Goal: Task Accomplishment & Management: Manage account settings

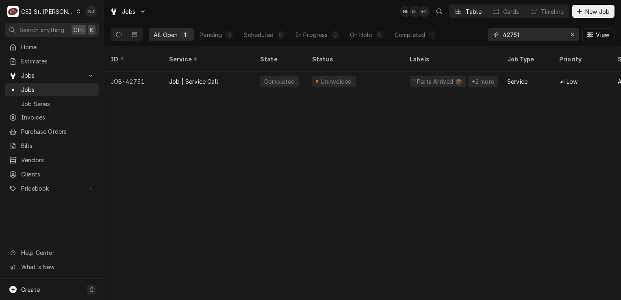
click at [540, 33] on input "42751" at bounding box center [533, 34] width 61 height 13
type input "42787"
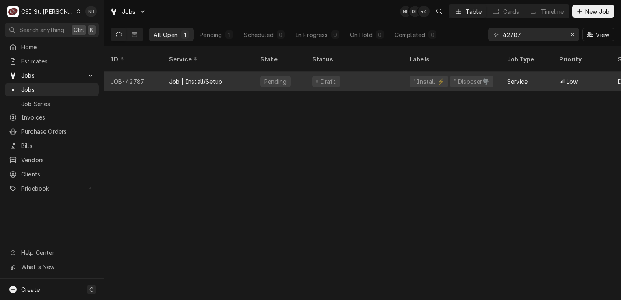
click at [349, 73] on div "Draft" at bounding box center [355, 82] width 98 height 20
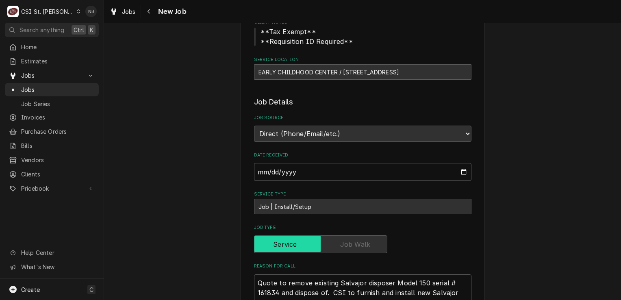
type textarea "x"
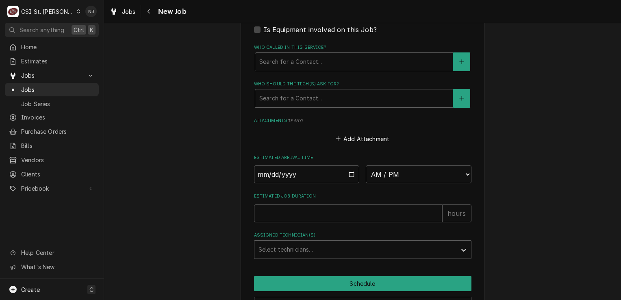
scroll to position [615, 0]
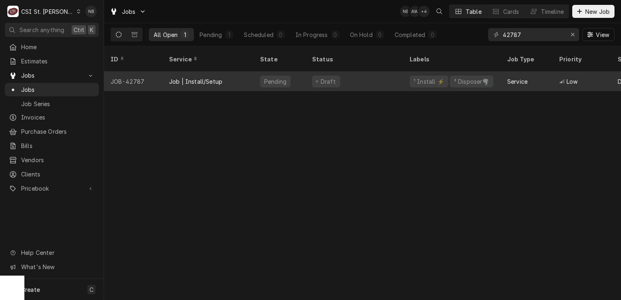
click at [359, 72] on div "Draft" at bounding box center [355, 82] width 98 height 20
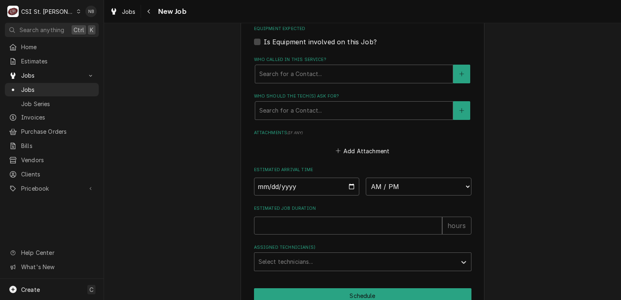
scroll to position [615, 0]
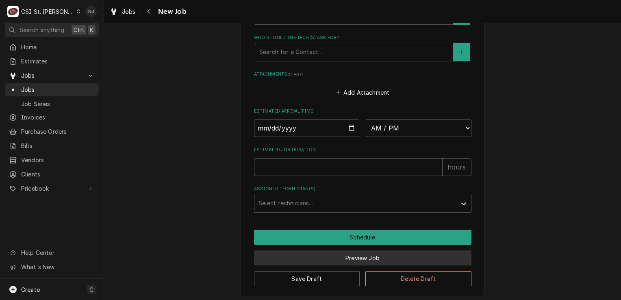
click at [439, 252] on button "Preview Job" at bounding box center [362, 257] width 217 height 15
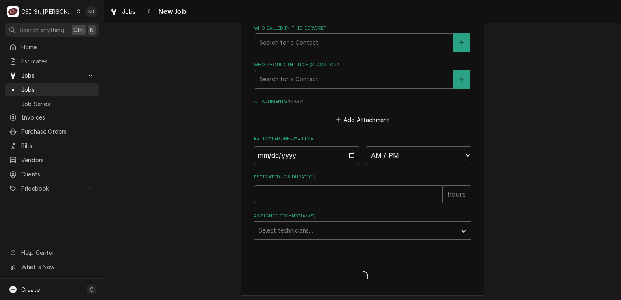
type textarea "x"
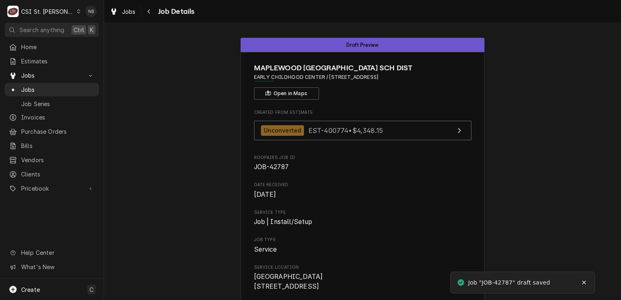
scroll to position [163, 0]
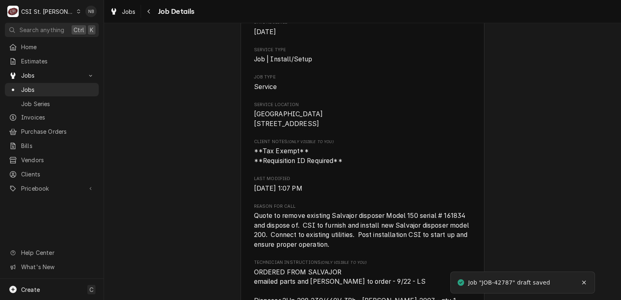
click at [524, 215] on div "Draft Preview [GEOGRAPHIC_DATA] SCH DIST EARLY CHILDHOOD CENTER / [STREET_ADDRE…" at bounding box center [362, 206] width 517 height 675
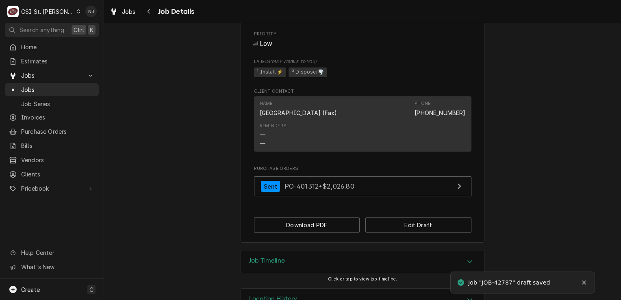
scroll to position [491, 0]
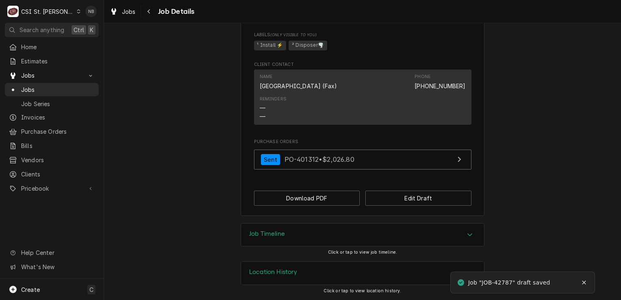
click at [416, 232] on div "Job Timeline" at bounding box center [362, 235] width 243 height 23
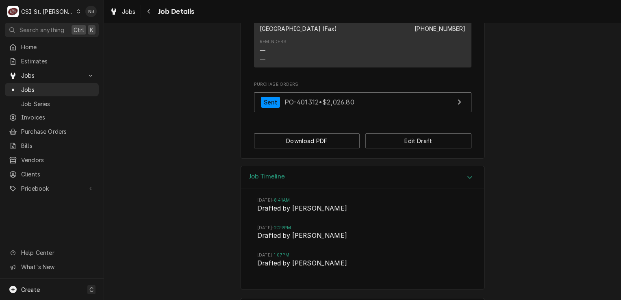
scroll to position [585, 0]
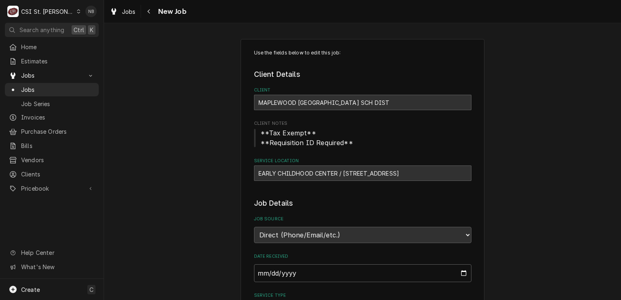
type textarea "x"
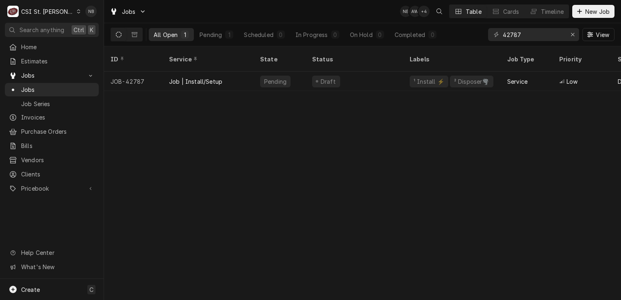
click at [223, 143] on div "ID Service State Status Labels Job Type Priority Source Source ID Techs Date Re…" at bounding box center [362, 173] width 517 height 254
click at [37, 76] on span "Jobs" at bounding box center [51, 75] width 61 height 9
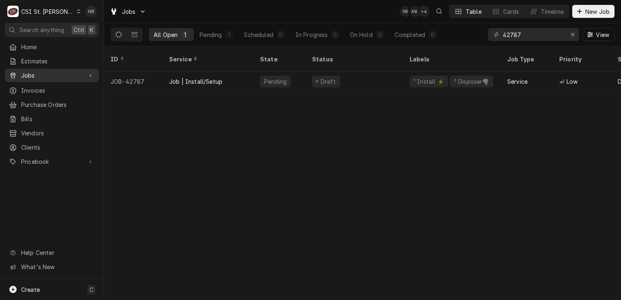
click at [40, 75] on span "Jobs" at bounding box center [51, 75] width 61 height 9
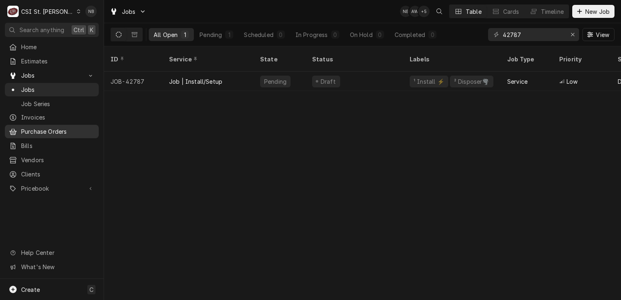
click at [52, 128] on span "Purchase Orders" at bounding box center [58, 131] width 74 height 9
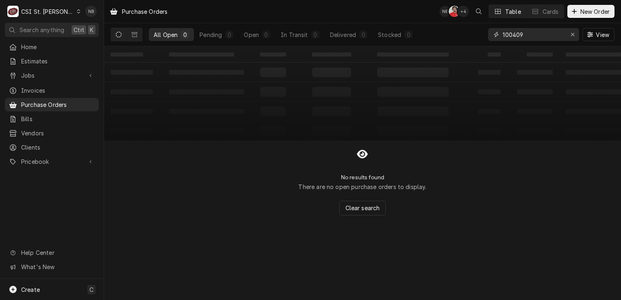
drag, startPoint x: 541, startPoint y: 35, endPoint x: 396, endPoint y: 19, distance: 146.4
click at [396, 19] on div "Purchase Orders NB NF + 4 Table Cards New Order All Open 0 Pending 0 Open 0 In …" at bounding box center [362, 23] width 517 height 46
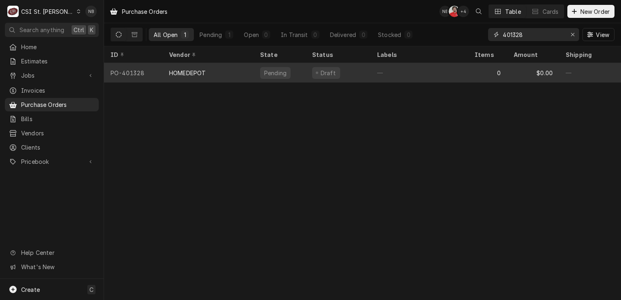
type input "401328"
click at [404, 80] on div "—" at bounding box center [420, 73] width 98 height 20
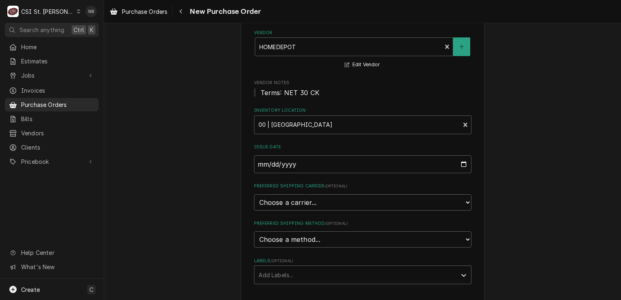
scroll to position [163, 0]
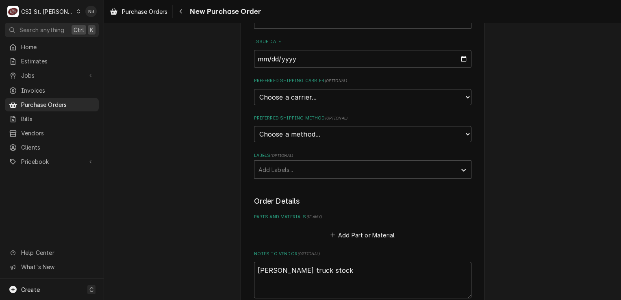
click at [500, 127] on div "Please provide the following information to create your purchase order: Basic D…" at bounding box center [362, 169] width 517 height 600
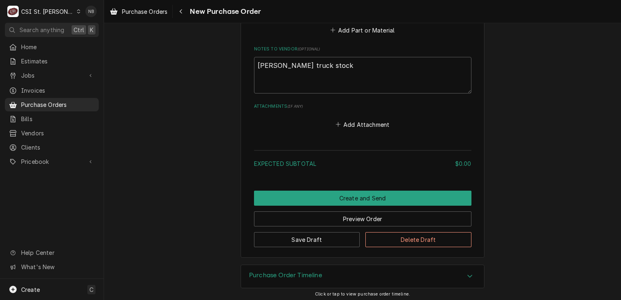
click at [393, 272] on div "Purchase Order Timeline" at bounding box center [362, 276] width 243 height 23
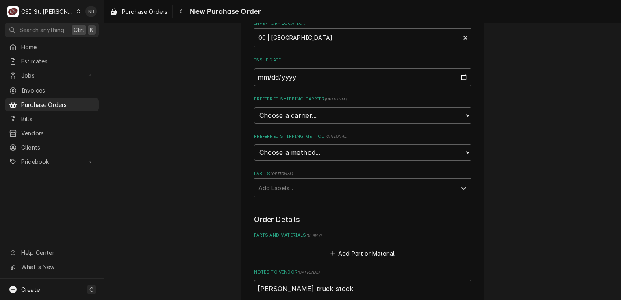
scroll to position [158, 0]
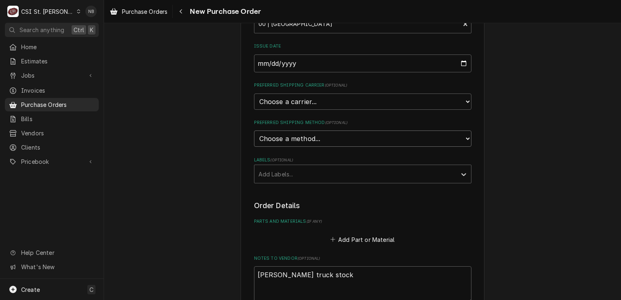
click at [353, 131] on select "Choose a method... Ground Next Day Early AM Next Day Air 2 Day Air Other" at bounding box center [362, 138] width 217 height 16
click at [559, 246] on div "Please provide the following information to create your purchase order: Basic D…" at bounding box center [362, 174] width 517 height 600
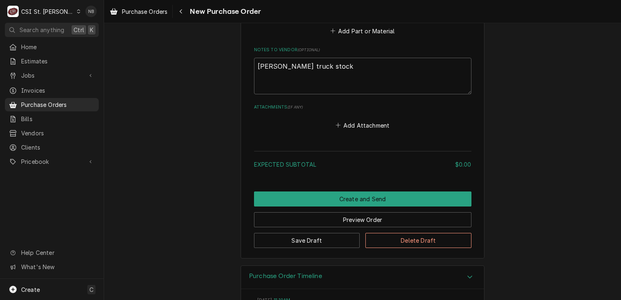
scroll to position [402, 0]
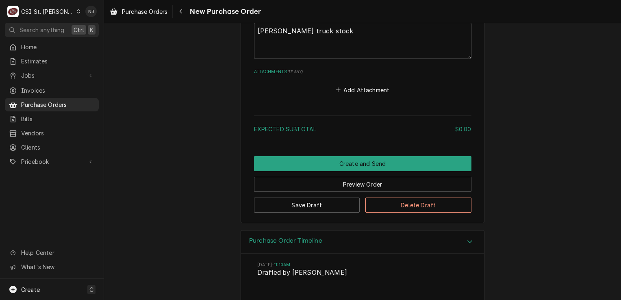
click at [444, 239] on div "Purchase Order Timeline" at bounding box center [362, 241] width 243 height 23
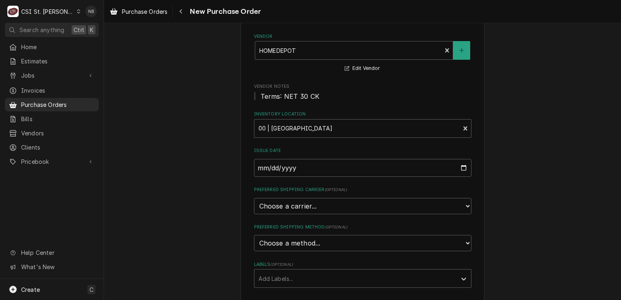
scroll to position [163, 0]
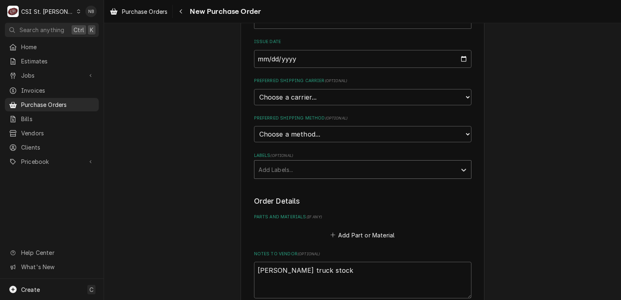
click at [393, 166] on div "Labels" at bounding box center [356, 169] width 194 height 15
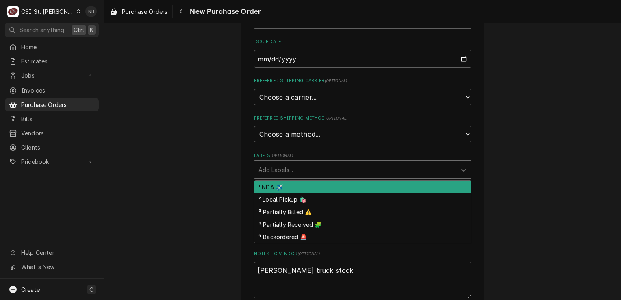
click at [535, 177] on div "Please provide the following information to create your purchase order: Basic D…" at bounding box center [362, 169] width 517 height 600
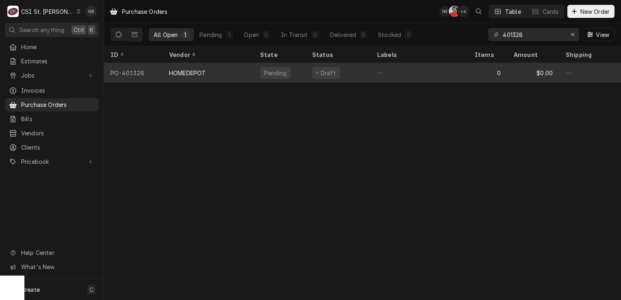
click at [214, 75] on div "HOMEDEPOT" at bounding box center [208, 73] width 91 height 20
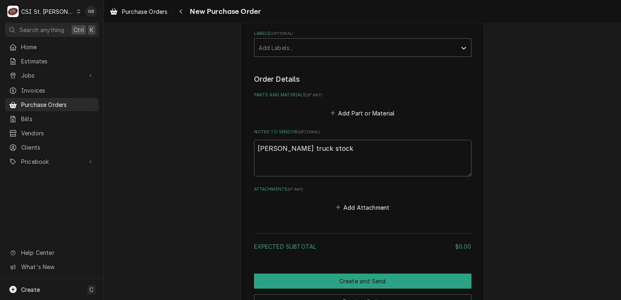
scroll to position [367, 0]
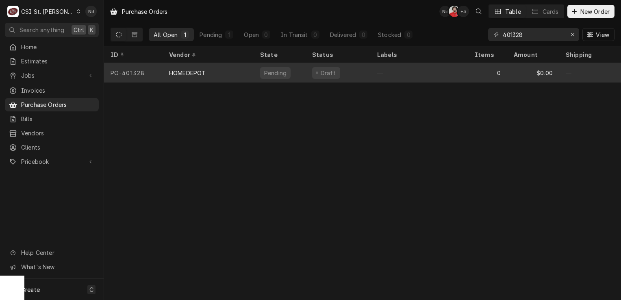
click at [256, 74] on div "Pending" at bounding box center [280, 73] width 52 height 20
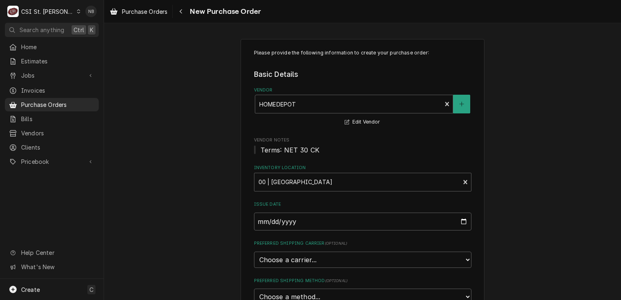
scroll to position [122, 0]
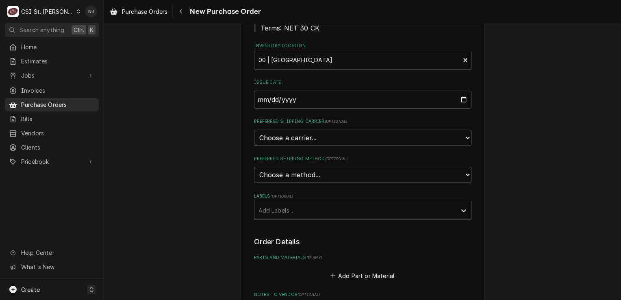
click at [319, 134] on select "Choose a carrier... U.S. Postal Service Stamps.com FedEx UPS DHL Express DHL EC…" at bounding box center [362, 138] width 217 height 16
click at [314, 172] on select "Choose a method... Ground Next Day Early AM Next Day Air 2 Day Air Other" at bounding box center [362, 175] width 217 height 16
click at [187, 176] on div "Please provide the following information to create your purchase order: Basic D…" at bounding box center [362, 210] width 517 height 600
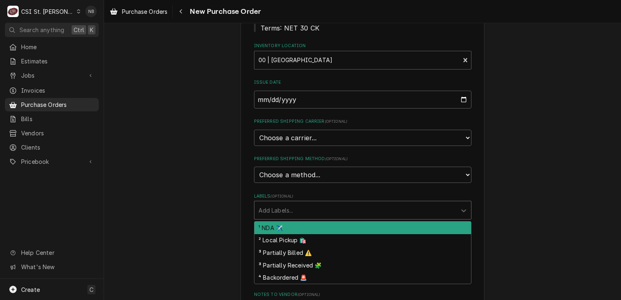
click at [296, 209] on div "Labels" at bounding box center [356, 210] width 194 height 15
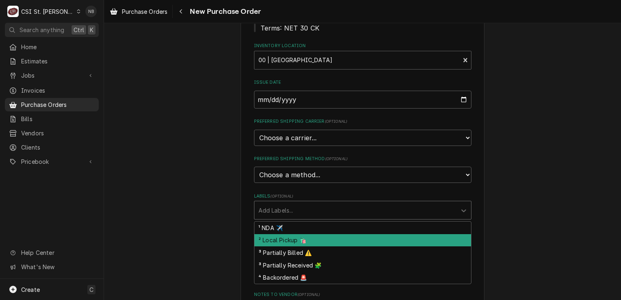
click at [292, 238] on div "² Local Pickup 🛍️" at bounding box center [362, 240] width 217 height 13
type textarea "x"
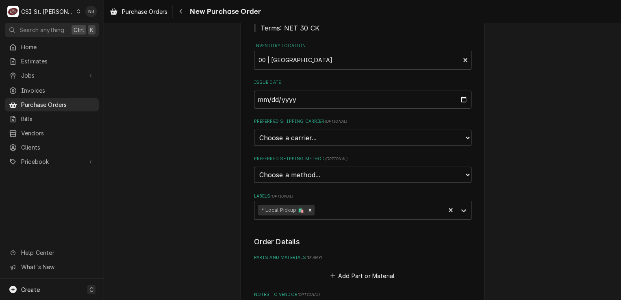
click at [187, 232] on div "Please provide the following information to create your purchase order: Basic D…" at bounding box center [362, 210] width 517 height 600
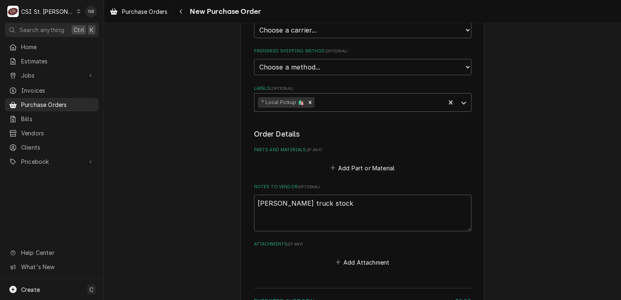
scroll to position [244, 0]
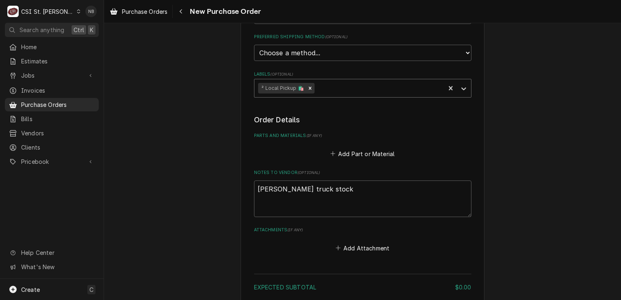
click at [356, 86] on div "Labels" at bounding box center [378, 88] width 125 height 15
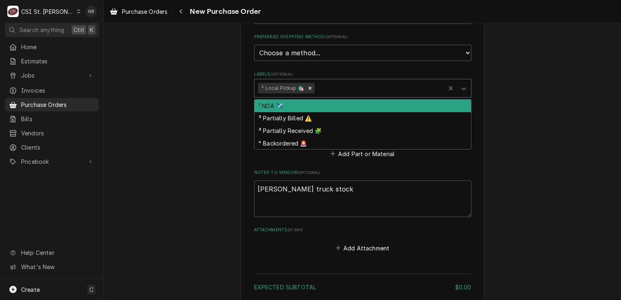
click at [138, 70] on div "Please provide the following information to create your purchase order: Basic D…" at bounding box center [362, 88] width 517 height 600
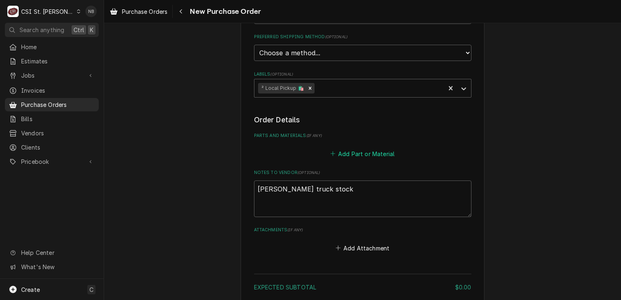
click at [354, 154] on button "Add Part or Material" at bounding box center [362, 153] width 67 height 11
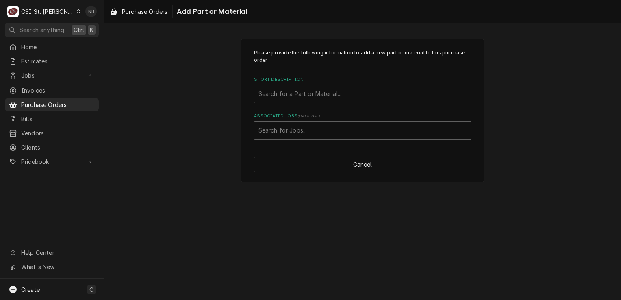
click at [333, 95] on div "Short Description" at bounding box center [363, 94] width 209 height 15
type input "H"
type input "h"
type input "Project materials"
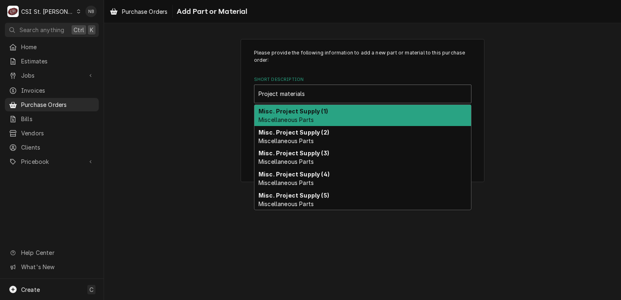
click at [345, 115] on div "Misc. Project Supply (1) Miscellaneous Parts" at bounding box center [362, 115] width 217 height 21
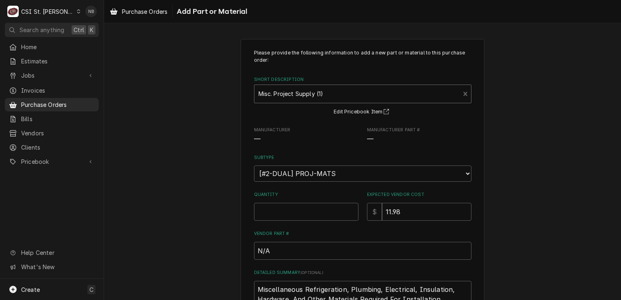
type textarea "x"
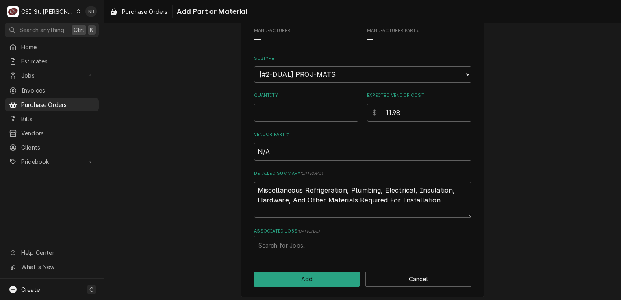
scroll to position [102, 0]
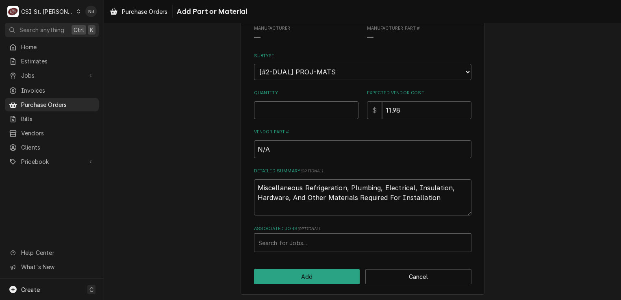
click at [301, 109] on input "Quantity" at bounding box center [306, 110] width 104 height 18
type textarea "x"
type input "1"
type textarea "x"
type input "5"
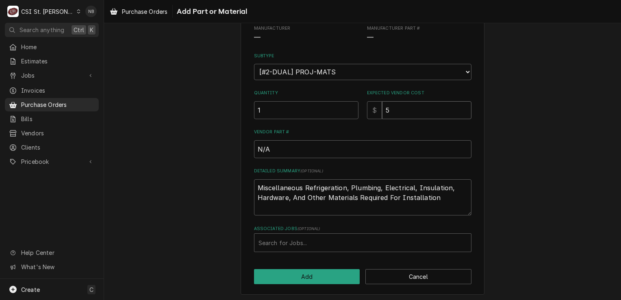
type textarea "x"
type input "58"
type textarea "x"
type input "585"
type textarea "x"
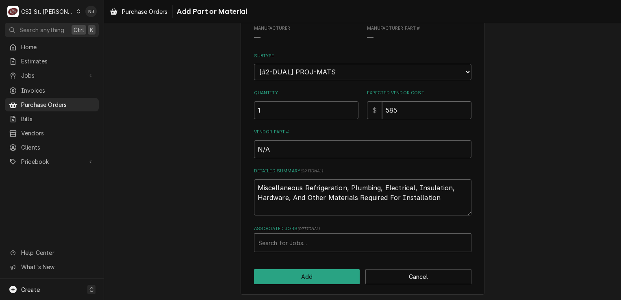
type input "585.1"
type textarea "x"
type input "585.16"
click at [439, 196] on textarea "Miscellaneous Refrigeration, Plumbing, Electrical, Insulation, Hardware, And Ot…" at bounding box center [362, 197] width 217 height 37
type textarea "x"
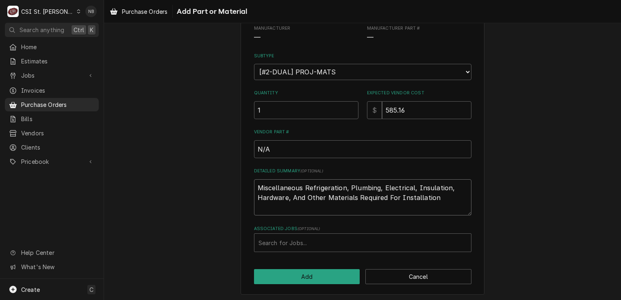
type textarea "Miscellaneous Refrigeration, Plumbing, Electrical, Insulation, Hardware, And Ot…"
type textarea "x"
type textarea "Miscellaneous Refrigeration, Plumbing, Electrical, Insulation, Hardware, And Ot…"
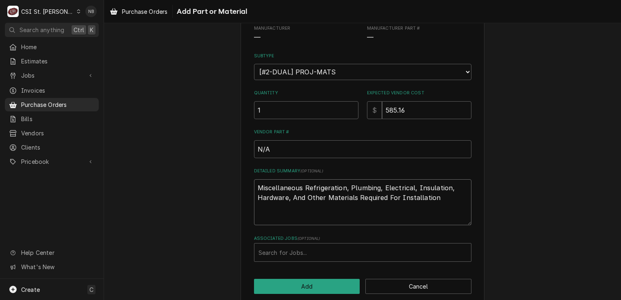
type textarea "x"
type textarea "Miscellaneous Refrigeration, Plumbing, Electrical, Insulation, Hardware, And Ot…"
type textarea "x"
type textarea "Miscellaneous Refrigeration, Plumbing, Electrical, Insulation, Hardware, And Ot…"
type textarea "x"
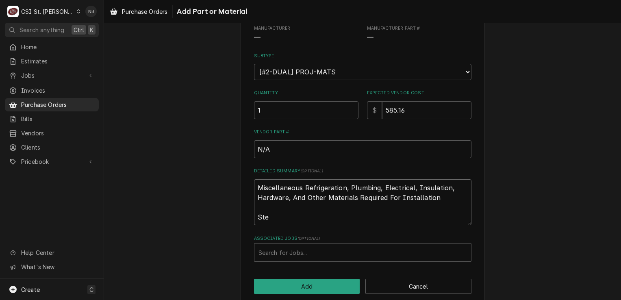
type textarea "Miscellaneous Refrigeration, Plumbing, Electrical, Insulation, Hardware, And Ot…"
type textarea "x"
type textarea "Miscellaneous Refrigeration, Plumbing, Electrical, Insulation, Hardware, And Ot…"
type textarea "x"
type textarea "Miscellaneous Refrigeration, Plumbing, Electrical, Insulation, Hardware, And Ot…"
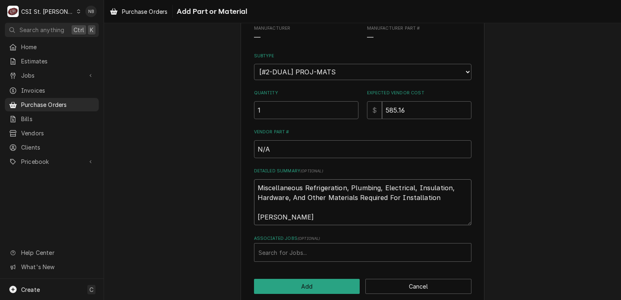
type textarea "x"
type textarea "Miscellaneous Refrigeration, Plumbing, Electrical, Insulation, Hardware, And Ot…"
type textarea "x"
type textarea "Miscellaneous Refrigeration, Plumbing, Electrical, Insulation, Hardware, And Ot…"
type textarea "x"
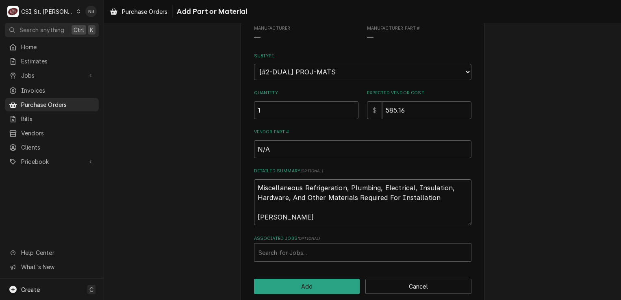
type textarea "Miscellaneous Refrigeration, Plumbing, Electrical, Insulation, Hardware, And Ot…"
type textarea "x"
type textarea "Miscellaneous Refrigeration, Plumbing, Electrical, Insulation, Hardware, And Ot…"
type textarea "x"
type textarea "Miscellaneous Refrigeration, Plumbing, Electrical, Insulation, Hardware, And Ot…"
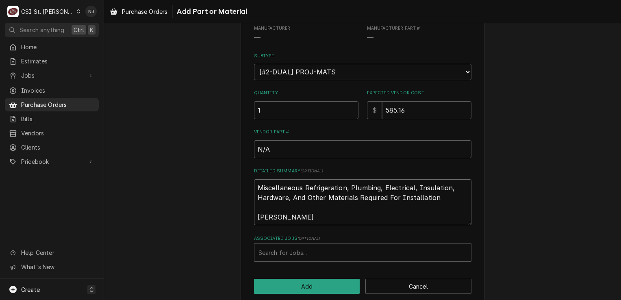
type textarea "x"
type textarea "Miscellaneous Refrigeration, Plumbing, Electrical, Insulation, Hardware, And Ot…"
type textarea "x"
type textarea "Miscellaneous Refrigeration, Plumbing, Electrical, Insulation, Hardware, And Ot…"
type textarea "x"
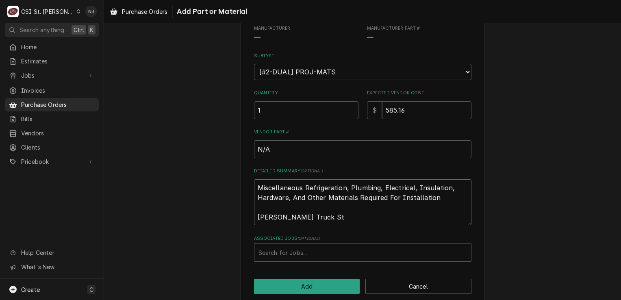
type textarea "Miscellaneous Refrigeration, Plumbing, Electrical, Insulation, Hardware, And Ot…"
type textarea "x"
type textarea "Miscellaneous Refrigeration, Plumbing, Electrical, Insulation, Hardware, And Ot…"
type textarea "x"
type textarea "Miscellaneous Refrigeration, Plumbing, Electrical, Insulation, Hardware, And Ot…"
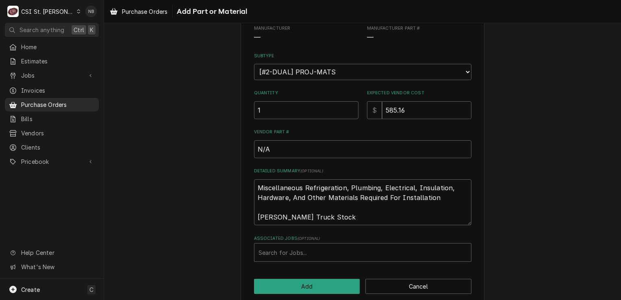
click at [502, 215] on div "Please provide the following information to add a new part or material to this …" at bounding box center [362, 120] width 517 height 381
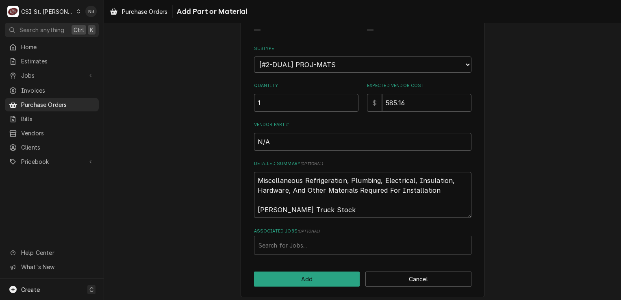
scroll to position [111, 0]
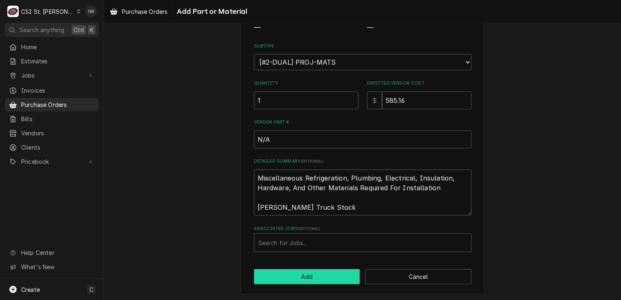
click at [272, 276] on button "Add" at bounding box center [307, 276] width 106 height 15
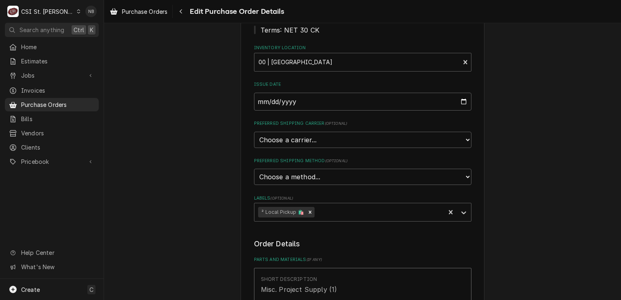
scroll to position [122, 0]
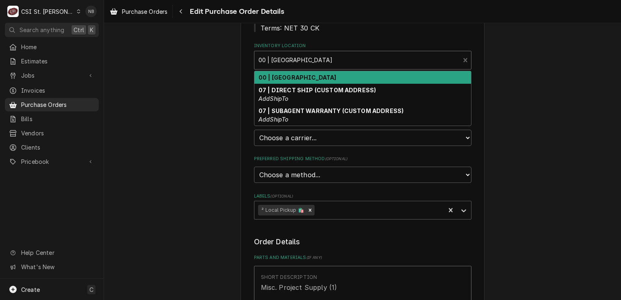
click at [348, 63] on div "Inventory Location" at bounding box center [358, 60] width 198 height 15
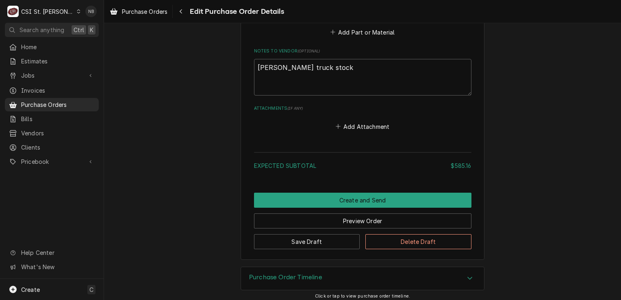
scroll to position [571, 0]
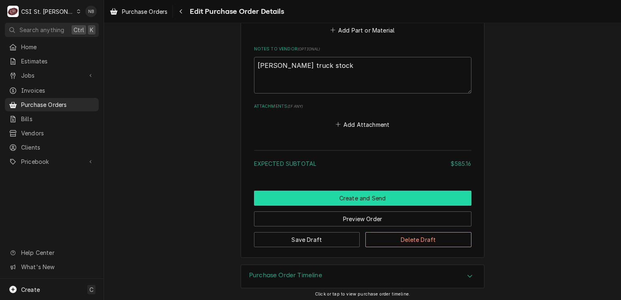
click at [378, 193] on button "Create and Send" at bounding box center [362, 198] width 217 height 15
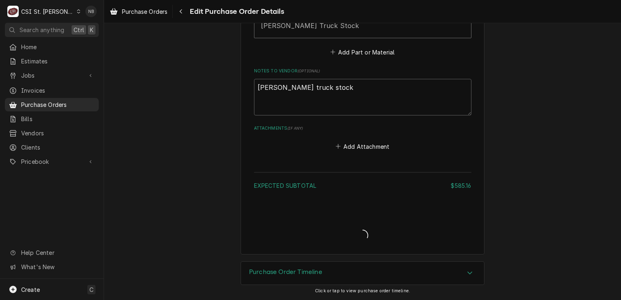
scroll to position [546, 0]
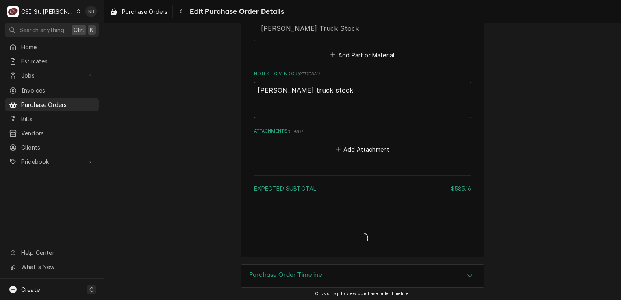
type textarea "x"
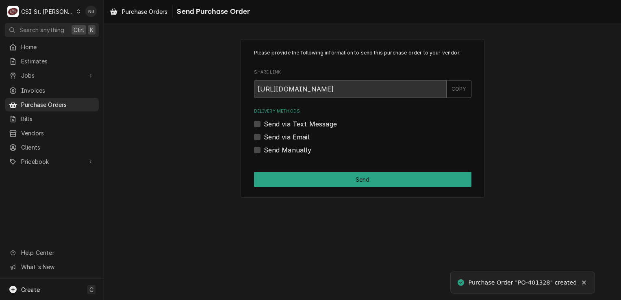
click at [276, 150] on label "Send Manually" at bounding box center [288, 150] width 48 height 10
click at [276, 150] on input "Send Manually" at bounding box center [372, 154] width 217 height 18
checkbox input "true"
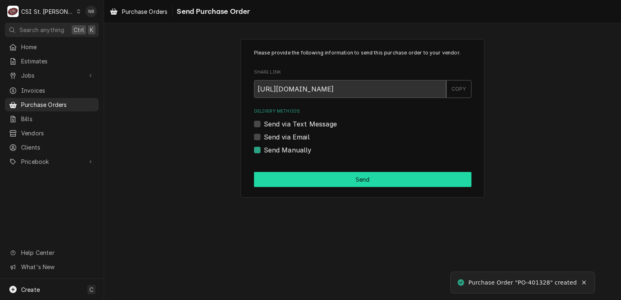
click at [341, 185] on button "Send" at bounding box center [362, 179] width 217 height 15
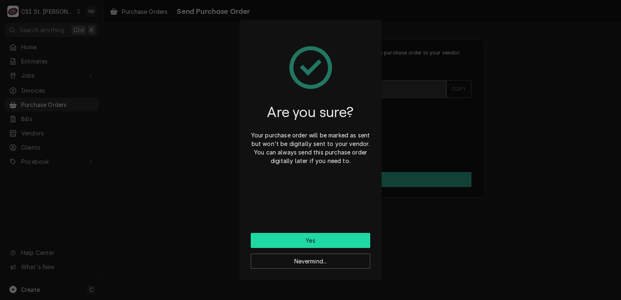
click at [333, 240] on button "Yes" at bounding box center [311, 240] width 120 height 15
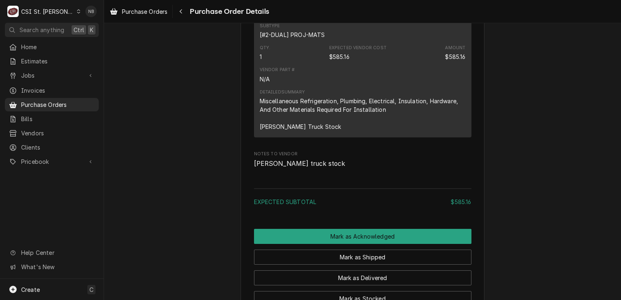
scroll to position [676, 0]
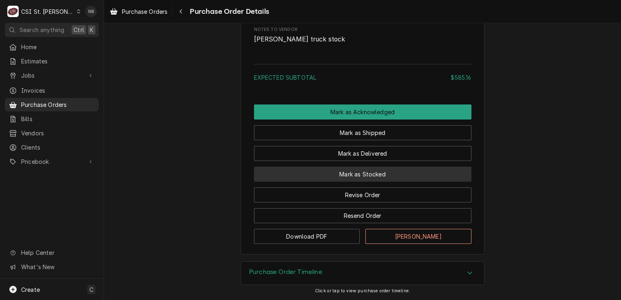
click at [354, 178] on button "Mark as Stocked" at bounding box center [362, 174] width 217 height 15
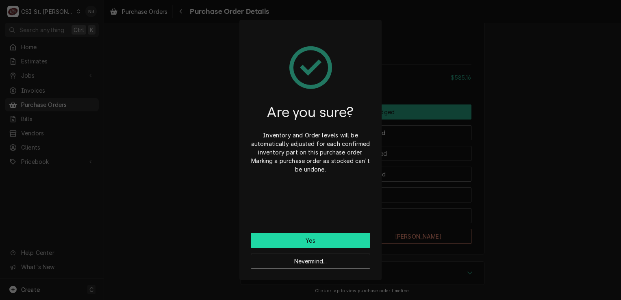
click at [337, 244] on button "Yes" at bounding box center [311, 240] width 120 height 15
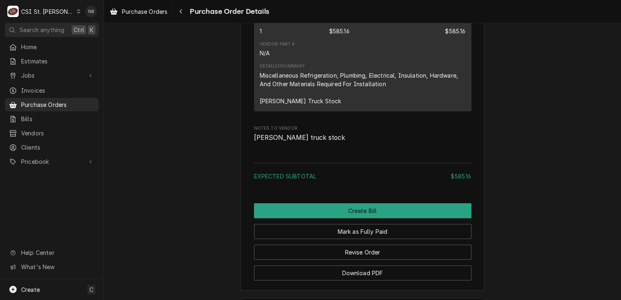
scroll to position [718, 0]
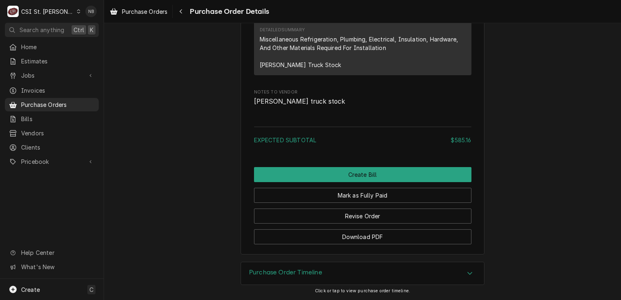
click at [332, 272] on div "Purchase Order Timeline" at bounding box center [362, 273] width 243 height 23
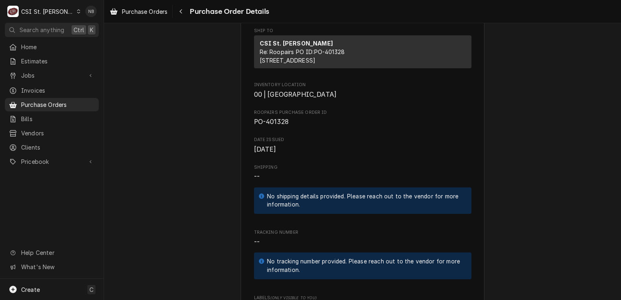
scroll to position [26, 0]
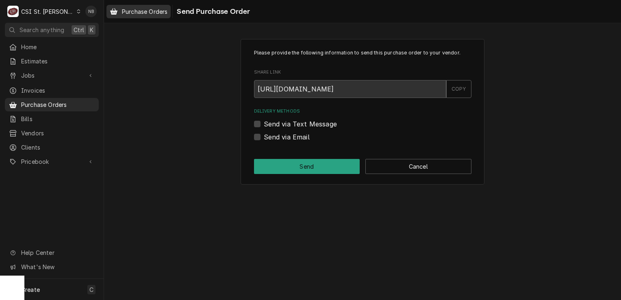
click at [145, 11] on span "Purchase Orders" at bounding box center [145, 11] width 46 height 9
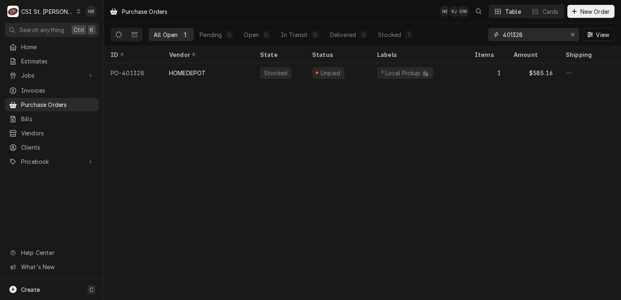
click at [528, 37] on input "401328" at bounding box center [533, 34] width 61 height 13
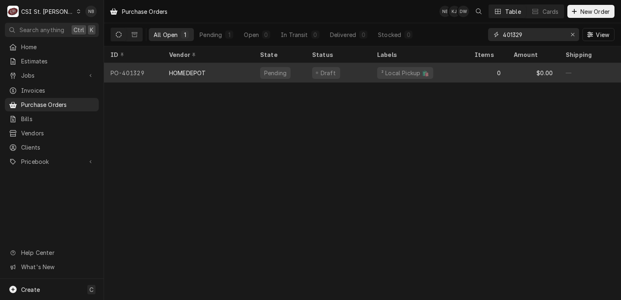
type input "401329"
click at [461, 71] on div "² Local Pickup 🛍️" at bounding box center [420, 73] width 98 height 20
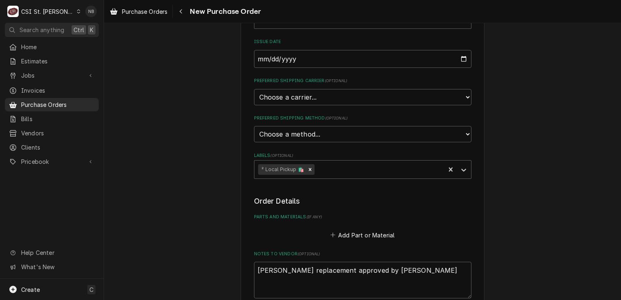
scroll to position [244, 0]
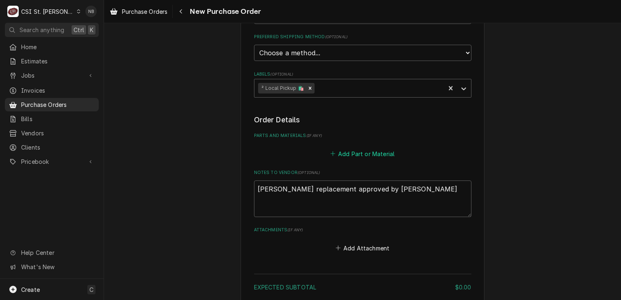
click at [359, 153] on button "Add Part or Material" at bounding box center [362, 153] width 67 height 11
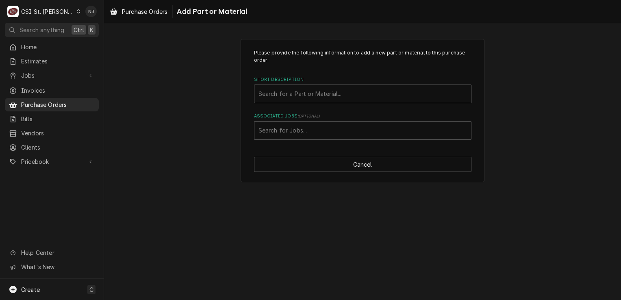
click at [327, 96] on div "Short Description" at bounding box center [363, 94] width 209 height 15
type input "misc"
drag, startPoint x: 327, startPoint y: 96, endPoint x: 176, endPoint y: 80, distance: 152.0
click at [176, 80] on div "Please provide the following information to add a new part or material to this …" at bounding box center [362, 111] width 517 height 158
type input "Misc Parts"
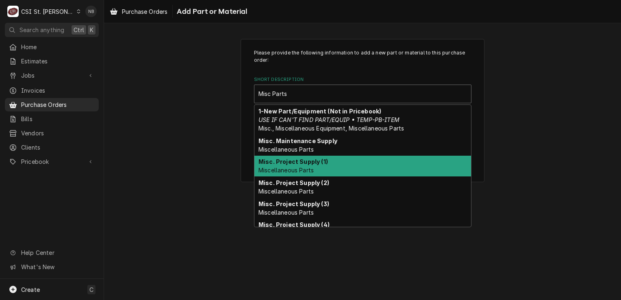
click at [348, 167] on div "Misc. Project Supply (1) Miscellaneous Parts" at bounding box center [362, 166] width 217 height 21
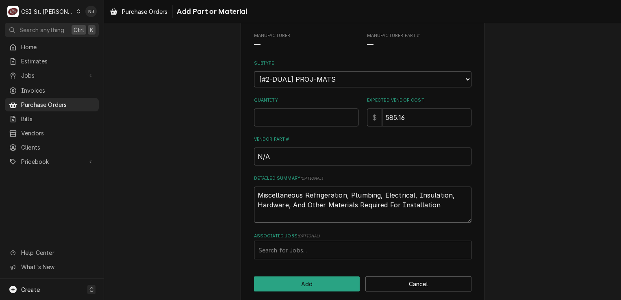
scroll to position [102, 0]
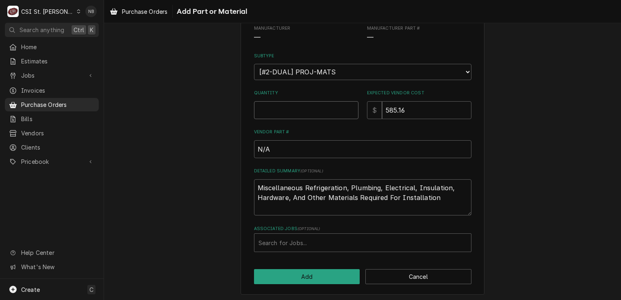
click at [315, 111] on input "Quantity" at bounding box center [306, 110] width 104 height 18
type textarea "x"
type input "1"
type textarea "x"
type input "9"
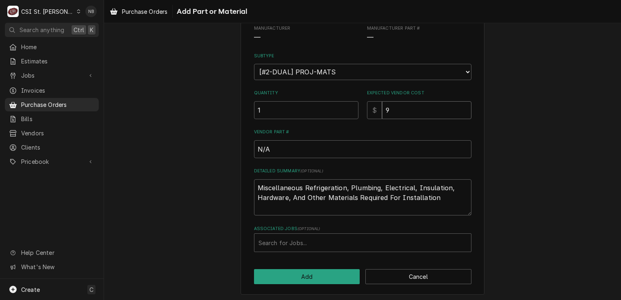
type textarea "x"
type input "99"
type textarea "x"
type input "99.9"
type textarea "x"
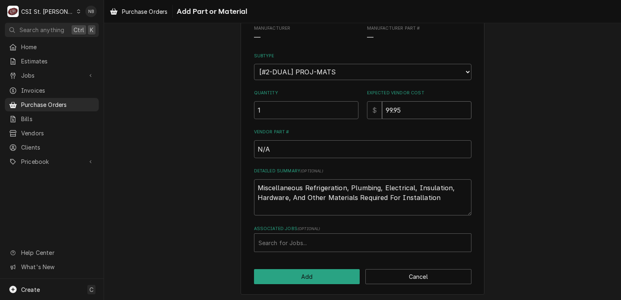
type input "99.95"
click at [453, 169] on label "Detailed Summary ( optional )" at bounding box center [362, 171] width 217 height 7
click at [453, 179] on textarea "Miscellaneous Refrigeration, Plumbing, Electrical, Insulation, Hardware, And Ot…" at bounding box center [362, 197] width 217 height 37
click at [439, 211] on textarea "Miscellaneous Refrigeration, Plumbing, Electrical, Insulation, Hardware, And Ot…" at bounding box center [362, 197] width 217 height 37
type textarea "x"
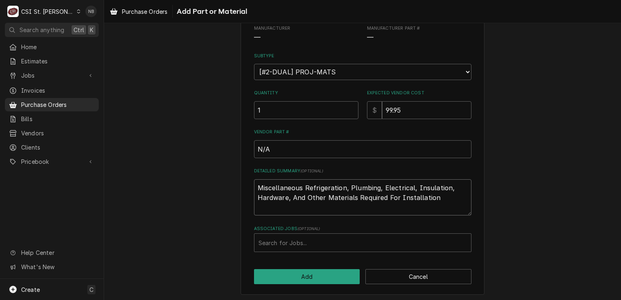
type textarea "Miscellaneous Refrigeration, Plumbing, Electrical, Insulation, Hardware, And Ot…"
type textarea "x"
type textarea "Miscellaneous Refrigeration, Plumbing, Electrical, Insulation, Hardware, And Ot…"
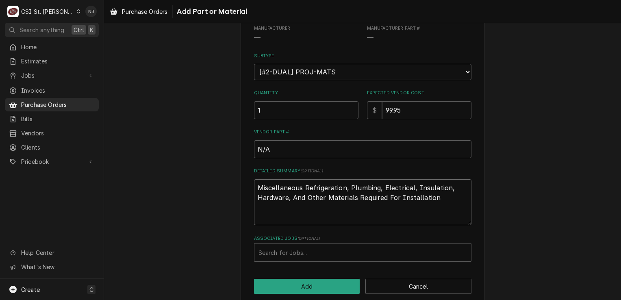
type textarea "x"
type textarea "Miscellaneous Refrigeration, Plumbing, Electrical, Insulation, Hardware, And Ot…"
type textarea "x"
type textarea "Miscellaneous Refrigeration, Plumbing, Electrical, Insulation, Hardware, And Ot…"
type textarea "x"
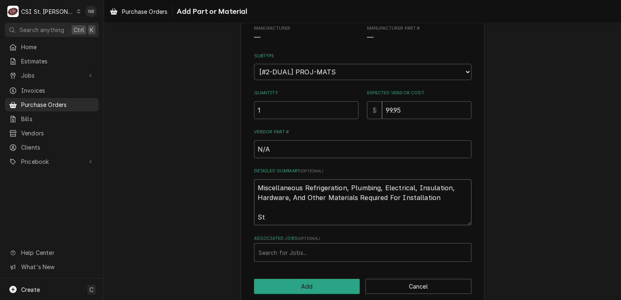
type textarea "Miscellaneous Refrigeration, Plumbing, Electrical, Insulation, Hardware, And Ot…"
type textarea "x"
type textarea "Miscellaneous Refrigeration, Plumbing, Electrical, Insulation, Hardware, And Ot…"
type textarea "x"
type textarea "Miscellaneous Refrigeration, Plumbing, Electrical, Insulation, Hardware, And Ot…"
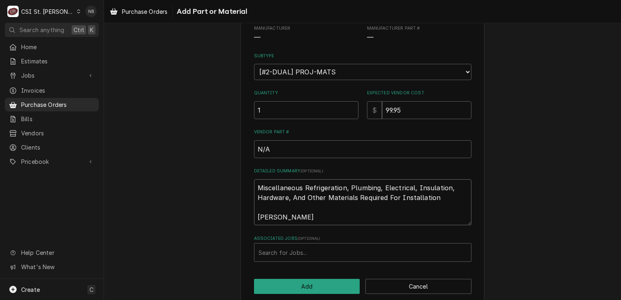
type textarea "x"
type textarea "Miscellaneous Refrigeration, Plumbing, Electrical, Insulation, Hardware, And Ot…"
type textarea "x"
type textarea "Miscellaneous Refrigeration, Plumbing, Electrical, Insulation, Hardware, And Ot…"
type textarea "x"
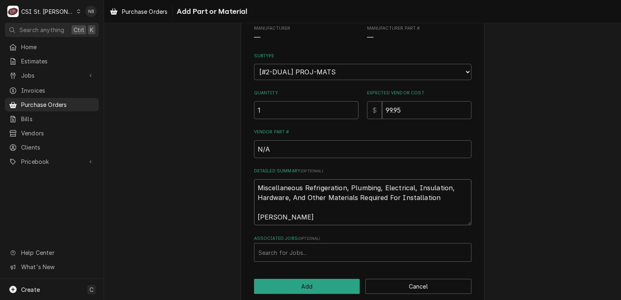
type textarea "Miscellaneous Refrigeration, Plumbing, Electrical, Insulation, Hardware, And Ot…"
type textarea "x"
type textarea "Miscellaneous Refrigeration, Plumbing, Electrical, Insulation, Hardware, And Ot…"
type textarea "x"
type textarea "Miscellaneous Refrigeration, Plumbing, Electrical, Insulation, Hardware, And Ot…"
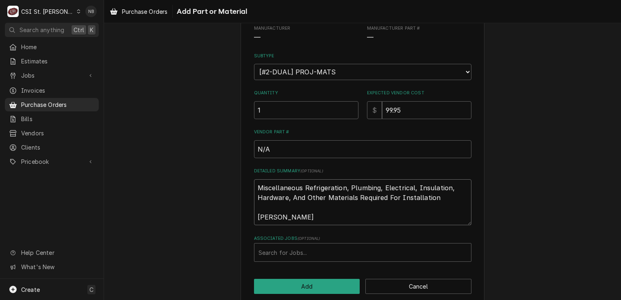
type textarea "x"
type textarea "Miscellaneous Refrigeration, Plumbing, Electrical, Insulation, Hardware, And Ot…"
type textarea "x"
type textarea "Miscellaneous Refrigeration, Plumbing, Electrical, Insulation, Hardware, And Ot…"
type textarea "x"
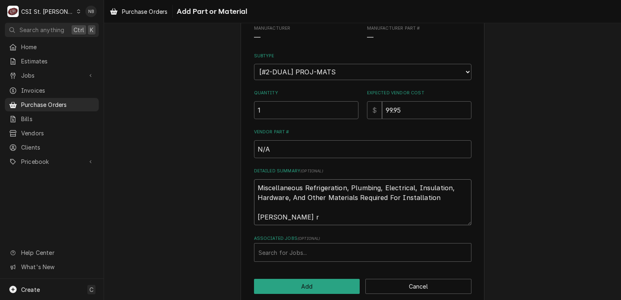
type textarea "Miscellaneous Refrigeration, Plumbing, Electrical, Insulation, Hardware, And Ot…"
type textarea "x"
type textarea "Miscellaneous Refrigeration, Plumbing, Electrical, Insulation, Hardware, And Ot…"
type textarea "x"
type textarea "Miscellaneous Refrigeration, Plumbing, Electrical, Insulation, Hardware, And Ot…"
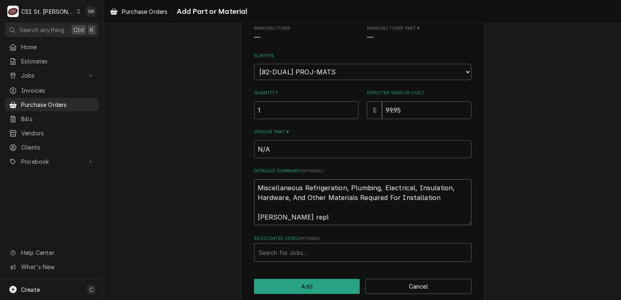
type textarea "x"
type textarea "Miscellaneous Refrigeration, Plumbing, Electrical, Insulation, Hardware, And Ot…"
type textarea "x"
type textarea "Miscellaneous Refrigeration, Plumbing, Electrical, Insulation, Hardware, And Ot…"
type textarea "x"
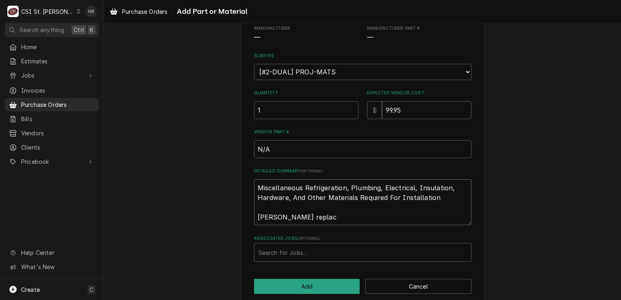
type textarea "Miscellaneous Refrigeration, Plumbing, Electrical, Insulation, Hardware, And Ot…"
type textarea "x"
type textarea "Miscellaneous Refrigeration, Plumbing, Electrical, Insulation, Hardware, And Ot…"
type textarea "x"
type textarea "Miscellaneous Refrigeration, Plumbing, Electrical, Insulation, Hardware, And Ot…"
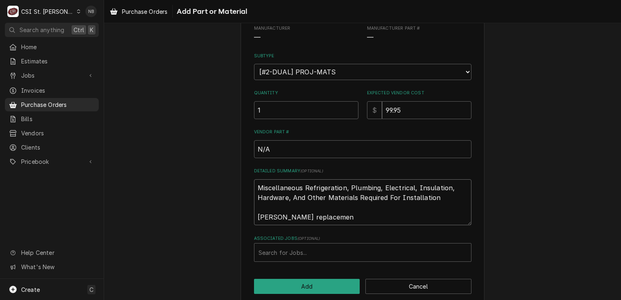
type textarea "x"
type textarea "Miscellaneous Refrigeration, Plumbing, Electrical, Insulation, Hardware, And Ot…"
type textarea "x"
type textarea "Miscellaneous Refrigeration, Plumbing, Electrical, Insulation, Hardware, And Ot…"
type textarea "x"
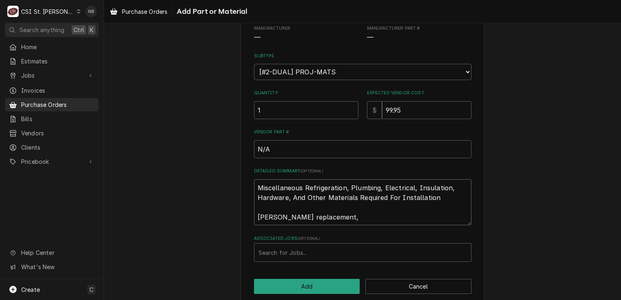
type textarea "Miscellaneous Refrigeration, Plumbing, Electrical, Insulation, Hardware, And Ot…"
type textarea "x"
type textarea "Miscellaneous Refrigeration, Plumbing, Electrical, Insulation, Hardware, And Ot…"
type textarea "x"
type textarea "Miscellaneous Refrigeration, Plumbing, Electrical, Insulation, Hardware, And Ot…"
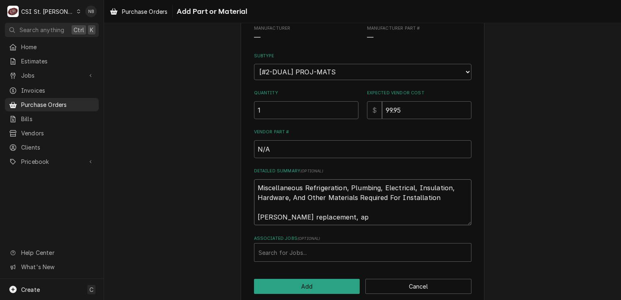
type textarea "x"
type textarea "Miscellaneous Refrigeration, Plumbing, Electrical, Insulation, Hardware, And Ot…"
type textarea "x"
type textarea "Miscellaneous Refrigeration, Plumbing, Electrical, Insulation, Hardware, And Ot…"
type textarea "x"
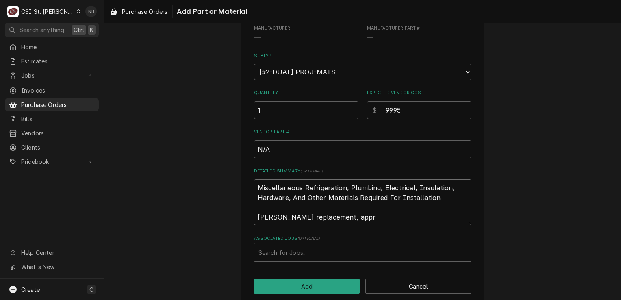
type textarea "Miscellaneous Refrigeration, Plumbing, Electrical, Insulation, Hardware, And Ot…"
type textarea "x"
type textarea "Miscellaneous Refrigeration, Plumbing, Electrical, Insulation, Hardware, And Ot…"
type textarea "x"
type textarea "Miscellaneous Refrigeration, Plumbing, Electrical, Insulation, Hardware, And Ot…"
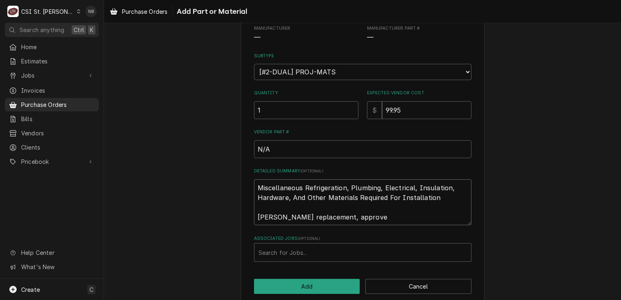
type textarea "x"
type textarea "Miscellaneous Refrigeration, Plumbing, Electrical, Insulation, Hardware, And Ot…"
type textarea "x"
type textarea "Miscellaneous Refrigeration, Plumbing, Electrical, Insulation, Hardware, And Ot…"
type textarea "x"
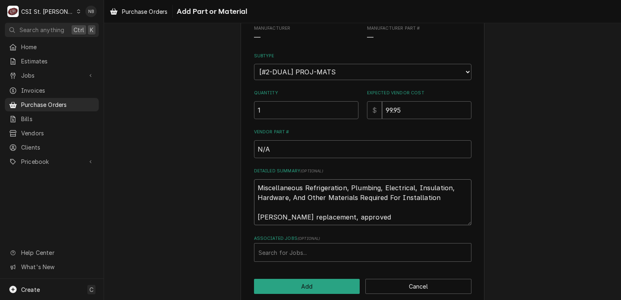
type textarea "Miscellaneous Refrigeration, Plumbing, Electrical, Insulation, Hardware, And Ot…"
type textarea "x"
type textarea "Miscellaneous Refrigeration, Plumbing, Electrical, Insulation, Hardware, And Ot…"
type textarea "x"
type textarea "Miscellaneous Refrigeration, Plumbing, Electrical, Insulation, Hardware, And Ot…"
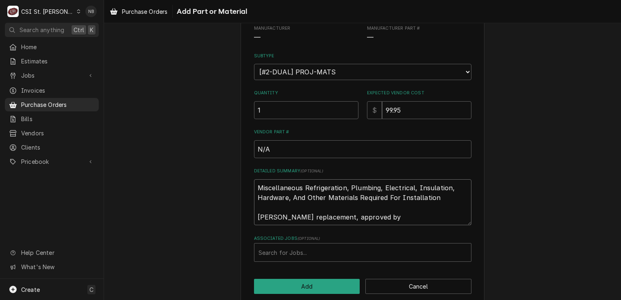
type textarea "x"
type textarea "Miscellaneous Refrigeration, Plumbing, Electrical, Insulation, Hardware, And Ot…"
type textarea "x"
type textarea "Miscellaneous Refrigeration, Plumbing, Electrical, Insulation, Hardware, And Ot…"
type textarea "x"
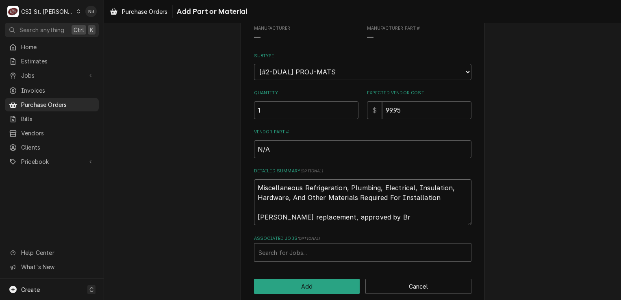
type textarea "Miscellaneous Refrigeration, Plumbing, Electrical, Insulation, Hardware, And Ot…"
type textarea "x"
type textarea "Miscellaneous Refrigeration, Plumbing, Electrical, Insulation, Hardware, And Ot…"
type textarea "x"
type textarea "Miscellaneous Refrigeration, Plumbing, Electrical, Insulation, Hardware, And Ot…"
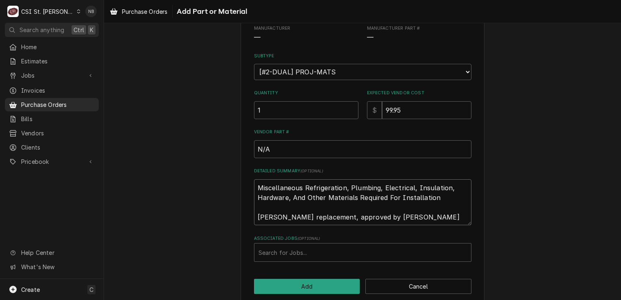
type textarea "x"
type textarea "Miscellaneous Refrigeration, Plumbing, Electrical, Insulation, Hardware, And Ot…"
type textarea "x"
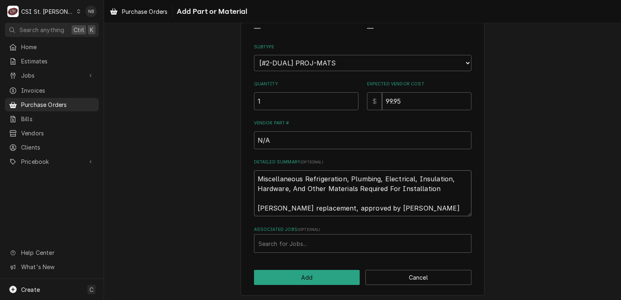
scroll to position [111, 0]
type textarea "Miscellaneous Refrigeration, Plumbing, Electrical, Insulation, Hardware, And Ot…"
click at [323, 276] on button "Add" at bounding box center [307, 276] width 106 height 15
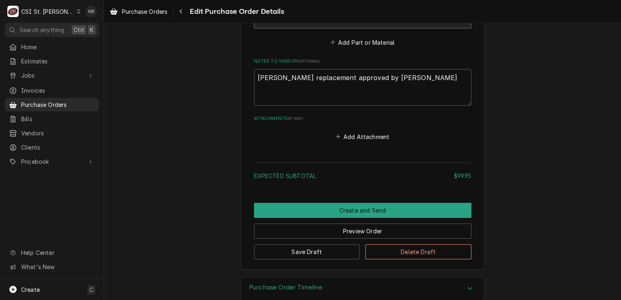
scroll to position [571, 0]
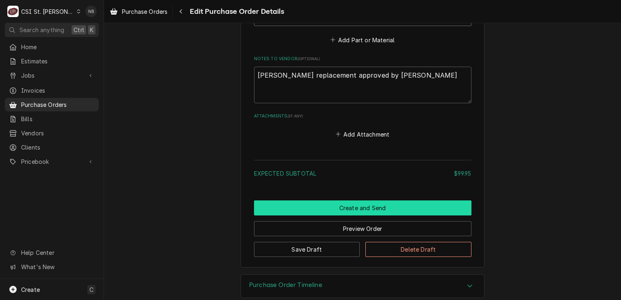
click at [368, 200] on button "Create and Send" at bounding box center [362, 207] width 217 height 15
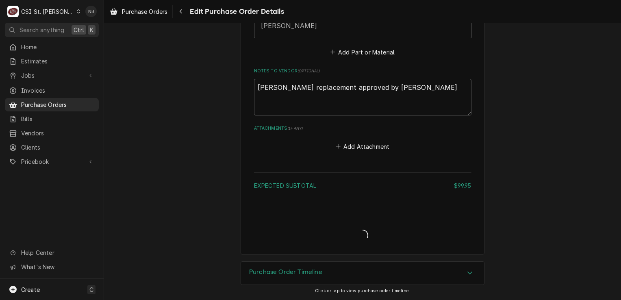
scroll to position [546, 0]
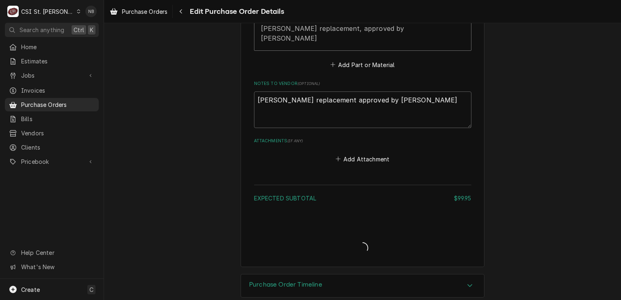
type textarea "x"
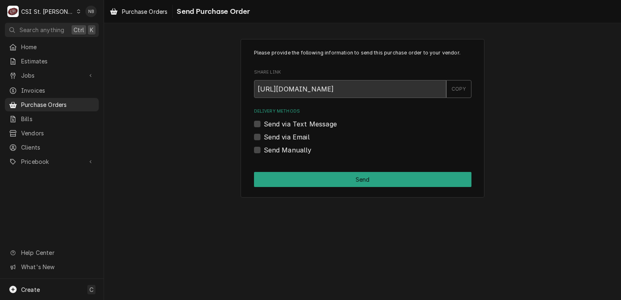
click at [264, 152] on label "Send Manually" at bounding box center [288, 150] width 48 height 10
click at [264, 152] on input "Send Manually" at bounding box center [372, 154] width 217 height 18
checkbox input "true"
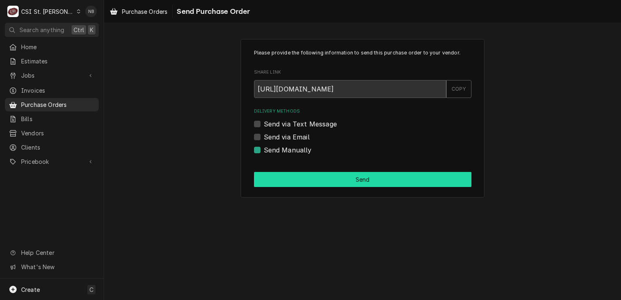
click at [301, 182] on button "Send" at bounding box center [362, 179] width 217 height 15
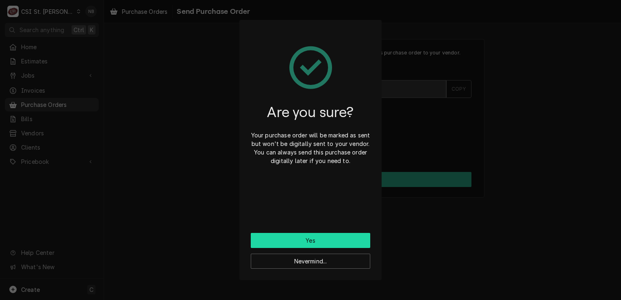
click at [300, 241] on button "Yes" at bounding box center [311, 240] width 120 height 15
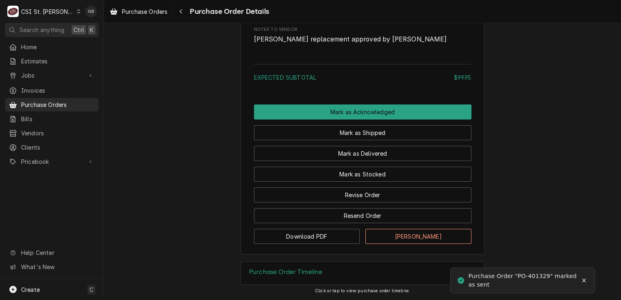
scroll to position [676, 0]
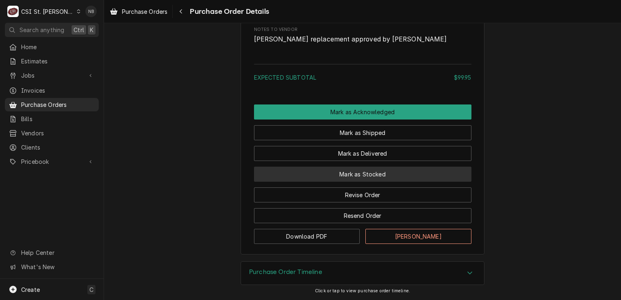
click at [387, 177] on button "Mark as Stocked" at bounding box center [362, 174] width 217 height 15
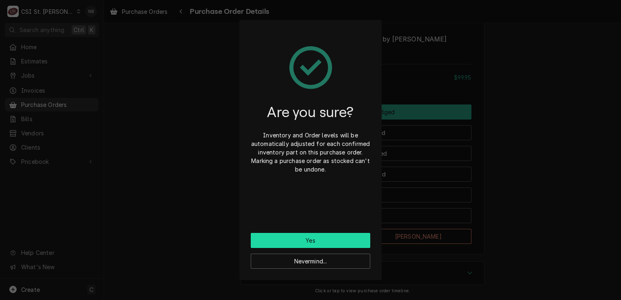
click at [333, 243] on button "Yes" at bounding box center [311, 240] width 120 height 15
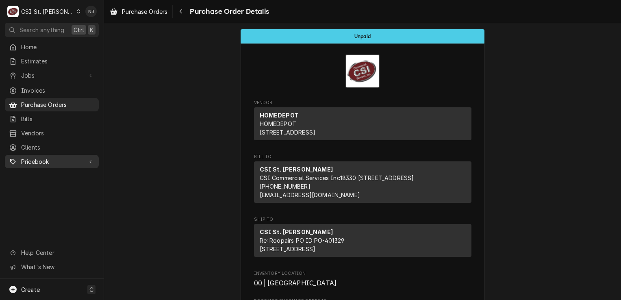
click at [46, 155] on link "Pricebook" at bounding box center [52, 161] width 94 height 13
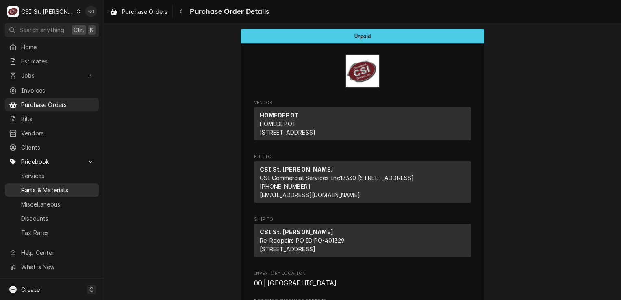
click at [69, 186] on span "Parts & Materials" at bounding box center [58, 190] width 74 height 9
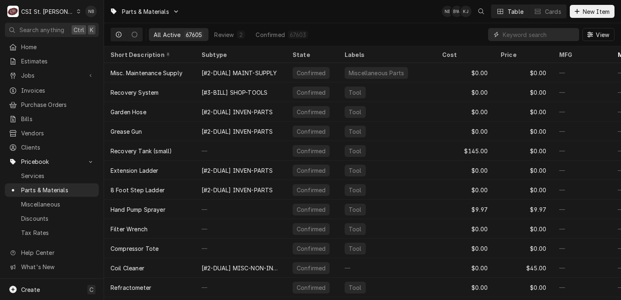
click at [523, 31] on input "Dynamic Content Wrapper" at bounding box center [539, 34] width 72 height 13
paste input "rev-50295390"
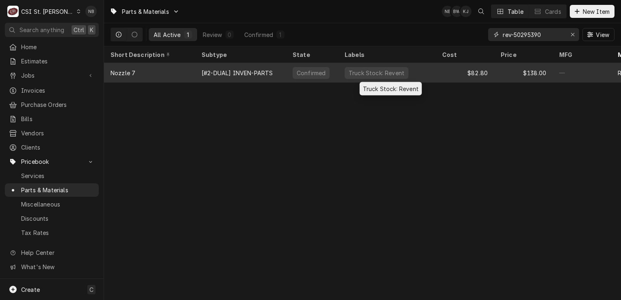
type input "rev-50295390"
click at [423, 74] on div "Truck Stock: Revent" at bounding box center [387, 73] width 98 height 20
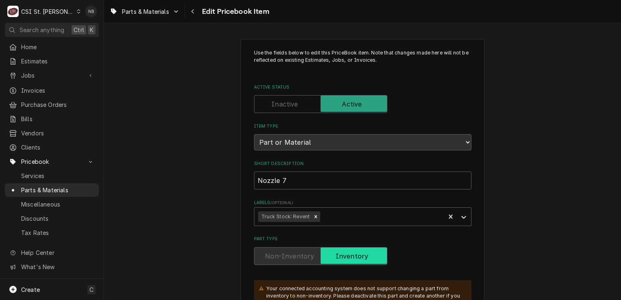
type textarea "x"
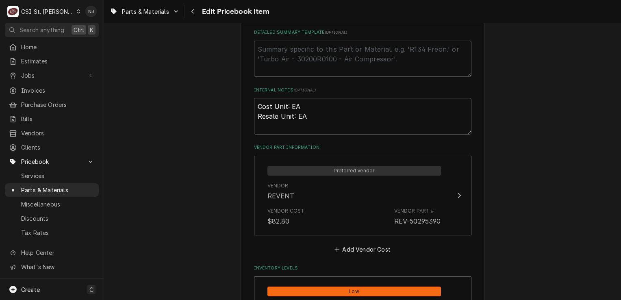
scroll to position [610, 0]
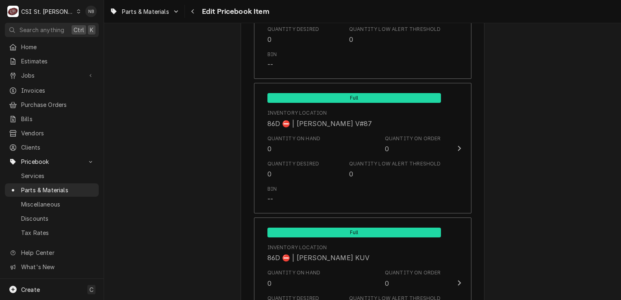
scroll to position [6945, 0]
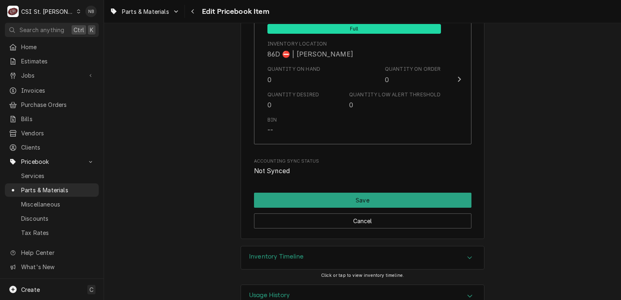
click at [442, 246] on div "Inventory Timeline" at bounding box center [362, 257] width 243 height 23
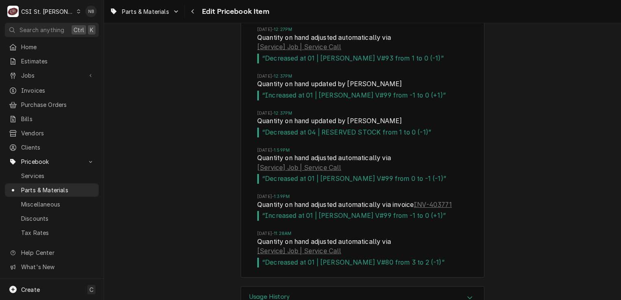
scroll to position [8366, 0]
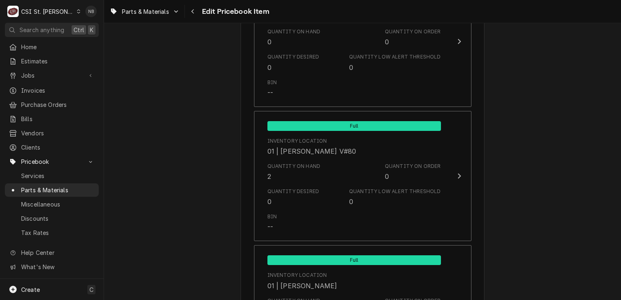
scroll to position [1659, 0]
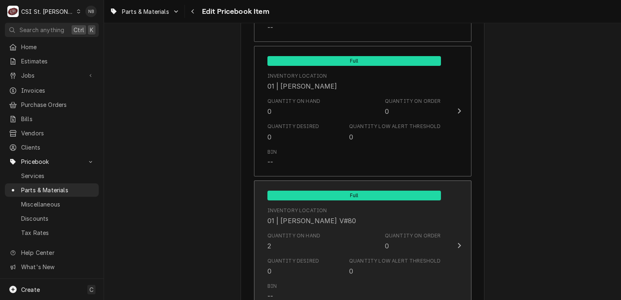
click at [359, 232] on div "Quantity on Hand 2 Quantity on Order 0" at bounding box center [354, 241] width 174 height 25
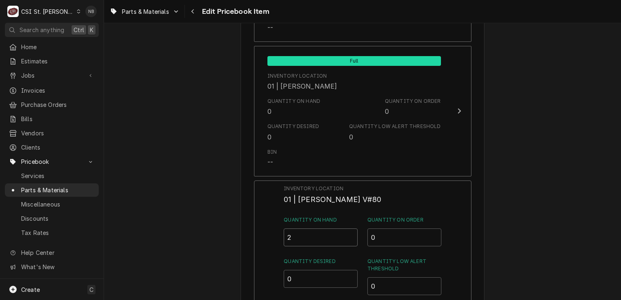
click at [302, 232] on input "2" at bounding box center [321, 237] width 74 height 18
type input "1"
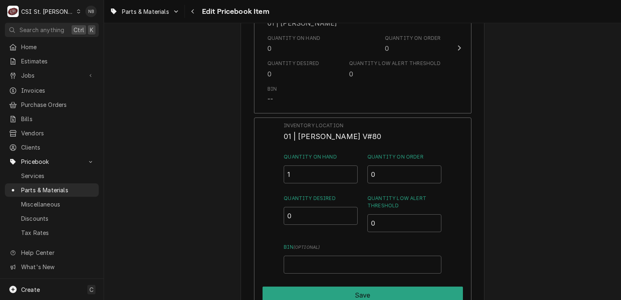
scroll to position [1781, 0]
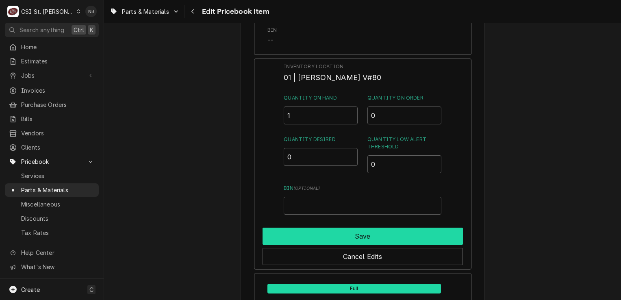
click at [412, 232] on button "Save" at bounding box center [363, 236] width 200 height 17
type textarea "x"
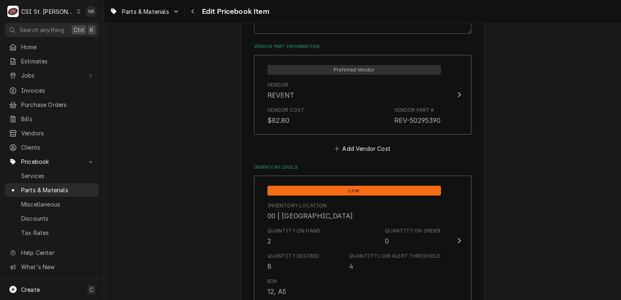
scroll to position [643, 0]
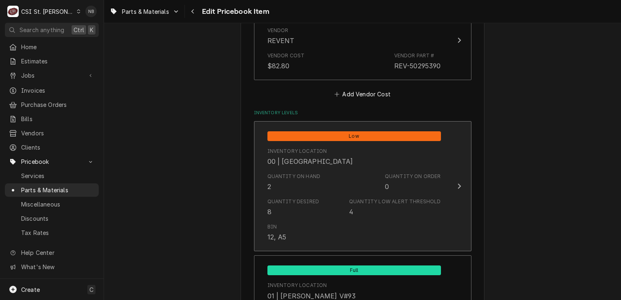
click at [339, 198] on div "Quantity Desired 8 Quantity Low Alert Threshold 4" at bounding box center [354, 207] width 174 height 25
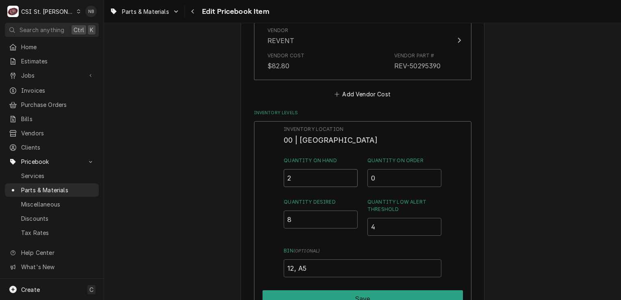
click at [307, 181] on input "2" at bounding box center [321, 178] width 74 height 18
type input "1"
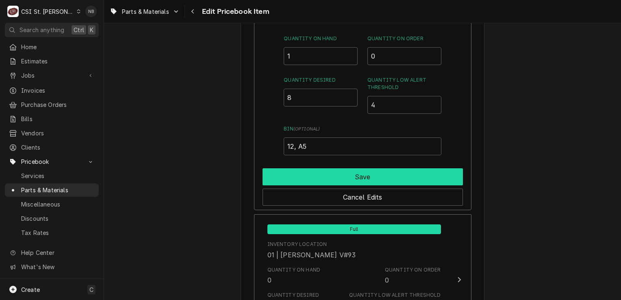
click at [359, 181] on button "Save" at bounding box center [363, 176] width 200 height 17
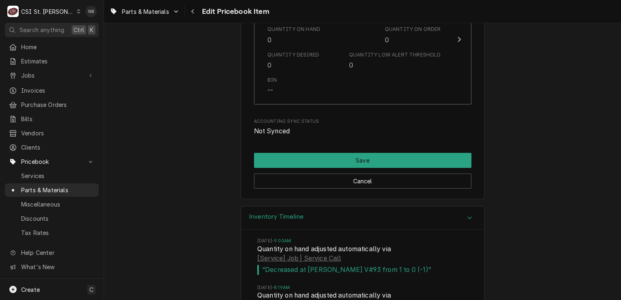
click at [417, 206] on div "Inventory Timeline" at bounding box center [362, 217] width 243 height 23
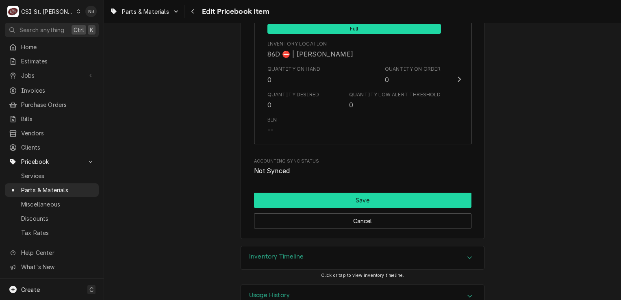
click at [369, 193] on button "Save" at bounding box center [362, 200] width 217 height 15
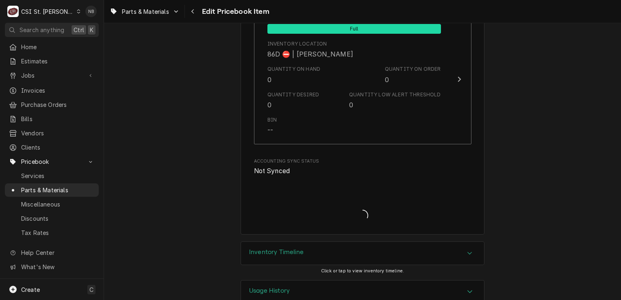
scroll to position [6940, 0]
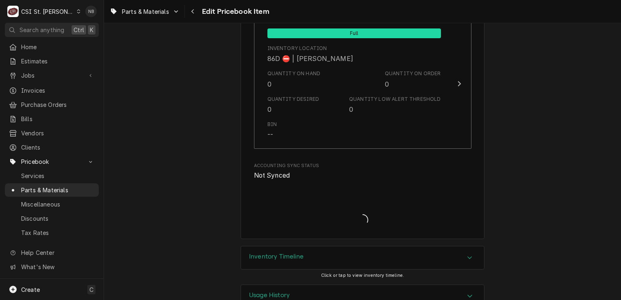
type textarea "x"
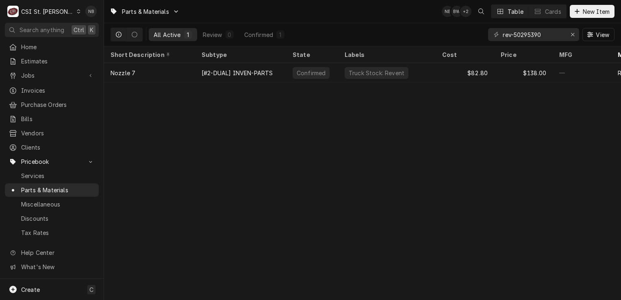
click at [404, 154] on div "Parts & Materials NB BW + 2 Table Cards New Item All Active 1 Review 0 Confirme…" at bounding box center [362, 150] width 517 height 300
click at [573, 37] on icon "Erase input" at bounding box center [573, 35] width 4 height 6
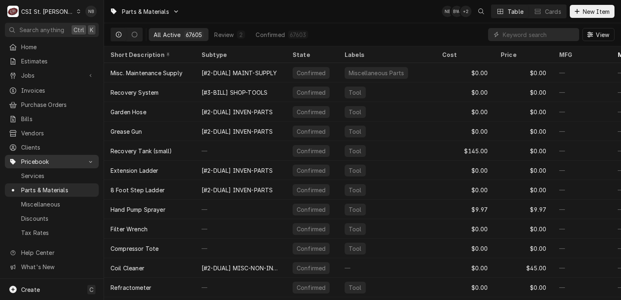
click at [52, 158] on span "Pricebook" at bounding box center [51, 161] width 61 height 9
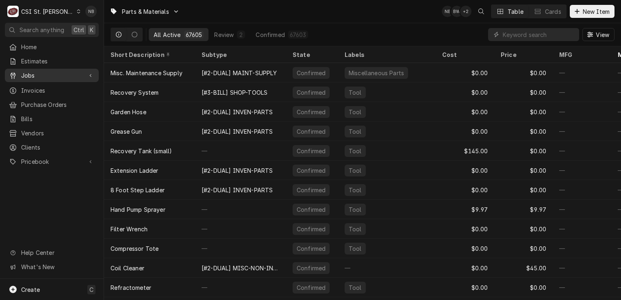
click at [63, 78] on div "Jobs" at bounding box center [52, 75] width 91 height 10
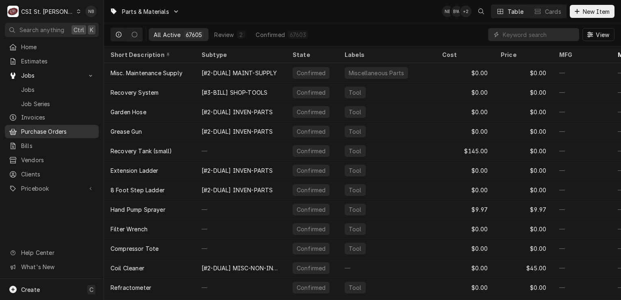
click at [64, 128] on span "Purchase Orders" at bounding box center [58, 131] width 74 height 9
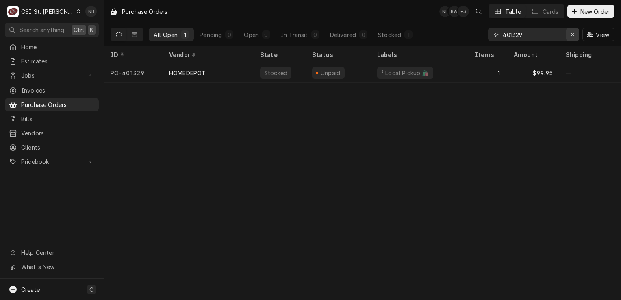
click at [574, 37] on icon "Erase input" at bounding box center [573, 35] width 4 height 6
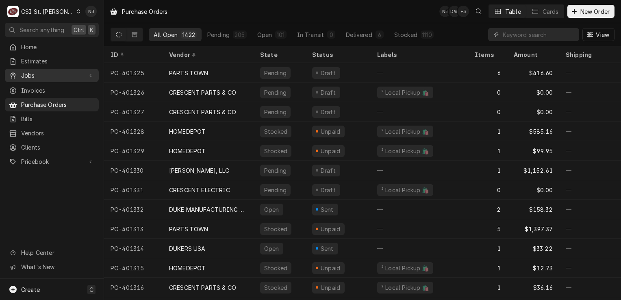
click at [42, 71] on span "Jobs" at bounding box center [51, 75] width 61 height 9
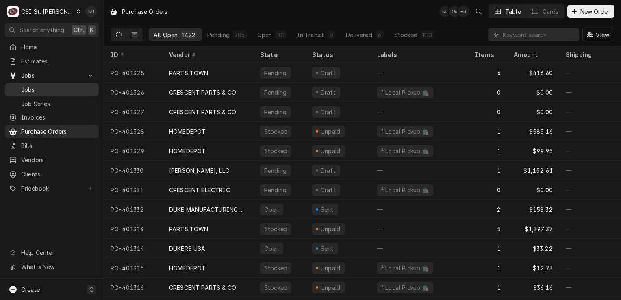
click at [39, 85] on span "Jobs" at bounding box center [58, 89] width 74 height 9
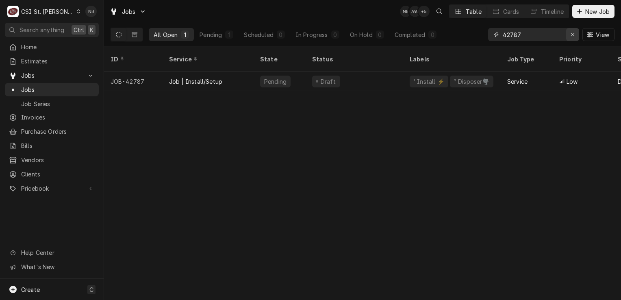
click at [574, 35] on icon "Erase input" at bounding box center [573, 35] width 4 height 6
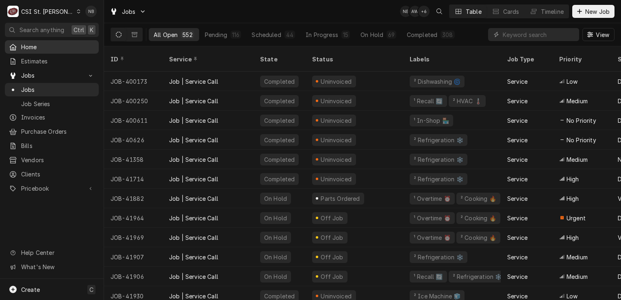
click at [65, 44] on span "Home" at bounding box center [58, 47] width 74 height 9
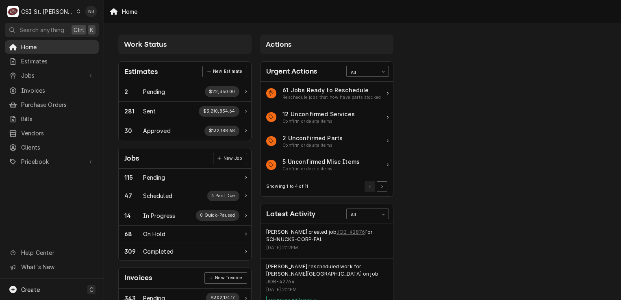
click at [52, 50] on div "Home" at bounding box center [52, 47] width 91 height 10
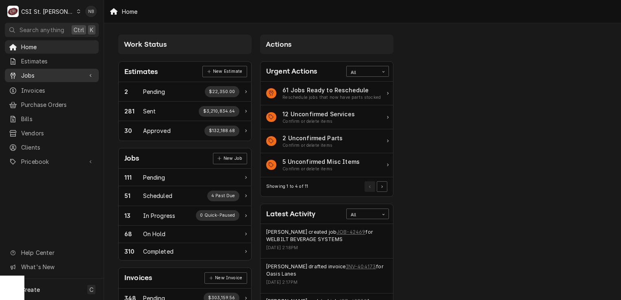
click at [58, 74] on span "Jobs" at bounding box center [51, 75] width 61 height 9
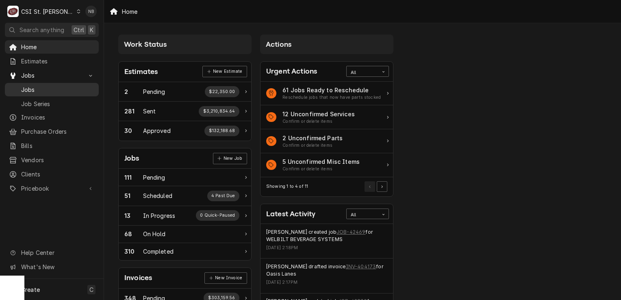
click at [55, 89] on span "Jobs" at bounding box center [58, 89] width 74 height 9
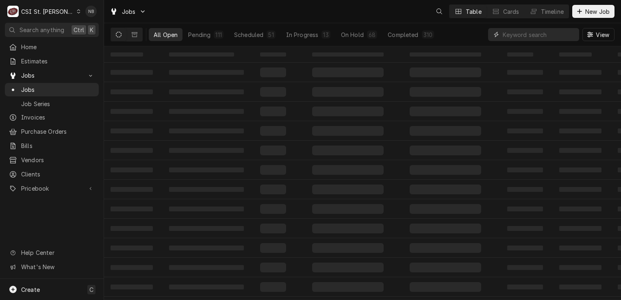
click at [518, 32] on input "Dynamic Content Wrapper" at bounding box center [539, 34] width 72 height 13
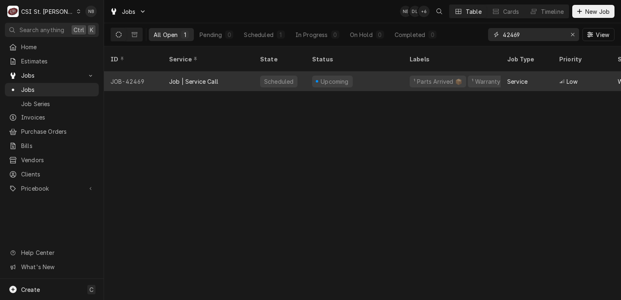
type input "42469"
click at [372, 72] on div "Upcoming" at bounding box center [355, 82] width 98 height 20
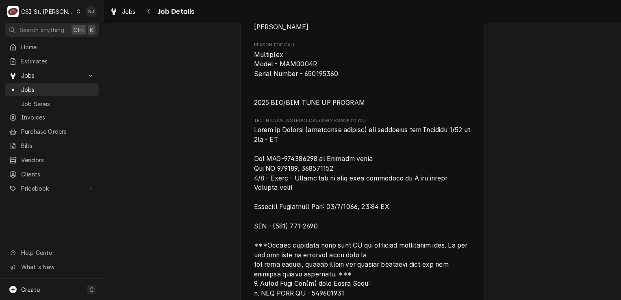
scroll to position [447, 0]
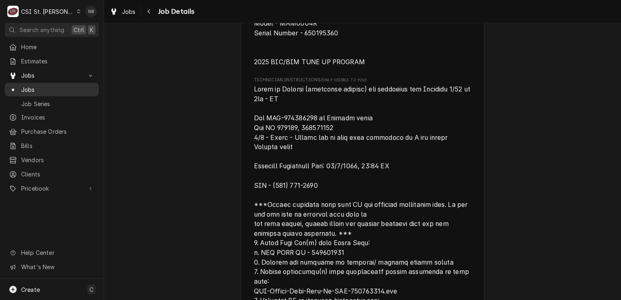
click at [65, 86] on span "Jobs" at bounding box center [58, 89] width 74 height 9
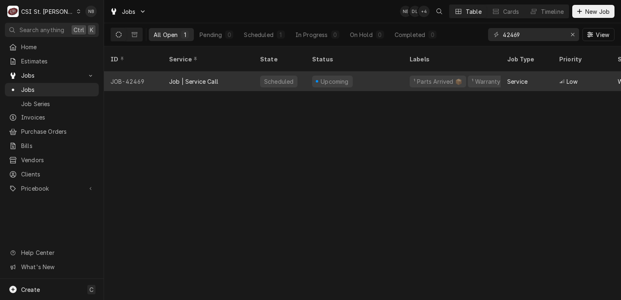
click at [372, 72] on div "Upcoming" at bounding box center [355, 82] width 98 height 20
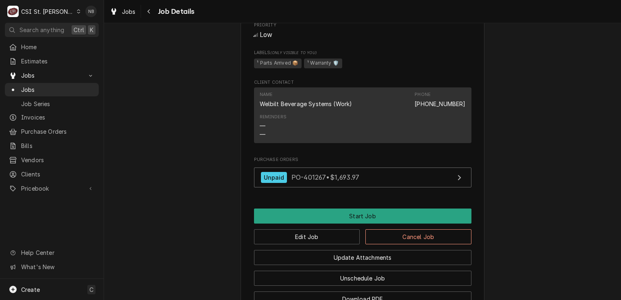
scroll to position [976, 0]
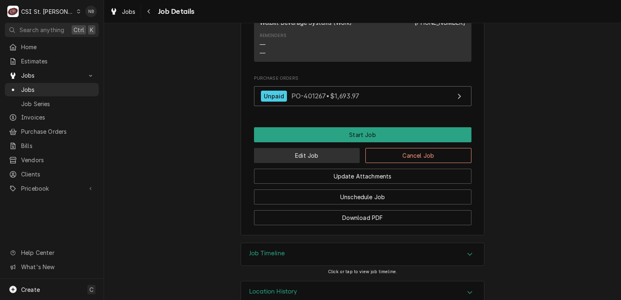
click at [339, 159] on button "Edit Job" at bounding box center [307, 155] width 106 height 15
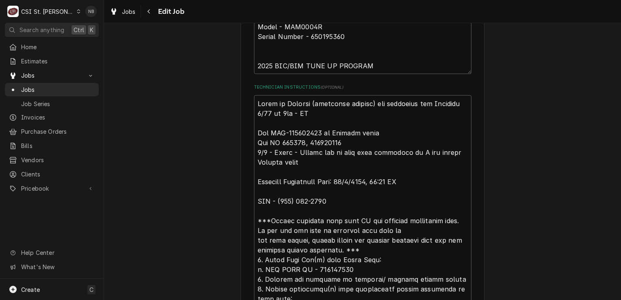
scroll to position [488, 0]
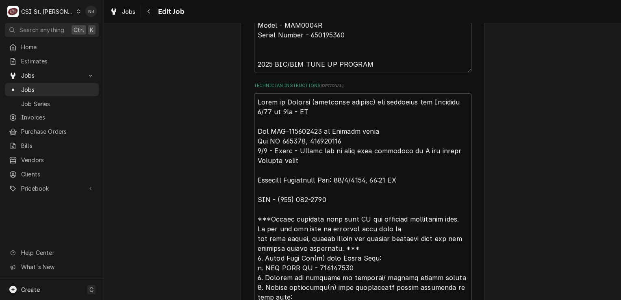
click at [363, 116] on textarea "Technician Instructions ( optional )" at bounding box center [362, 287] width 217 height 388
type textarea "x"
type textarea "Spoke to [PERSON_NAME] (assistant manager) and confirmed for [DATE] 8am - LS Re…"
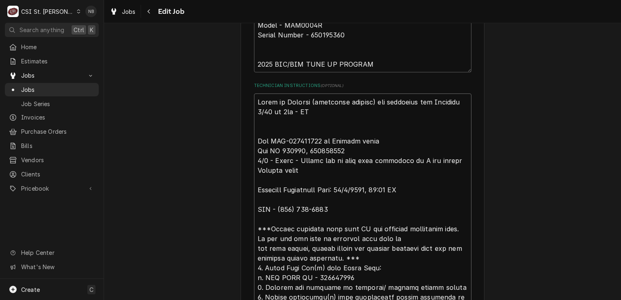
type textarea "x"
type textarea "Spoke to [PERSON_NAME] (assistant manager) and confirmed for [DATE] 8am - LS Re…"
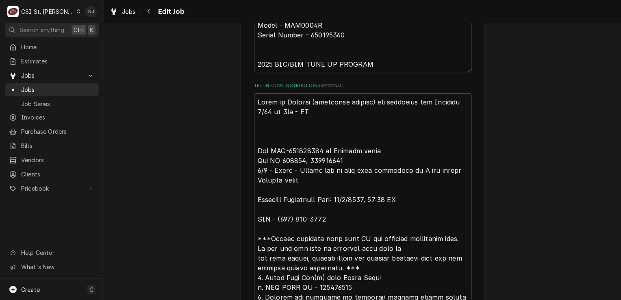
type textarea "x"
type textarea "Spoke to [PERSON_NAME] (assistant manager) and confirmed for [DATE] 8am - LS Re…"
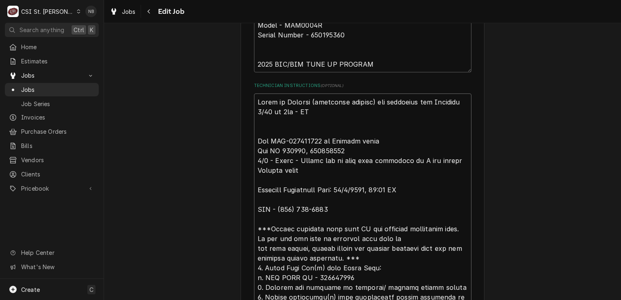
type textarea "x"
type textarea "Spoke to [PERSON_NAME] (assistant manager) and confirmed for [DATE] 8am - LS Re…"
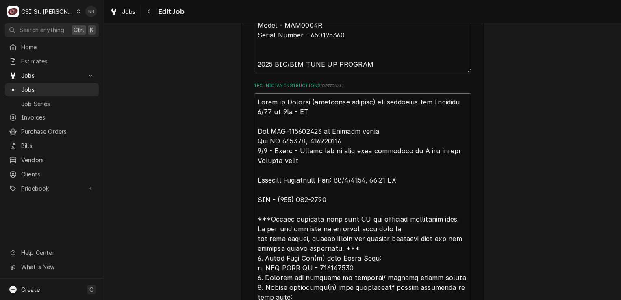
type textarea "x"
type textarea "Spoke to [PERSON_NAME] (assistant manager) and confirmed for [DATE] 8am - LS Re…"
type textarea "x"
type textarea "Spoke to [PERSON_NAME] (assistant manager) and confirmed for [DATE] 8am - LS Re…"
type textarea "x"
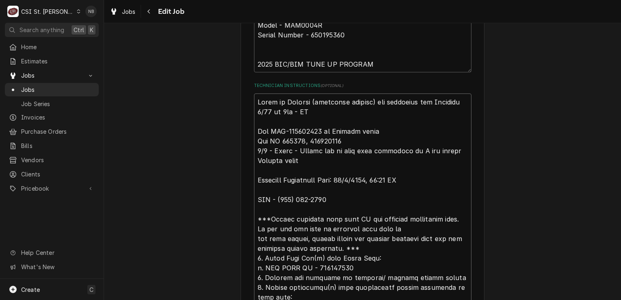
type textarea "9 Spoke to [PERSON_NAME] (assistant manager) and confirmed for [DATE] 8am - LS …"
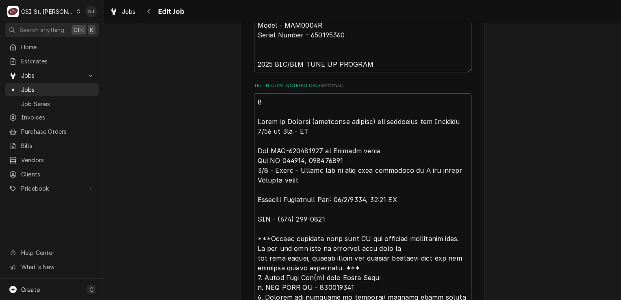
type textarea "x"
type textarea "9/ Spoke to [PERSON_NAME] (assistant manager) and confirmed for [DATE] 8am - LS…"
type textarea "x"
type textarea "9/2 Spoke to [PERSON_NAME] (assistant manager) and confirmed for [DATE] 8am - L…"
type textarea "x"
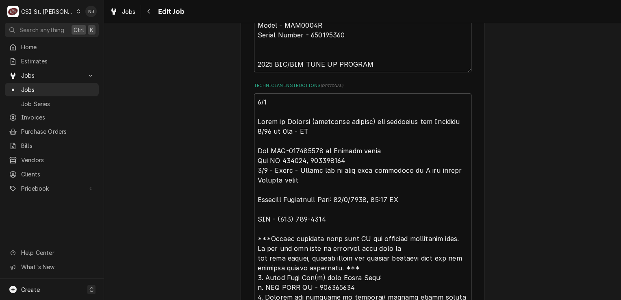
type textarea "9/2/ Spoke to [PERSON_NAME] (assistant manager) and confirmed for [DATE] 8am - …"
type textarea "x"
type textarea "9/2 Spoke to [PERSON_NAME] (assistant manager) and confirmed for [DATE] 8am - L…"
type textarea "x"
type textarea "9/25 Spoke to [PERSON_NAME] (assistant manager) and confirmed for [DATE] 8am - …"
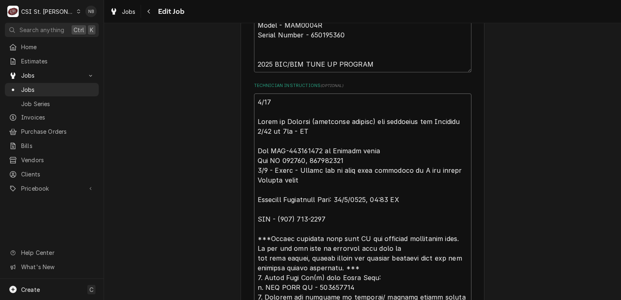
type textarea "x"
type textarea "9/25/ Spoke to [PERSON_NAME] (assistant manager) and confirmed for [DATE] 8am -…"
type textarea "x"
type textarea "9/25/2 Spoke to [PERSON_NAME] (assistant manager) and confirmed for [DATE] 8am …"
type textarea "x"
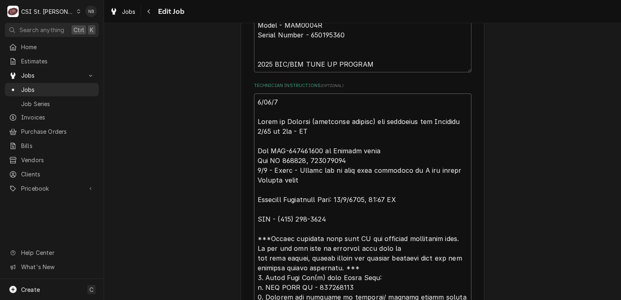
type textarea "[DATE] Spoke to [PERSON_NAME] (assistant manager) and confirmed for [DATE] 8am …"
type textarea "x"
type textarea "[DATE]- Spoke to [PERSON_NAME] (assistant manager) and confirmed for [DATE] 8am…"
type textarea "x"
type textarea "[DATE]-M Spoke to [PERSON_NAME] (assistant manager) and confirmed for [DATE] 8a…"
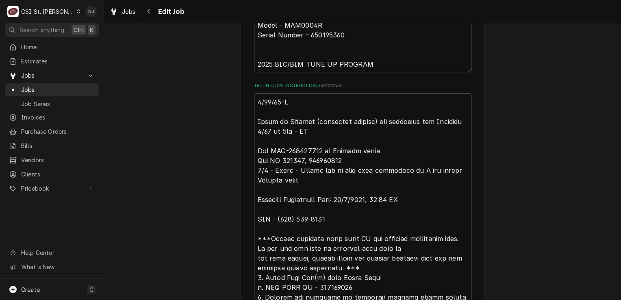
type textarea "x"
type textarea "[DATE]-Mo Spoke to [PERSON_NAME] (assistant manager) and confirmed for [DATE] 8…"
type textarea "x"
type textarea "[DATE]-Move Spoke to [PERSON_NAME] (assistant manager) and confirmed for [DATE]…"
type textarea "x"
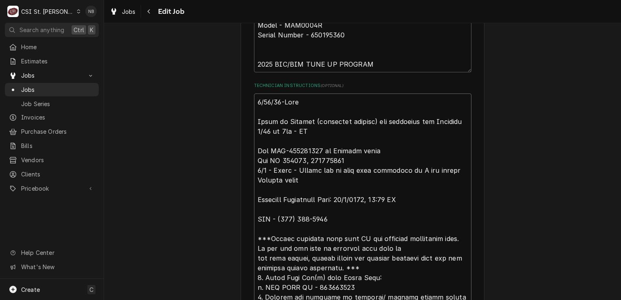
type textarea "[DATE]-Moved Spoke to [PERSON_NAME] (assistant manager) and confirmed for [DATE…"
type textarea "x"
type textarea "[DATE]-Moved f Spoke to [PERSON_NAME] (assistant manager) and confirmed for [DA…"
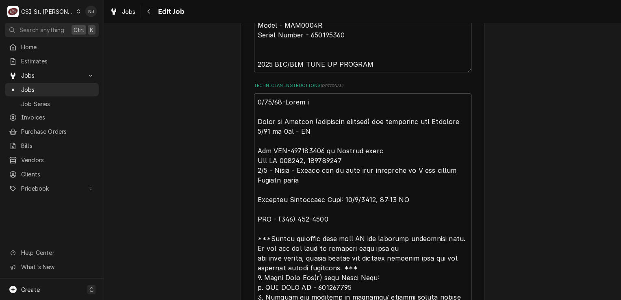
type textarea "x"
type textarea "[DATE]-Moved fr Spoke to [PERSON_NAME] (assistant manager) and confirmed for [D…"
type textarea "x"
type textarea "[DATE]-Moved from Spoke to [PERSON_NAME] (assistant manager) and confirmed for …"
type textarea "x"
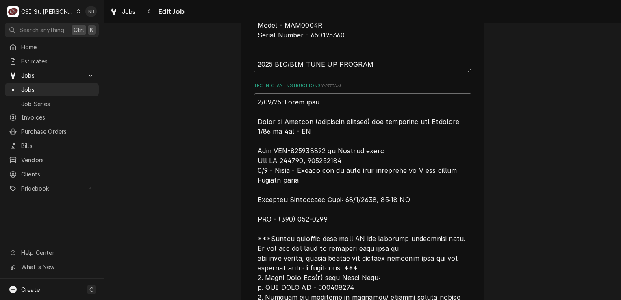
type textarea "[DATE]-Moved from R Spoke to [PERSON_NAME] (assistant manager) and confirmed fo…"
type textarea "x"
type textarea "[DATE]-Moved from RE Spoke to [PERSON_NAME] (assistant manager) and confirmed f…"
type textarea "x"
type textarea "[DATE]-Moved from REs Spoke to [PERSON_NAME] (assistant manager) and confirmed …"
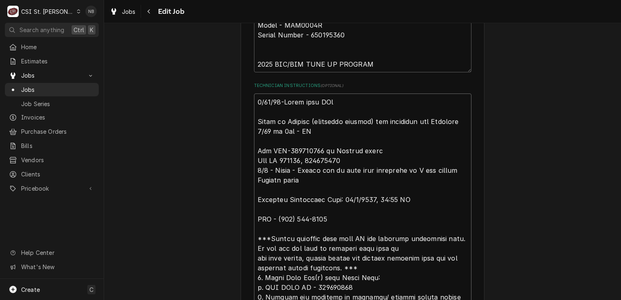
type textarea "x"
type textarea "[DATE]-Moved from REse Spoke to [PERSON_NAME] (assistant manager) and confirmed…"
type textarea "x"
type textarea "[DATE]-Moved from [PERSON_NAME] Spoke to [PERSON_NAME] (assistant manager) and …"
type textarea "x"
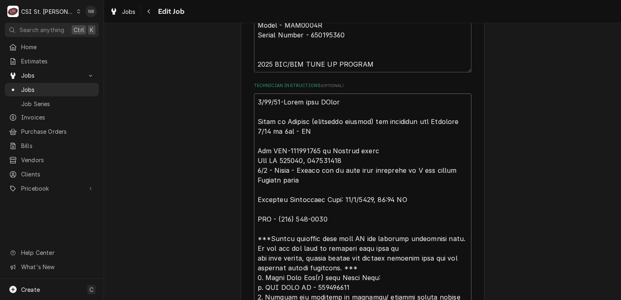
type textarea "[DATE]-Moved from REse Spoke to [PERSON_NAME] (assistant manager) and confirmed…"
type textarea "x"
type textarea "[DATE]-Moved from REs Spoke to [PERSON_NAME] (assistant manager) and confirmed …"
type textarea "x"
type textarea "[DATE]-Moved from RE Spoke to [PERSON_NAME] (assistant manager) and confirmed f…"
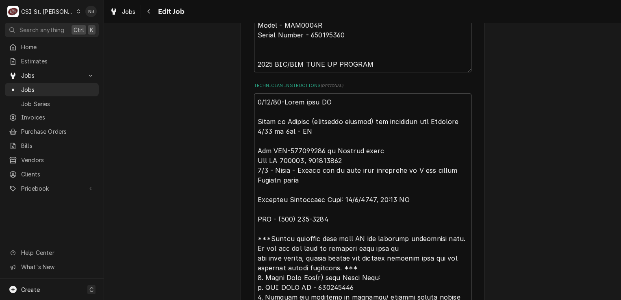
type textarea "x"
type textarea "[DATE]-Moved from R Spoke to [PERSON_NAME] (assistant manager) and confirmed fo…"
type textarea "x"
type textarea "[DATE]-Moved from Re Spoke to [PERSON_NAME] (assistant manager) and confirmed f…"
type textarea "x"
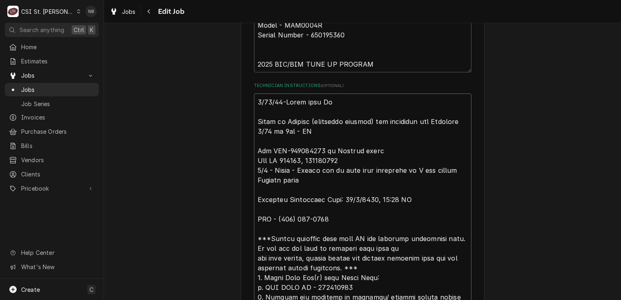
type textarea "[DATE]-Moved from Res Spoke to [PERSON_NAME] (assistant manager) and confirmed …"
type textarea "x"
type textarea "[DATE]-Moved from Rese Spoke to [PERSON_NAME] (assistant manager) and confirmed…"
type textarea "x"
type textarea "[DATE]-Moved from [PERSON_NAME] Spoke to [PERSON_NAME] (assistant manager) and …"
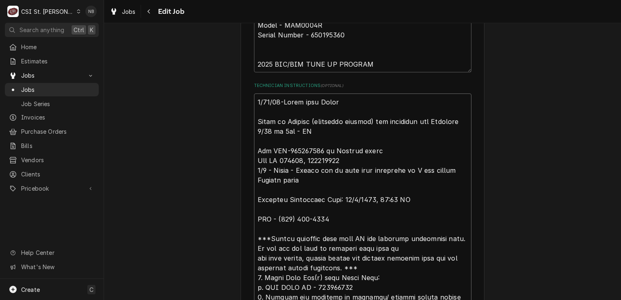
type textarea "x"
type textarea "[DATE]-Moved from Reserv Spoke to [PERSON_NAME] (assistant manager) and confirm…"
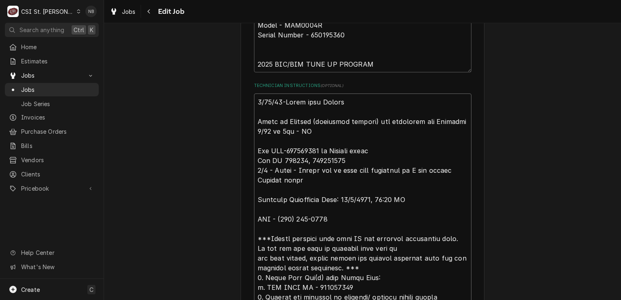
type textarea "x"
type textarea "[DATE]-Moved from Reserve Spoke to [PERSON_NAME] (assistant manager) and confir…"
type textarea "x"
type textarea "[DATE]-Moved from Reserved Spoke to [PERSON_NAME] (assistant manager) and confi…"
type textarea "x"
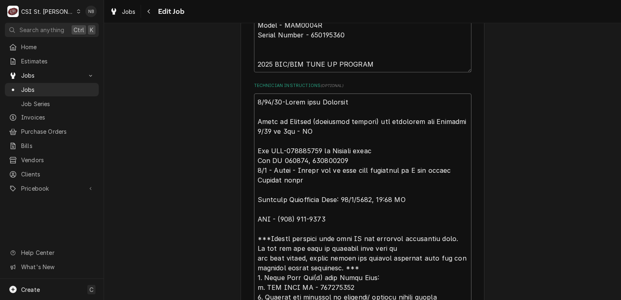
type textarea "9/25/25-Moved from Reserved Spoke to Kennedy (assistant manager) and confirmed …"
type textarea "x"
type textarea "9/25/25-Moved from Reserved S Spoke to Kennedy (assistant manager) and confirme…"
type textarea "x"
type textarea "9/25/25-Moved from Reserved Sh Spoke to Kennedy (assistant manager) and confirm…"
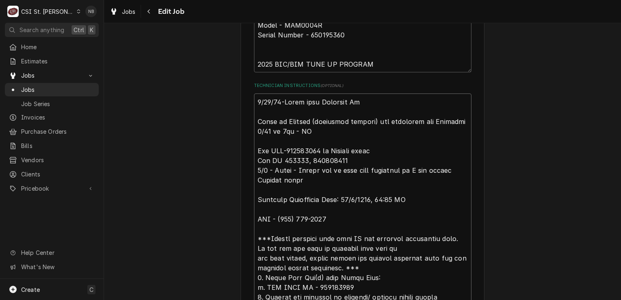
type textarea "x"
type textarea "9/25/25-Moved from Reserved She Spoke to Kennedy (assistant manager) and confir…"
type textarea "x"
type textarea "9/25/25-Moved from Reserved Shel Spoke to Kennedy (assistant manager) and confi…"
type textarea "x"
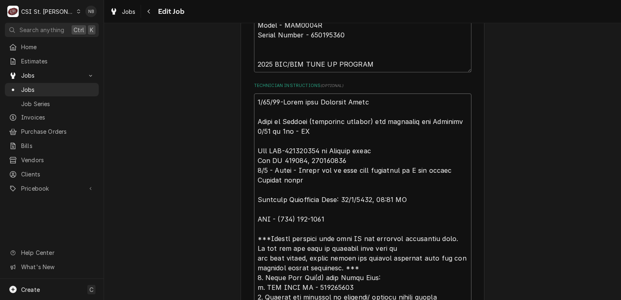
type textarea "9/25/25-Moved from Reserved Shelf Spoke to Kennedy (assistant manager) and conf…"
type textarea "x"
type textarea "9/25/25-Moved from Reserved Shelf t Spoke to Kennedy (assistant manager) and co…"
type textarea "x"
type textarea "9/25/25-Moved from Reserved Shelf to Spoke to Kennedy (assistant manager) and c…"
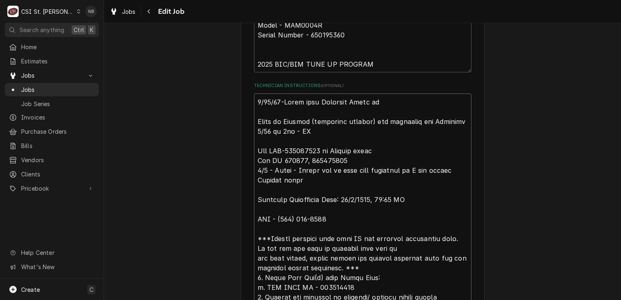
type textarea "x"
type textarea "9/25/25-Moved from Reserved Shelf to Spoke to Kennedy (assistant manager) and c…"
type textarea "x"
type textarea "9/25/25-Moved from Reserved Shelf to Spoke to Kennedy (assistant manager) and c…"
click at [391, 103] on textarea "Technician Instructions ( optional )" at bounding box center [362, 296] width 217 height 407
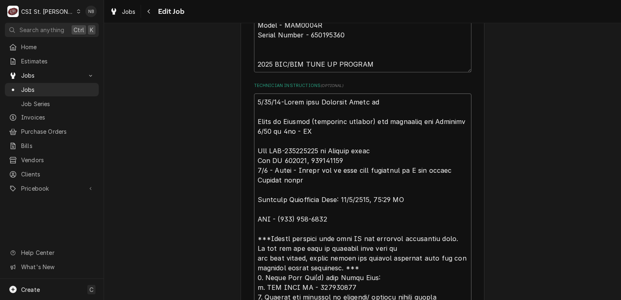
type textarea "x"
type textarea "9/25/25-Moved from Reserved Shelf to E Spoke to Kennedy (assistant manager) and…"
type textarea "x"
type textarea "9/25/25-Moved from Reserved Shelf to Er Spoke to Kennedy (assistant manager) an…"
type textarea "x"
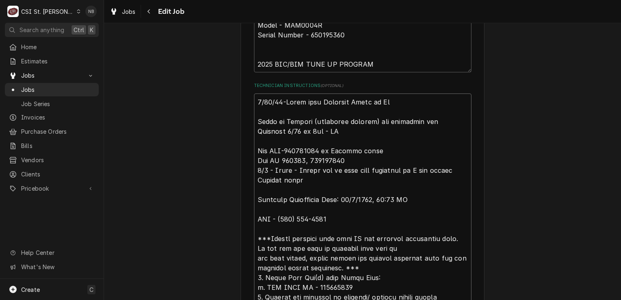
type textarea "9/25/25-Moved from Reserved Shelf to Eri Spoke to Kennedy (assistant manager) a…"
type textarea "x"
type textarea "9/25/25-Moved from Reserved Shelf to Eric Spoke to Kennedy (assistant manager) …"
type textarea "x"
type textarea "9/25/25-Moved from Reserved Shelf to Eric Spoke to Kennedy (assistant manager) …"
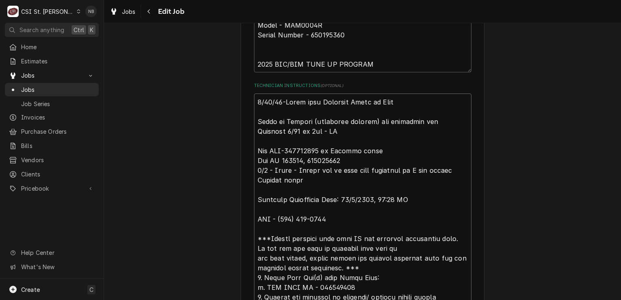
type textarea "x"
type textarea "9/25/25-Moved from Reserved Shelf to Eric G Spoke to Kennedy (assistant manager…"
type textarea "x"
type textarea "9/25/25-Moved from Reserved Shelf to Eric Gu Spoke to Kennedy (assistant manage…"
type textarea "x"
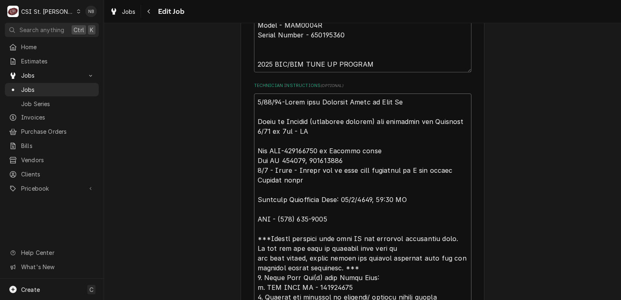
type textarea "9/25/25-Moved from Reserved Shelf to Eric Gua Spoke to Kennedy (assistant manag…"
type textarea "x"
type textarea "9/25/25-Moved from Reserved Shelf to Eric Guar Spoke to Kennedy (assistant mana…"
type textarea "x"
type textarea "9/25/25-Moved from Reserved Shelf to Eric Guard Spoke to Kennedy (assistant man…"
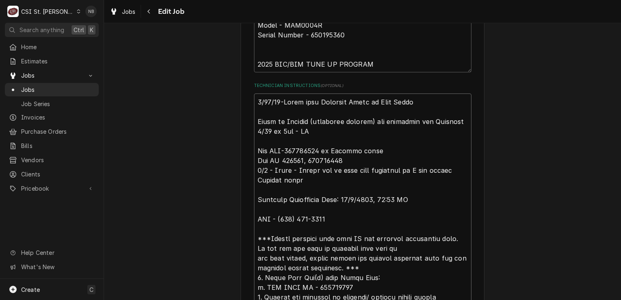
type textarea "x"
type textarea "9/25/25-Moved from Reserved Shelf to Eric Guard Spoke to Kennedy (assistant man…"
type textarea "x"
type textarea "9/25/25-Moved from Reserved Shelf to Eric Guard S Spoke to Kennedy (assistant m…"
type textarea "x"
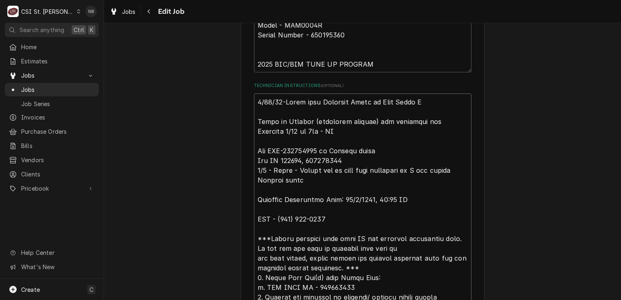
type textarea "9/25/25-Moved from Reserved Shelf to Eric Guard Sh Spoke to Kennedy (assistant …"
type textarea "x"
type textarea "9/25/25-Moved from Reserved Shelf to Eric Guard She Spoke to Kennedy (assistant…"
type textarea "x"
type textarea "9/25/25-Moved from Reserved Shelf to Eric Guard Shel Spoke to Kennedy (assistan…"
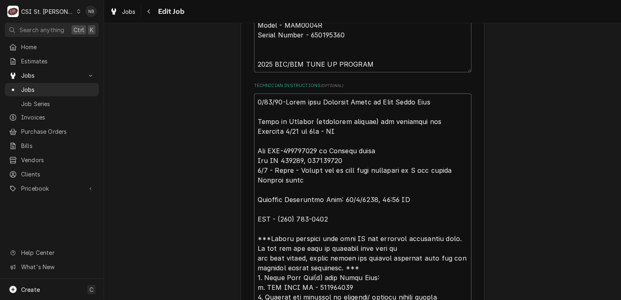
type textarea "x"
type textarea "9/25/25-Moved from Reserved Shelf to Eric Guard Shelf Spoke to Kennedy (assista…"
type textarea "x"
type textarea "9/25/25-Moved from Reserved Shelf to Eric Guard Shelf. Spoke to Kennedy (assist…"
type textarea "x"
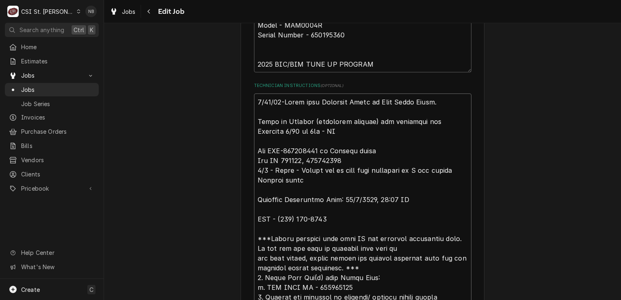
type textarea "9/25/25-Moved from Reserved Shelf to Eric Guard Shelf.= Spoke to Kennedy (assis…"
type textarea "x"
type textarea "9/25/25-Moved from Reserved Shelf to Eric Guard Shelf. Spoke to Kennedy (assist…"
type textarea "x"
type textarea "9/25/25-Moved from Reserved Shelf to Eric Guard Shelf.- Spoke to Kennedy (assis…"
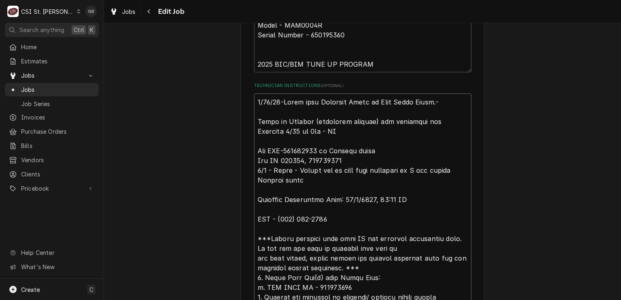
type textarea "x"
type textarea "9/25/25-Moved from Reserved Shelf to Eric Guard Shelf.-NB Spoke to Kennedy (ass…"
type textarea "x"
type textarea "9/25/25-Moved from Reserved Shelf to Eric Guard Shelf-NB Spoke to Kennedy (assi…"
type textarea "x"
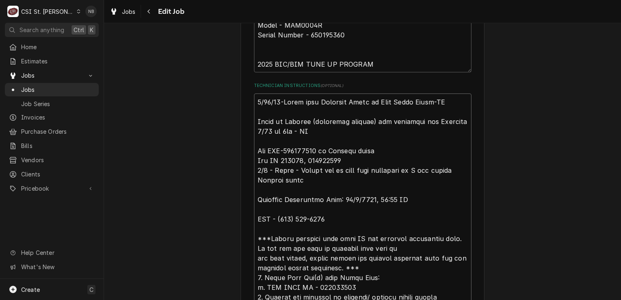
type textarea "9/25/25-Moved from Reserved Shelf to Eric Guard Shelf-NB Spoke to Kennedy (assi…"
click at [488, 125] on div "Use the fields below to edit this job: Client Details Client WELBILT BEVERAGE S…" at bounding box center [362, 224] width 517 height 1360
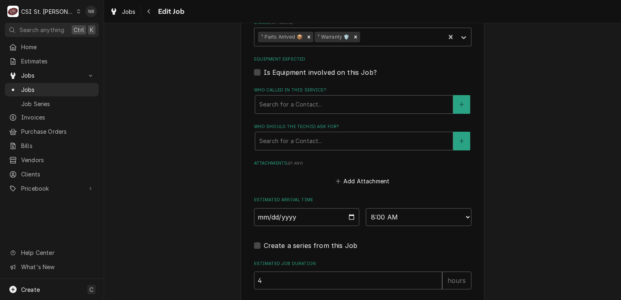
scroll to position [1089, 0]
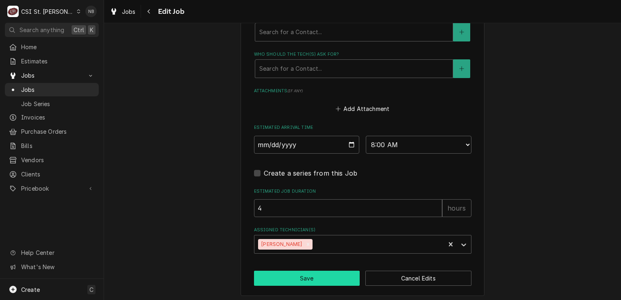
click at [293, 278] on button "Save" at bounding box center [307, 278] width 106 height 15
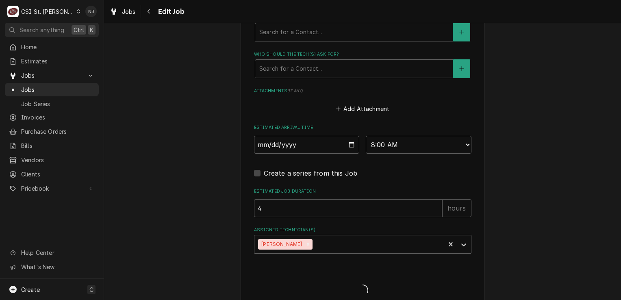
type textarea "x"
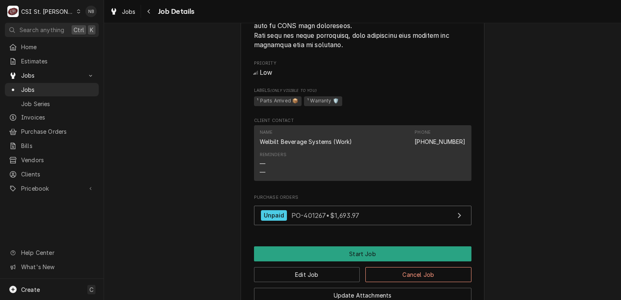
scroll to position [894, 0]
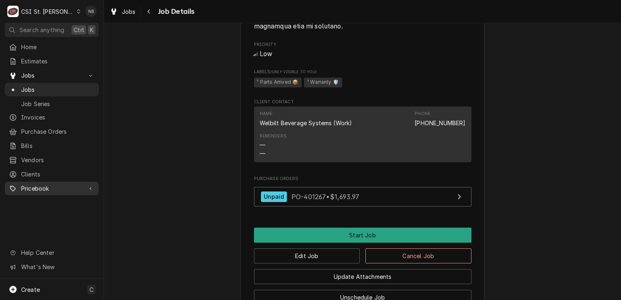
click at [43, 184] on span "Pricebook" at bounding box center [51, 188] width 61 height 9
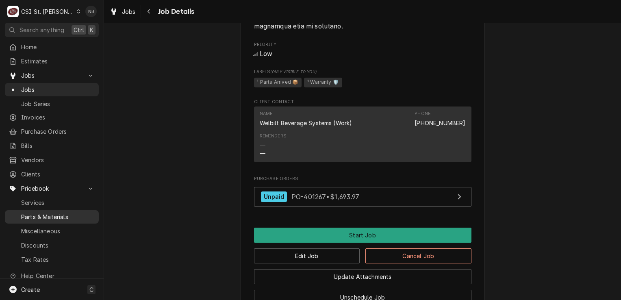
click at [49, 213] on span "Parts & Materials" at bounding box center [58, 217] width 74 height 9
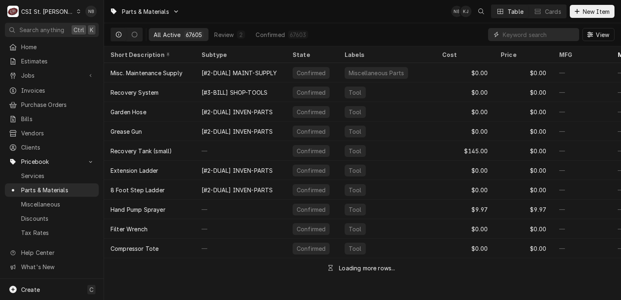
click at [523, 39] on input "Dynamic Content Wrapper" at bounding box center [539, 34] width 72 height 13
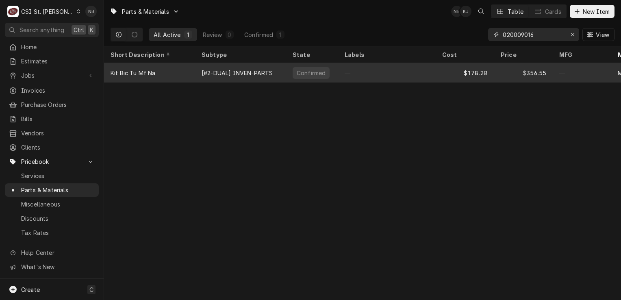
type input "020009016"
click at [361, 72] on div "—" at bounding box center [387, 73] width 98 height 20
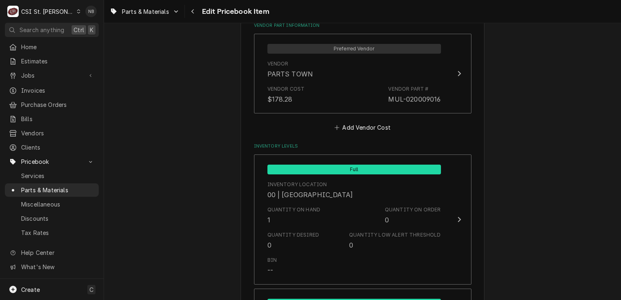
scroll to position [691, 0]
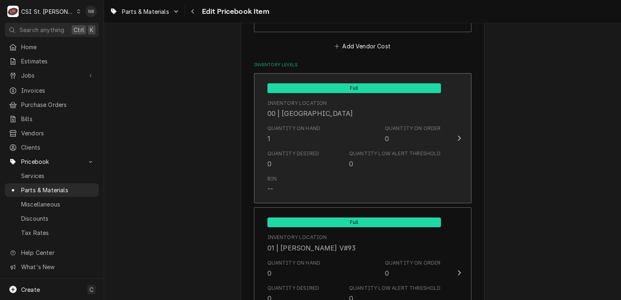
click at [415, 126] on div "Quantity on Order" at bounding box center [413, 128] width 56 height 7
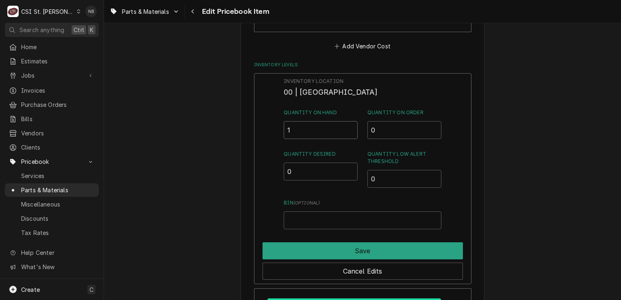
click at [326, 130] on input "1" at bounding box center [321, 130] width 74 height 18
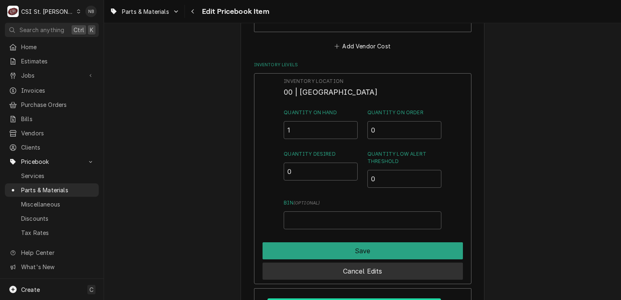
click at [378, 274] on button "Cancel Edits" at bounding box center [363, 271] width 200 height 17
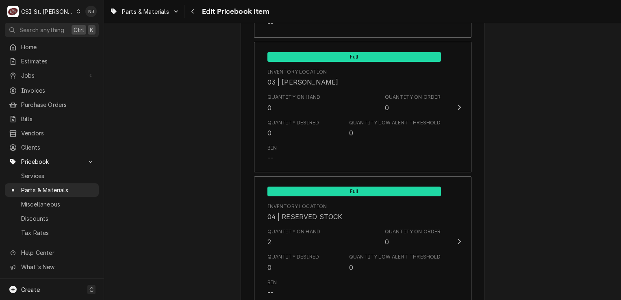
scroll to position [4349, 0]
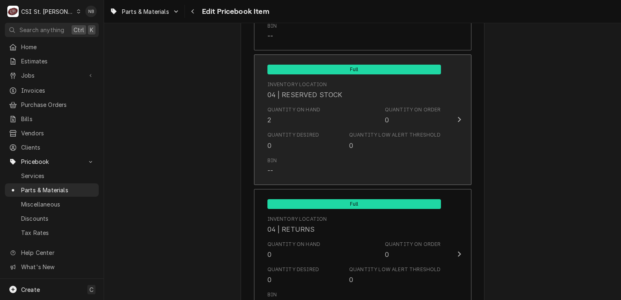
click at [394, 109] on div "Quantity on Hand 2 Quantity on Order 0" at bounding box center [354, 115] width 174 height 25
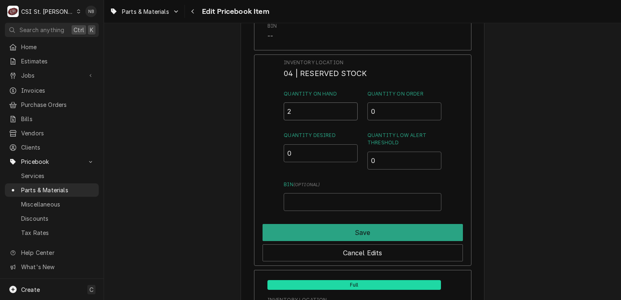
click at [317, 102] on input "2" at bounding box center [321, 111] width 74 height 18
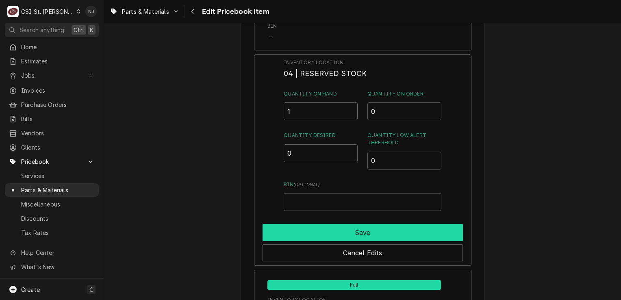
type input "1"
click at [353, 224] on button "Save" at bounding box center [363, 232] width 200 height 17
type textarea "x"
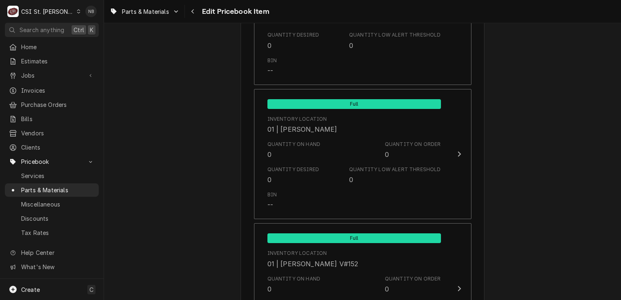
scroll to position [1179, 0]
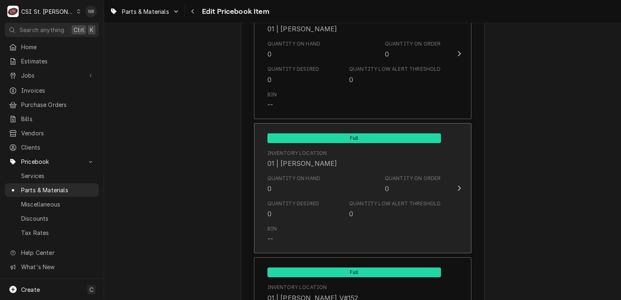
click at [367, 182] on div "Quantity on Hand 0 Quantity on Order 0" at bounding box center [354, 184] width 174 height 25
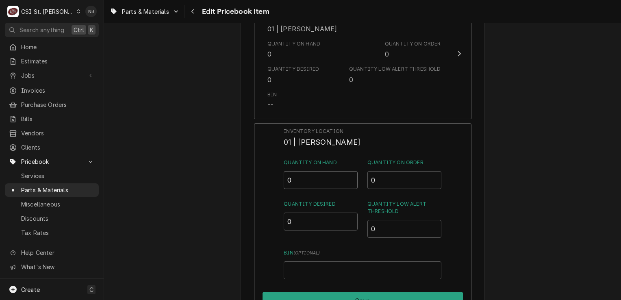
click at [295, 173] on input "0" at bounding box center [321, 180] width 74 height 18
type input "1"
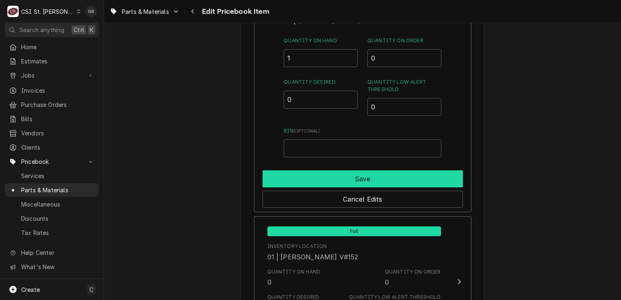
click at [378, 178] on button "Save" at bounding box center [363, 178] width 200 height 17
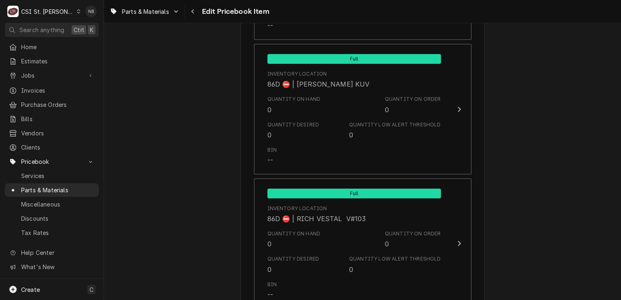
scroll to position [6945, 0]
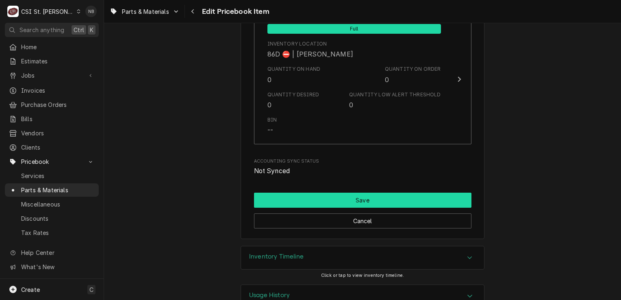
click at [406, 193] on button "Save" at bounding box center [362, 200] width 217 height 15
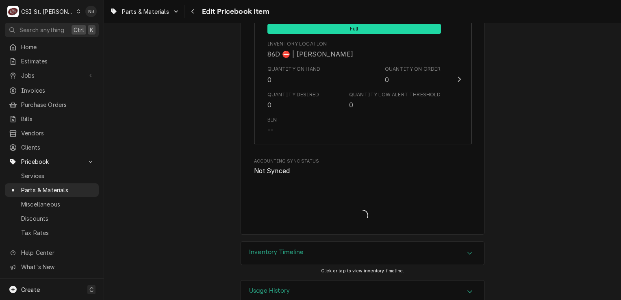
scroll to position [6940, 0]
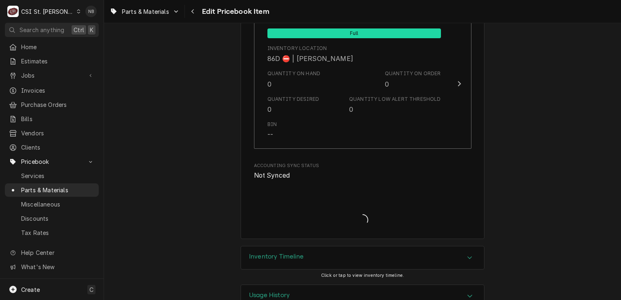
type textarea "x"
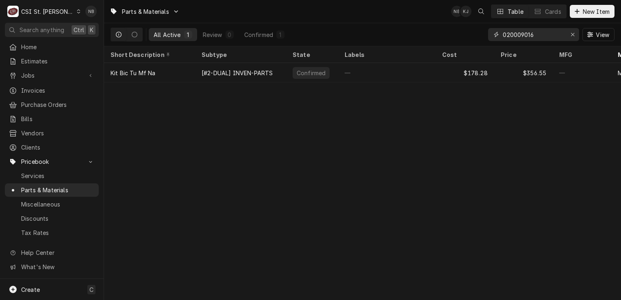
click at [571, 35] on icon "Erase input" at bounding box center [573, 35] width 4 height 6
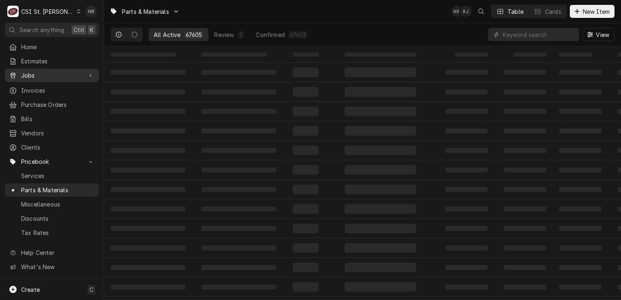
click at [55, 74] on span "Jobs" at bounding box center [51, 75] width 61 height 9
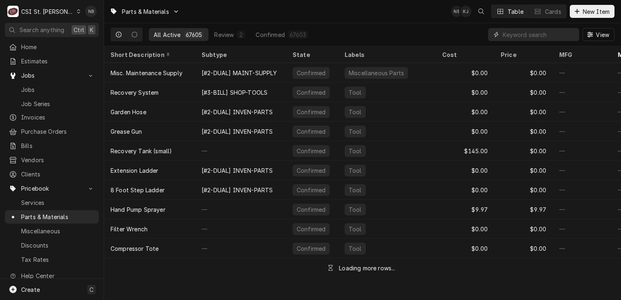
click at [550, 35] on input "Dynamic Content Wrapper" at bounding box center [539, 34] width 72 height 13
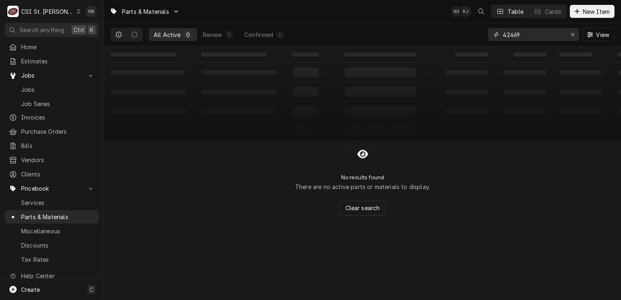
type input "42469"
click at [118, 33] on icon "Dynamic Content Wrapper" at bounding box center [119, 35] width 6 height 6
click at [49, 92] on link "Jobs" at bounding box center [52, 89] width 94 height 13
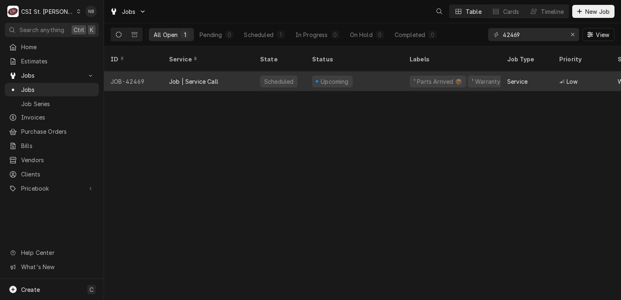
click at [378, 72] on div "Upcoming" at bounding box center [355, 82] width 98 height 20
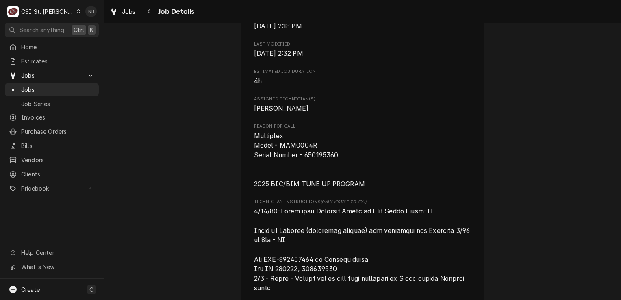
scroll to position [447, 0]
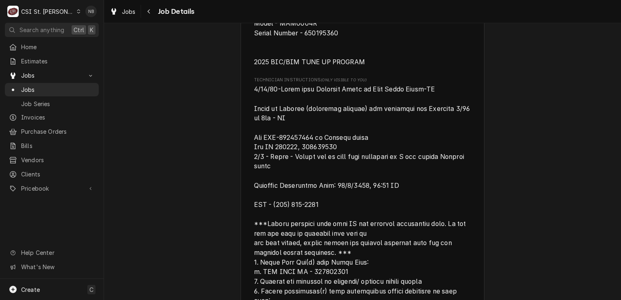
click at [565, 87] on div "Upcoming WELBILT BEVERAGE SYSTEMS MCDONALDS #4212 / [STREET_ADDRESS][US_STATE][…" at bounding box center [362, 188] width 517 height 1206
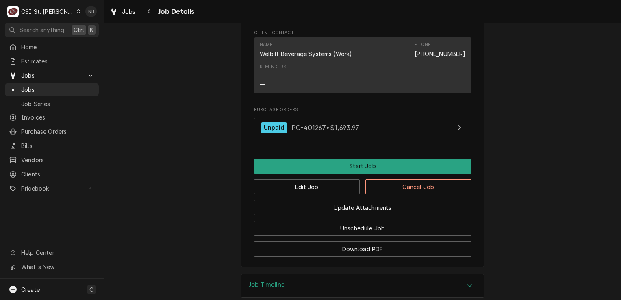
scroll to position [1012, 0]
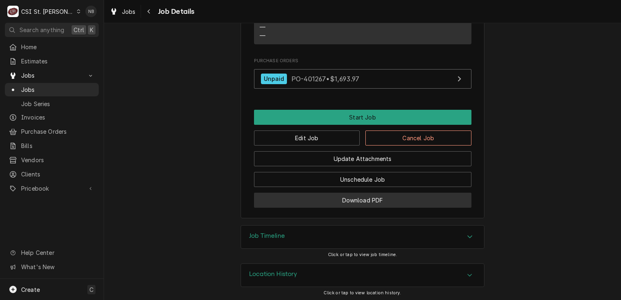
click at [383, 200] on button "Download PDF" at bounding box center [362, 200] width 217 height 15
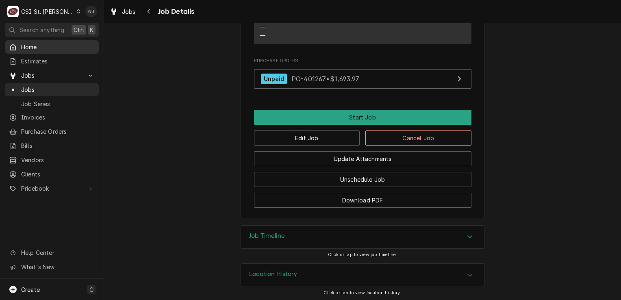
click at [33, 45] on span "Home" at bounding box center [58, 47] width 74 height 9
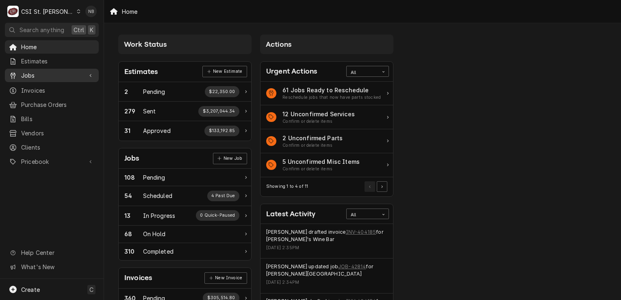
click at [63, 73] on span "Jobs" at bounding box center [51, 75] width 61 height 9
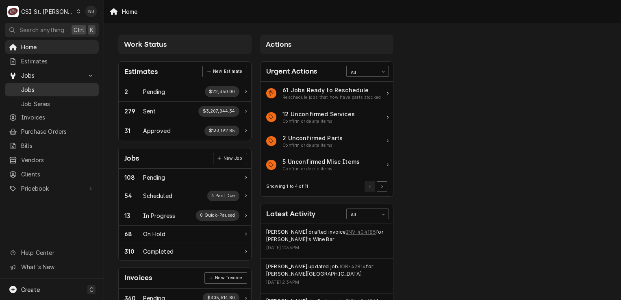
click at [60, 85] on span "Jobs" at bounding box center [58, 89] width 74 height 9
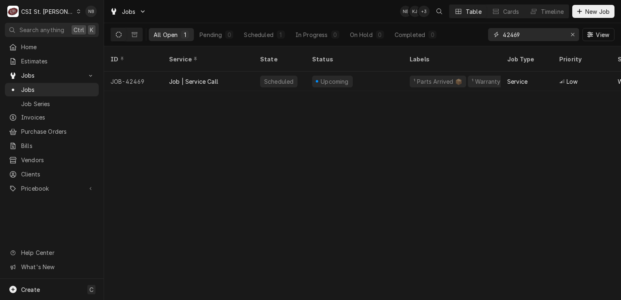
click at [543, 33] on input "42469" at bounding box center [533, 34] width 61 height 13
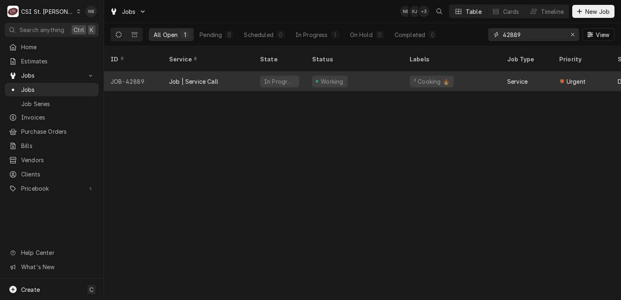
type input "42889"
click at [353, 72] on div "Working" at bounding box center [355, 82] width 98 height 20
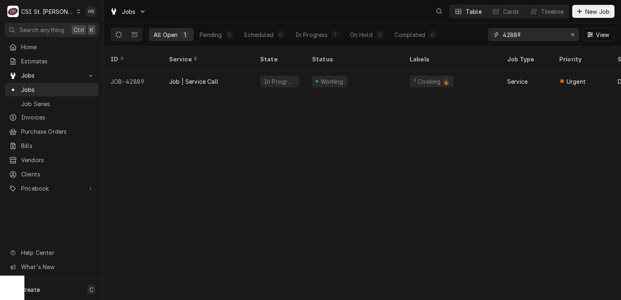
click at [518, 37] on input "42889" at bounding box center [533, 34] width 61 height 13
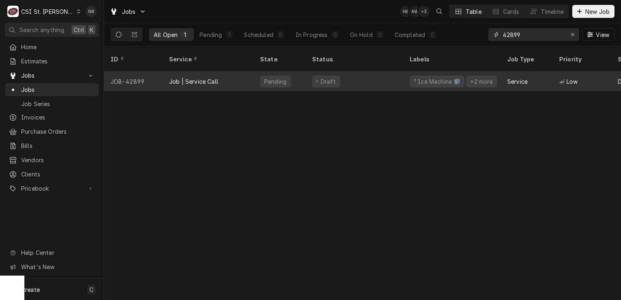
type input "42899"
click at [352, 73] on div "Draft" at bounding box center [355, 82] width 98 height 20
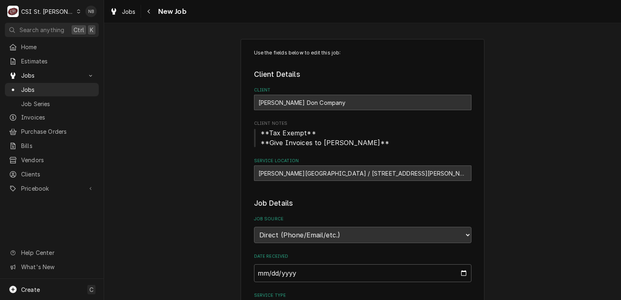
type textarea "x"
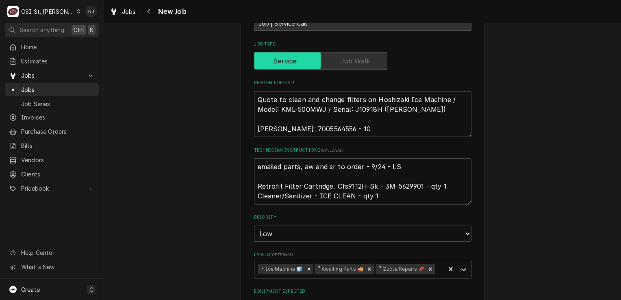
scroll to position [325, 0]
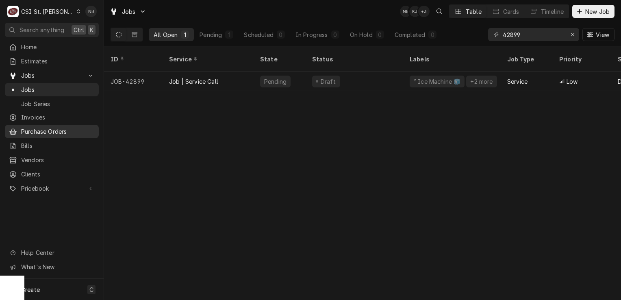
click at [43, 127] on span "Purchase Orders" at bounding box center [58, 131] width 74 height 9
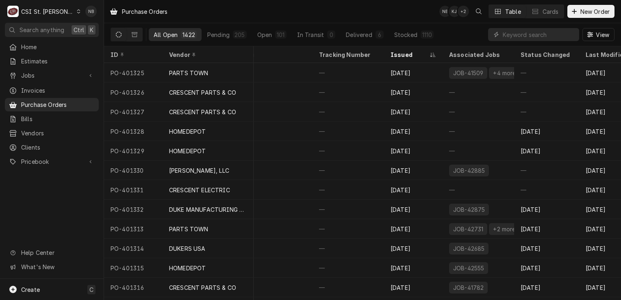
scroll to position [0, 361]
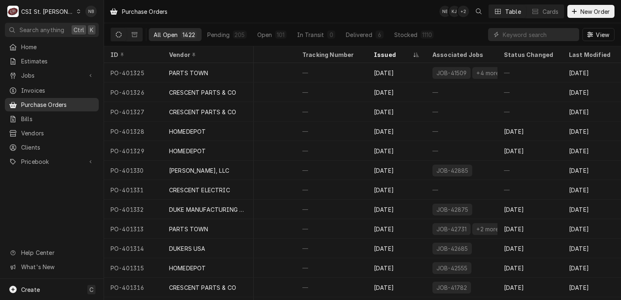
click at [60, 102] on span "Purchase Orders" at bounding box center [58, 104] width 74 height 9
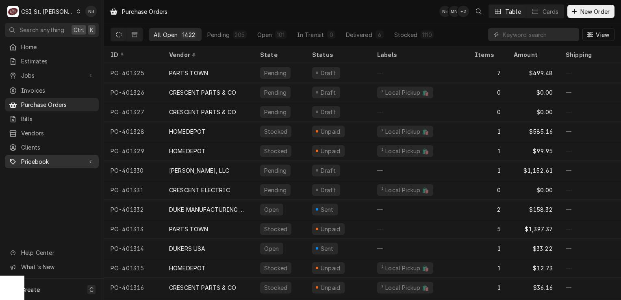
click at [51, 162] on link "Pricebook" at bounding box center [52, 161] width 94 height 13
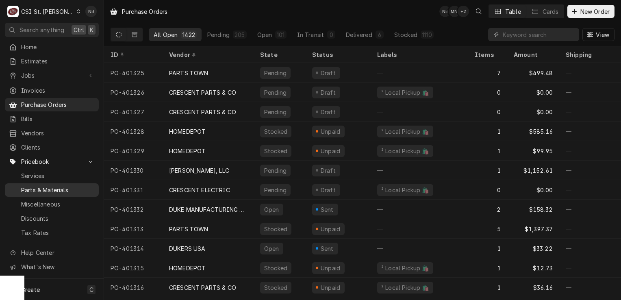
click at [64, 186] on span "Parts & Materials" at bounding box center [58, 190] width 74 height 9
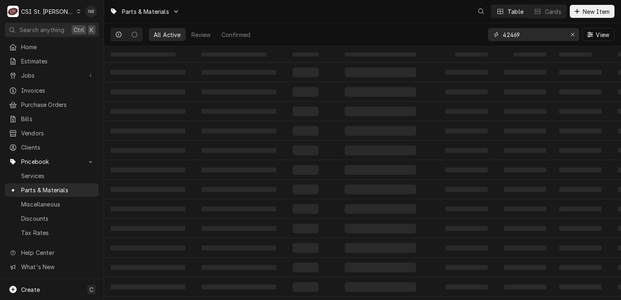
click at [534, 34] on input "42469" at bounding box center [533, 34] width 61 height 13
click at [567, 34] on button "Erase input" at bounding box center [572, 34] width 13 height 13
type input "4"
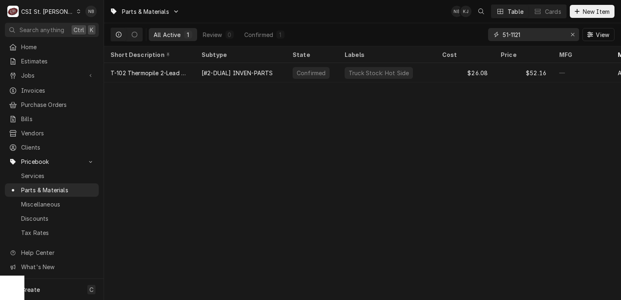
type input "51-1121"
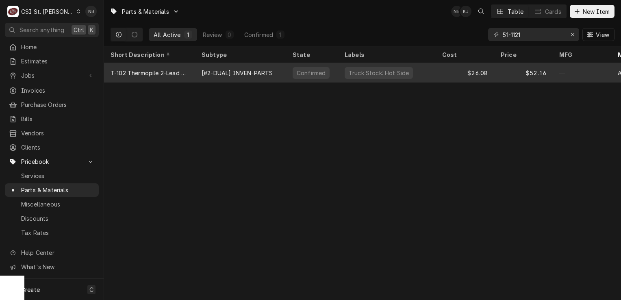
click at [406, 71] on div "Truck Stock: Hot Side" at bounding box center [387, 73] width 98 height 20
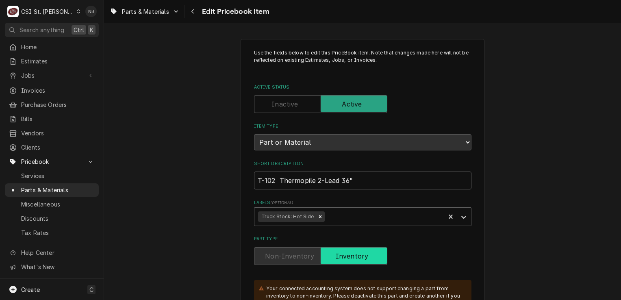
type textarea "x"
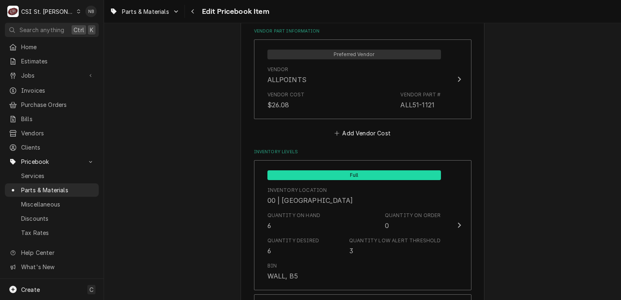
scroll to position [650, 0]
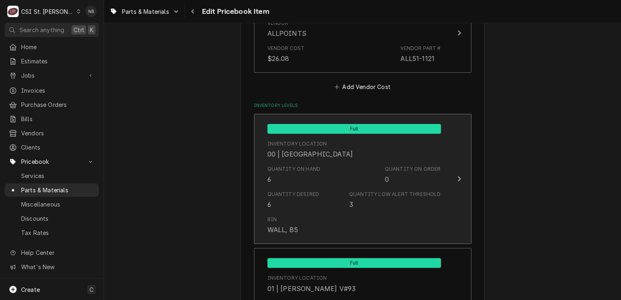
click at [359, 144] on div "Inventory Location 00 | STL WAREHOUSE" at bounding box center [354, 149] width 174 height 25
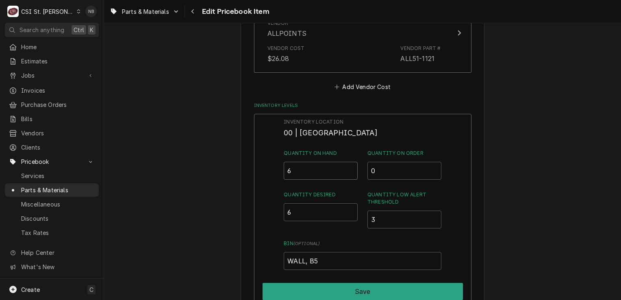
click at [306, 166] on input "6" at bounding box center [321, 171] width 74 height 18
type input "5"
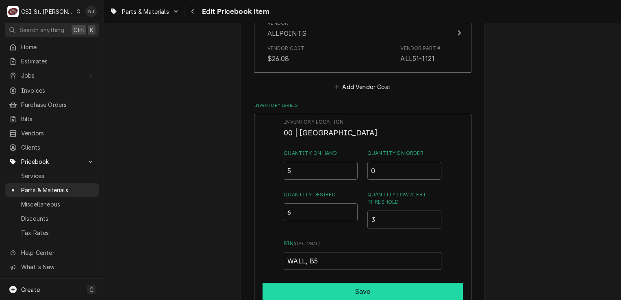
click at [384, 289] on button "Save" at bounding box center [363, 291] width 200 height 17
type textarea "x"
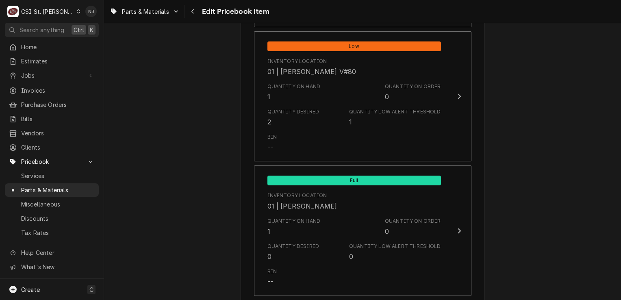
scroll to position [1870, 0]
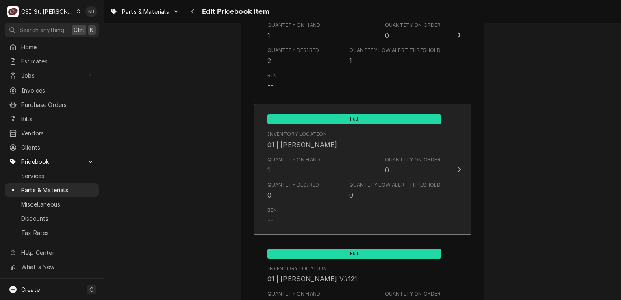
click at [306, 161] on div "Quantity on Hand 1" at bounding box center [293, 165] width 53 height 19
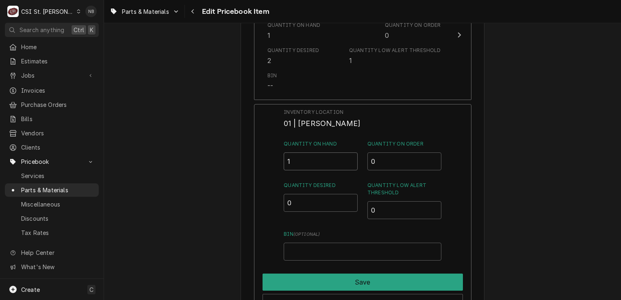
click at [302, 159] on input "1" at bounding box center [321, 161] width 74 height 18
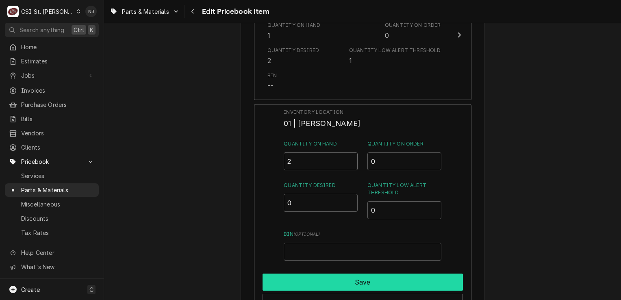
type input "2"
click at [355, 279] on button "Save" at bounding box center [363, 282] width 200 height 17
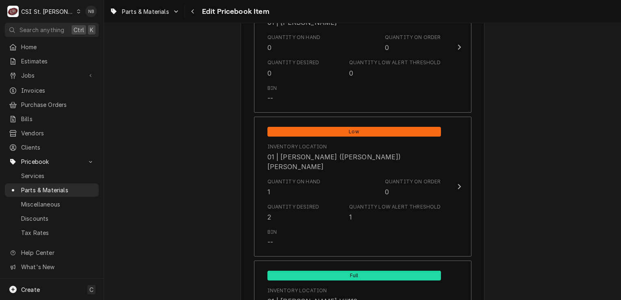
scroll to position [2276, 0]
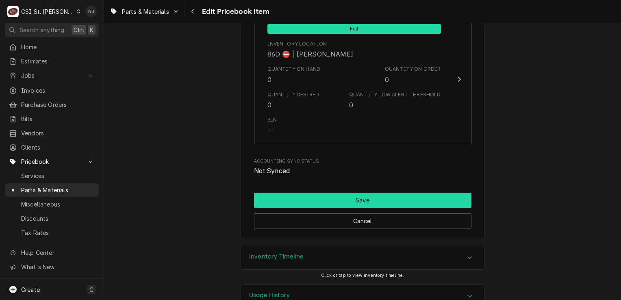
click at [407, 193] on button "Save" at bounding box center [362, 200] width 217 height 15
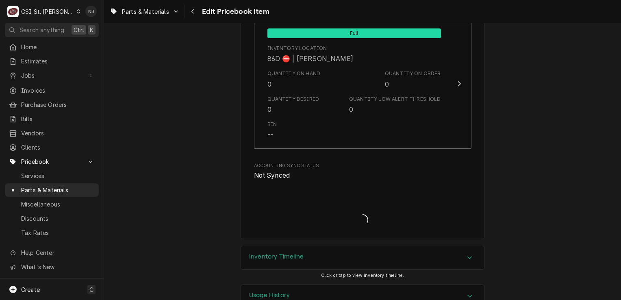
type textarea "x"
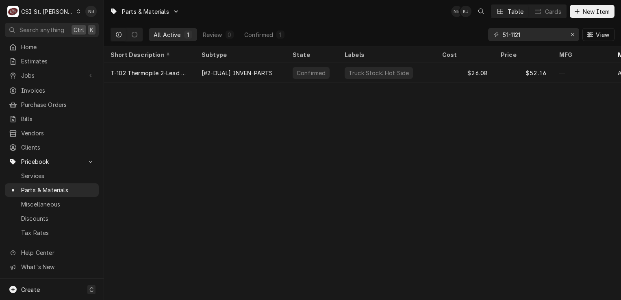
click at [407, 167] on div "Parts & Materials NB KJ Table Cards New Item All Active 1 Review 0 Confirmed 1 …" at bounding box center [362, 150] width 517 height 300
click at [56, 158] on span "Pricebook" at bounding box center [51, 161] width 61 height 9
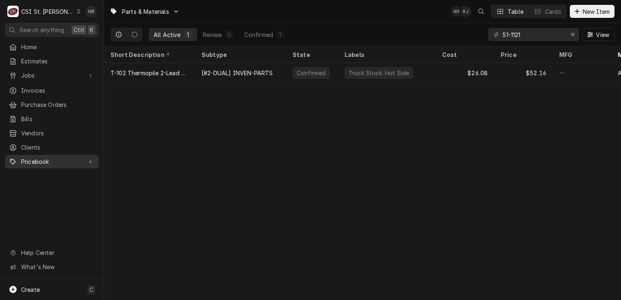
click at [56, 157] on span "Pricebook" at bounding box center [51, 161] width 61 height 9
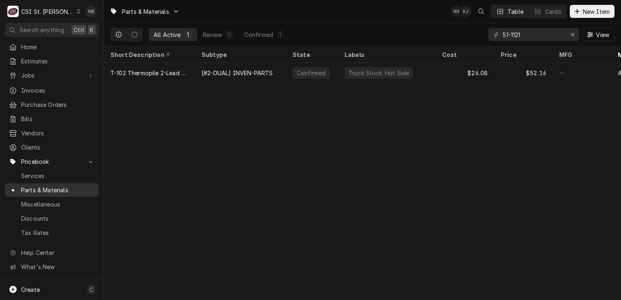
click at [65, 186] on span "Parts & Materials" at bounding box center [58, 190] width 74 height 9
click at [574, 37] on icon "Erase input" at bounding box center [573, 35] width 4 height 6
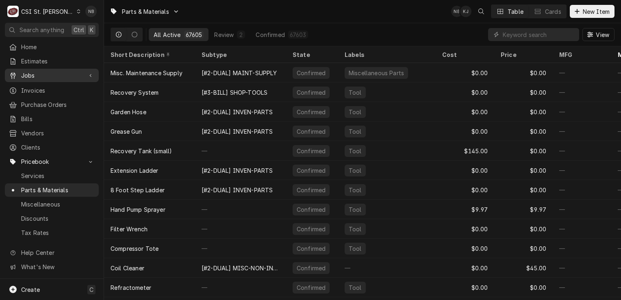
click at [39, 71] on span "Jobs" at bounding box center [51, 75] width 61 height 9
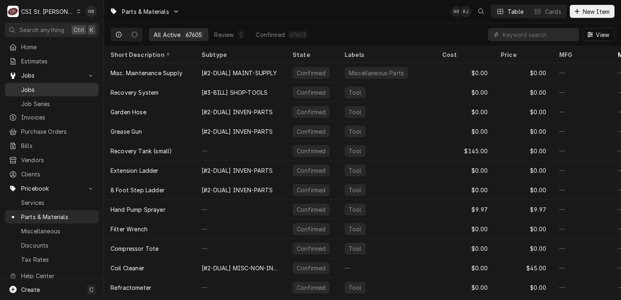
click at [48, 89] on span "Jobs" at bounding box center [58, 89] width 74 height 9
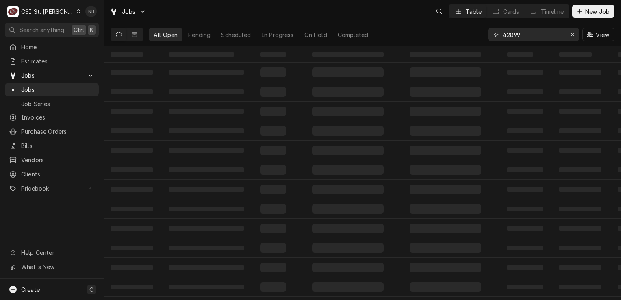
click at [532, 34] on input "42899" at bounding box center [533, 34] width 61 height 13
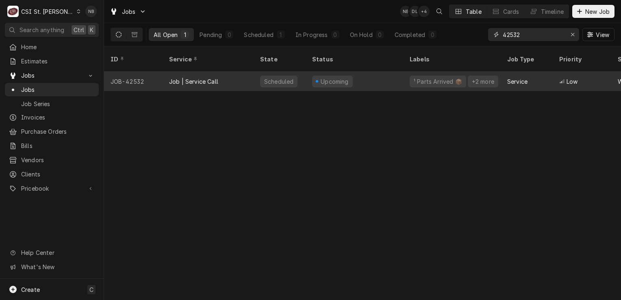
type input "42532"
click at [364, 73] on div "Upcoming" at bounding box center [355, 82] width 98 height 20
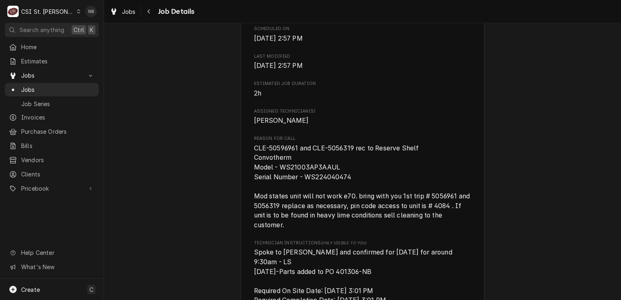
scroll to position [325, 0]
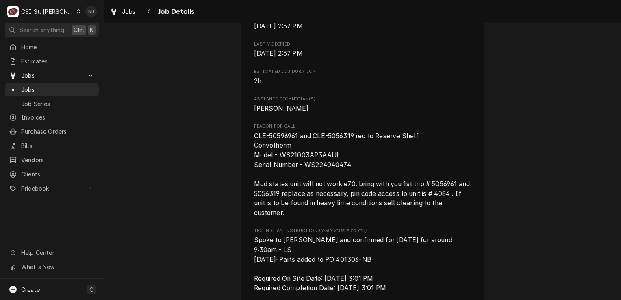
click at [322, 148] on span "CLE-50596961 and CLE-5056319 rec to Reserve Shelf Convotherm Model - WS21003AP3…" at bounding box center [363, 174] width 218 height 85
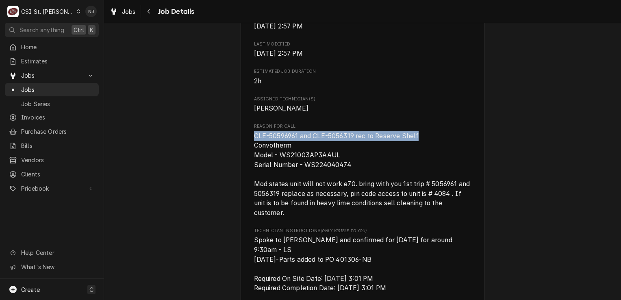
drag, startPoint x: 420, startPoint y: 144, endPoint x: 246, endPoint y: 148, distance: 174.8
click at [246, 148] on div "WELBILT CLEVELAND RANGE Nightingale Inn / [STREET_ADDRESS][PERSON_NAME][PERSON_…" at bounding box center [363, 286] width 244 height 1119
drag, startPoint x: 246, startPoint y: 148, endPoint x: 279, endPoint y: 145, distance: 33.5
copy span "CLE-50596961 and CLE-5056319 rec to Reserve Shelf"
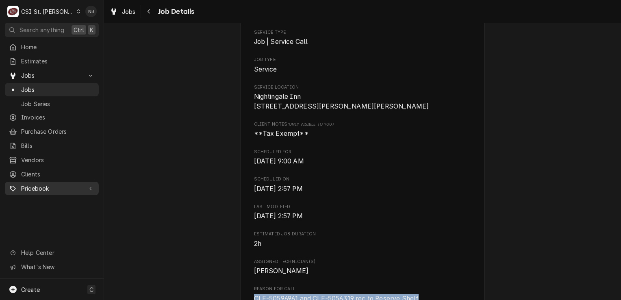
click at [42, 186] on span "Pricebook" at bounding box center [51, 188] width 61 height 9
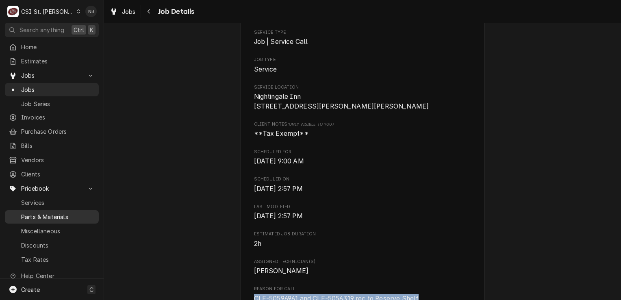
click at [57, 215] on span "Parts & Materials" at bounding box center [58, 217] width 74 height 9
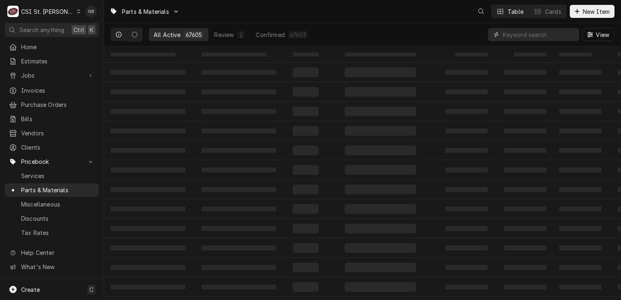
click at [537, 34] on input "Dynamic Content Wrapper" at bounding box center [539, 34] width 72 height 13
paste input "CLE-50596961 and CLE-5056319 rec to Reserve Shelf"
drag, startPoint x: 566, startPoint y: 35, endPoint x: 561, endPoint y: 34, distance: 5.4
click at [561, 34] on div "CLE-50596961 and CLE-5056319 rec to Reserve Shelf" at bounding box center [533, 34] width 91 height 13
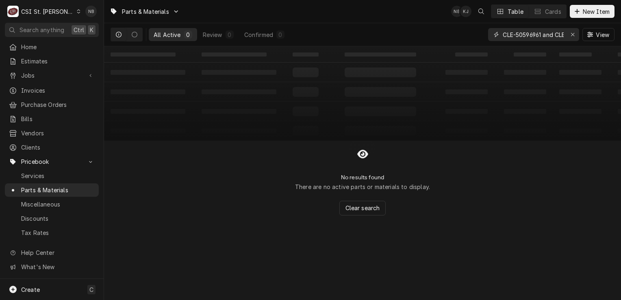
scroll to position [0, 88]
drag, startPoint x: 544, startPoint y: 35, endPoint x: 621, endPoint y: 56, distance: 79.6
click at [621, 56] on html "C CSI St. Louis NB Search anything Ctrl K Home Estimates Jobs Jobs Job Series I…" at bounding box center [310, 150] width 621 height 300
click at [120, 33] on icon "Dynamic Content Wrapper" at bounding box center [119, 35] width 6 height 6
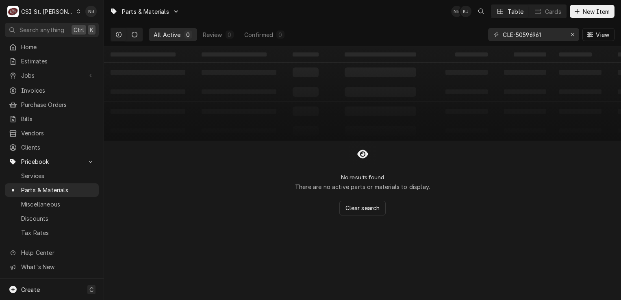
click at [137, 35] on icon "Dynamic Content Wrapper" at bounding box center [135, 35] width 6 height 6
click at [116, 35] on icon "Dynamic Content Wrapper" at bounding box center [119, 35] width 6 height 6
drag, startPoint x: 517, startPoint y: 35, endPoint x: 364, endPoint y: 32, distance: 152.9
click at [380, 30] on div "All Active 0 Review 0 Confirmed 0 CLE-50596961 View" at bounding box center [363, 34] width 504 height 23
type input "50596961"
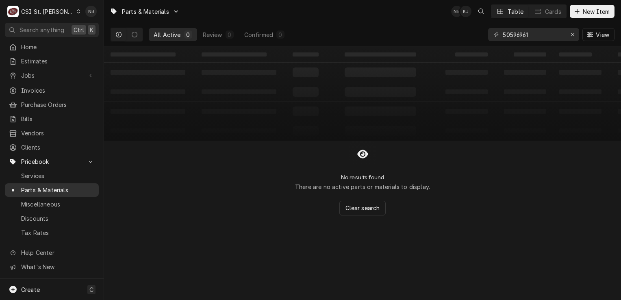
click at [30, 187] on span "Parts & Materials" at bounding box center [58, 190] width 74 height 9
click at [503, 34] on input "50596961" at bounding box center [533, 34] width 61 height 13
type input "COV50596961"
drag, startPoint x: 548, startPoint y: 33, endPoint x: 416, endPoint y: 20, distance: 132.3
click at [422, 19] on div "Parts & Materials NB KJ Table Cards New Item All Active 0 Review 0 Confirmed 0 …" at bounding box center [362, 23] width 517 height 46
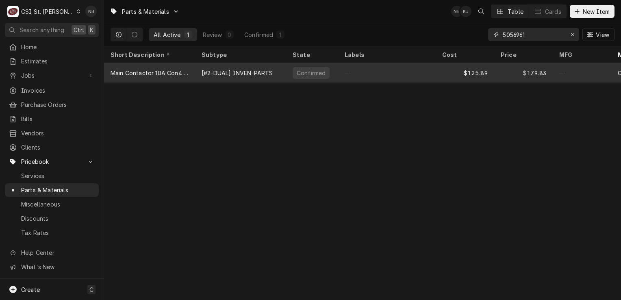
type input "5056961"
click at [327, 72] on div "Confirmed" at bounding box center [312, 73] width 52 height 20
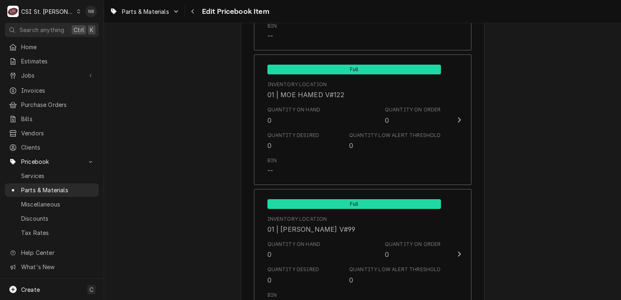
scroll to position [2561, 0]
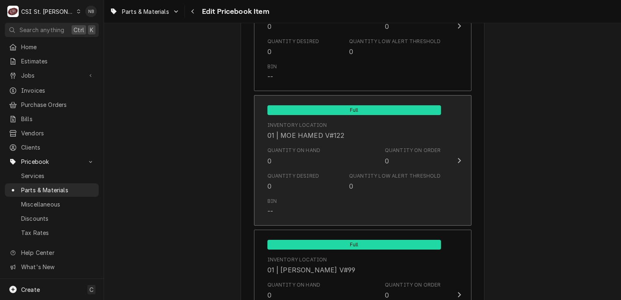
click at [331, 143] on div "Quantity on Hand 0 Quantity on Order 0" at bounding box center [354, 155] width 174 height 25
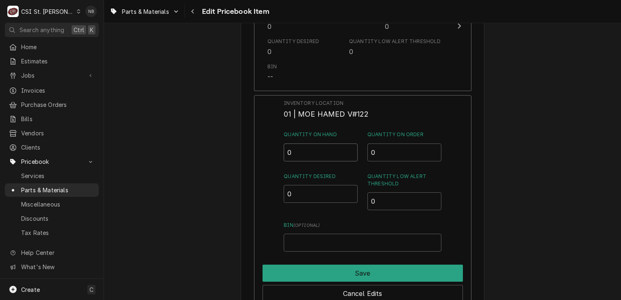
click at [302, 146] on input "0" at bounding box center [321, 152] width 74 height 18
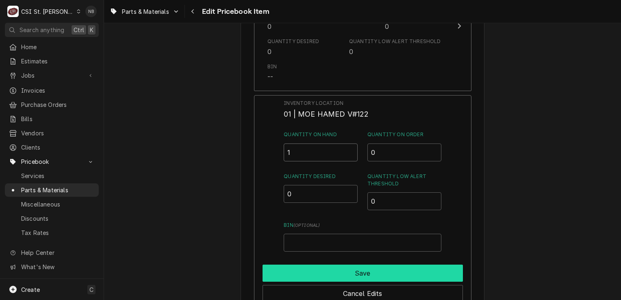
type input "1"
click at [371, 265] on button "Save" at bounding box center [363, 273] width 200 height 17
type textarea "x"
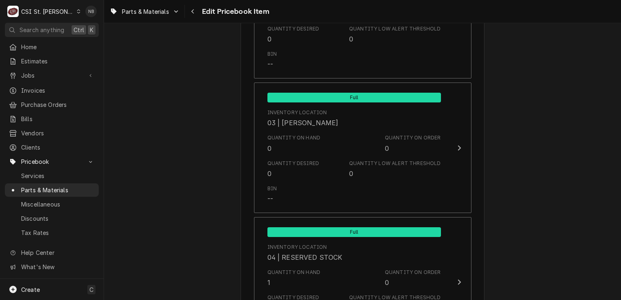
scroll to position [4268, 0]
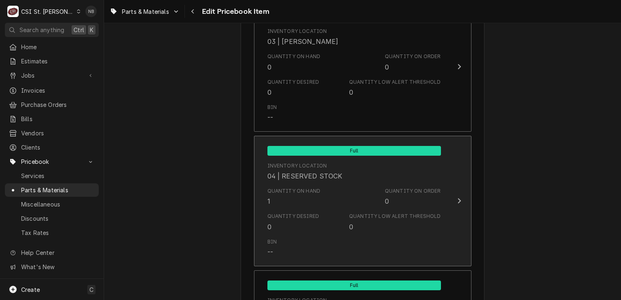
click at [354, 213] on div "Quantity Low Alert Threshold 0" at bounding box center [394, 222] width 91 height 19
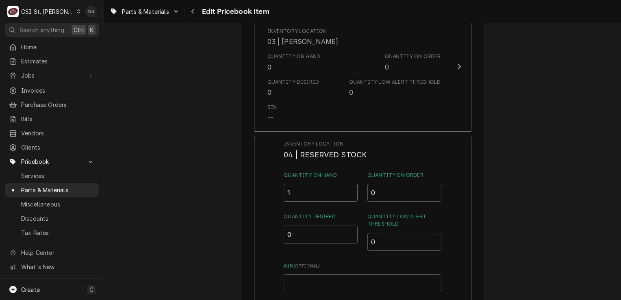
click at [301, 184] on input "1" at bounding box center [321, 193] width 74 height 18
type input "0"
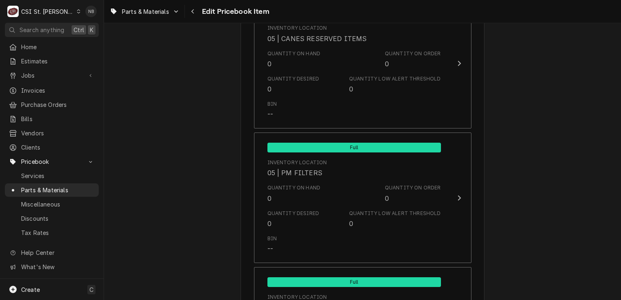
scroll to position [4837, 0]
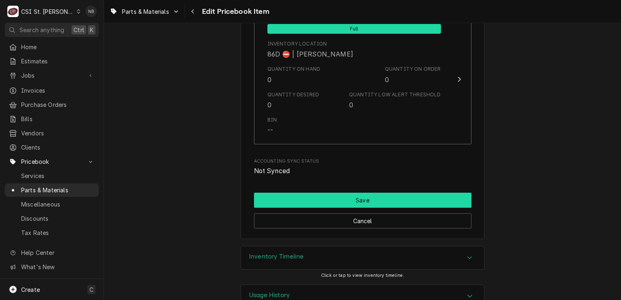
click at [375, 193] on button "Save" at bounding box center [362, 200] width 217 height 15
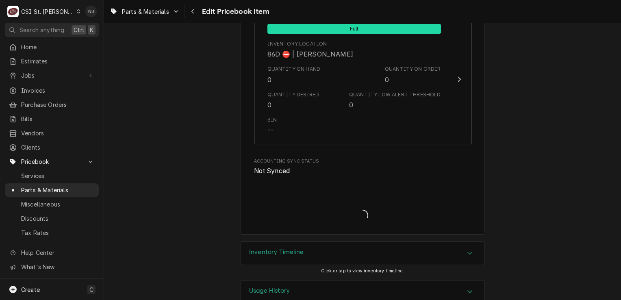
scroll to position [6940, 0]
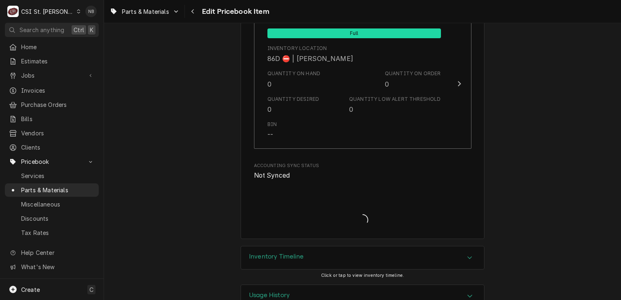
type textarea "x"
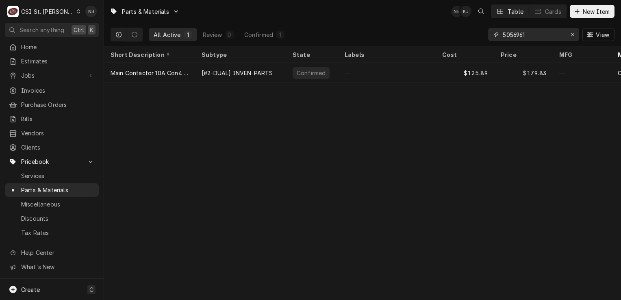
drag, startPoint x: 528, startPoint y: 33, endPoint x: 416, endPoint y: 16, distance: 113.0
click at [421, 16] on div "Parts & Materials NB KJ Table Cards New Item All Active 1 Review 0 Confirmed 1 …" at bounding box center [362, 23] width 517 height 46
paste input "CLE-50596961 and CLE-5056319 rec to Reserve Shelf"
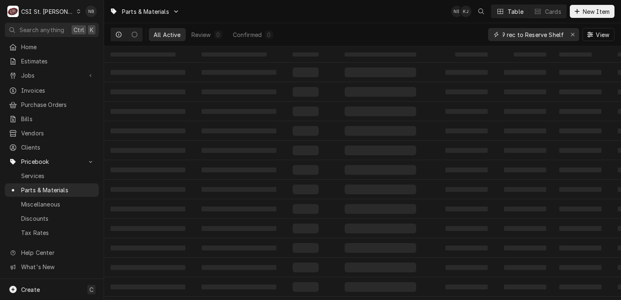
drag, startPoint x: 506, startPoint y: 35, endPoint x: 622, endPoint y: 38, distance: 115.9
click at [621, 38] on html "C CSI [GEOGRAPHIC_DATA] NB Search anything Ctrl K Home Estimates Jobs Jobs Job …" at bounding box center [310, 150] width 621 height 300
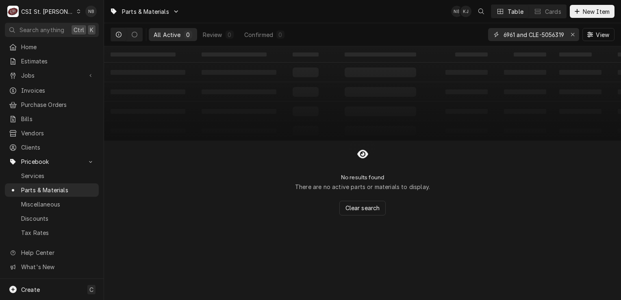
scroll to position [0, 30]
drag, startPoint x: 525, startPoint y: 37, endPoint x: 302, endPoint y: -17, distance: 229.8
click at [302, 0] on html "C CSI St. Louis NB Search anything Ctrl K Home Estimates Jobs Jobs Job Series I…" at bounding box center [310, 150] width 621 height 300
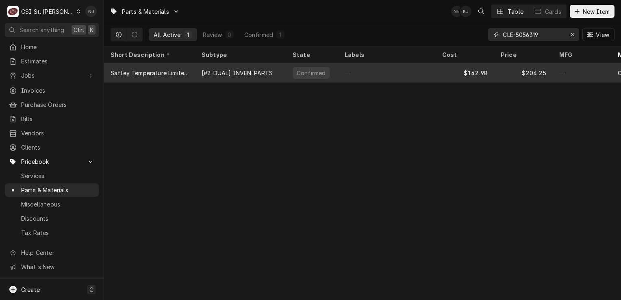
type input "CLE-5056319"
click at [350, 71] on div "—" at bounding box center [387, 73] width 98 height 20
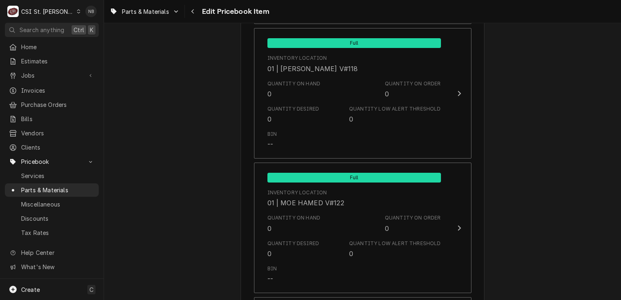
scroll to position [2561, 0]
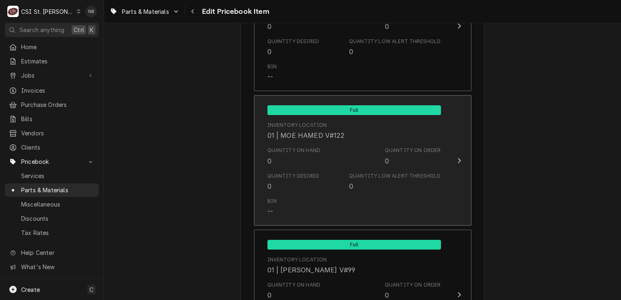
click at [363, 194] on div "Bin --" at bounding box center [354, 206] width 174 height 25
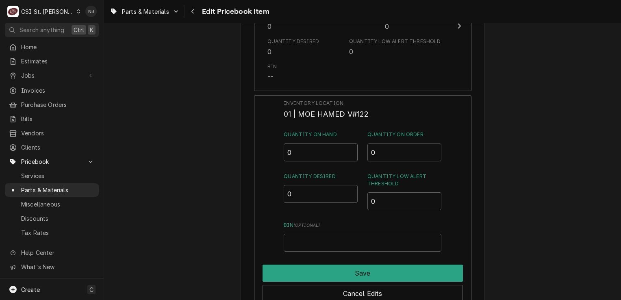
click at [306, 143] on input "0" at bounding box center [321, 152] width 74 height 18
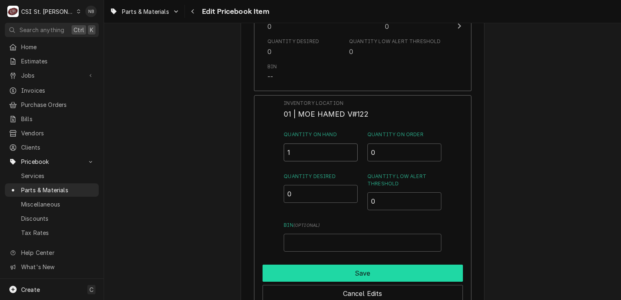
type input "1"
click at [352, 265] on button "Save" at bounding box center [363, 273] width 200 height 17
type textarea "x"
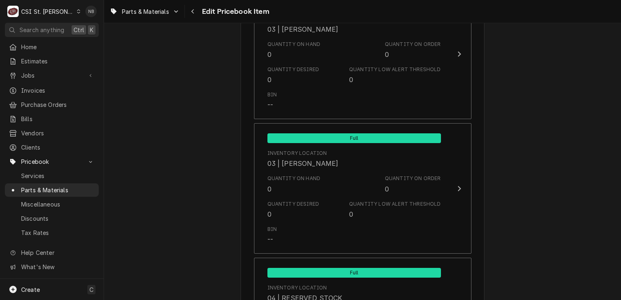
scroll to position [4268, 0]
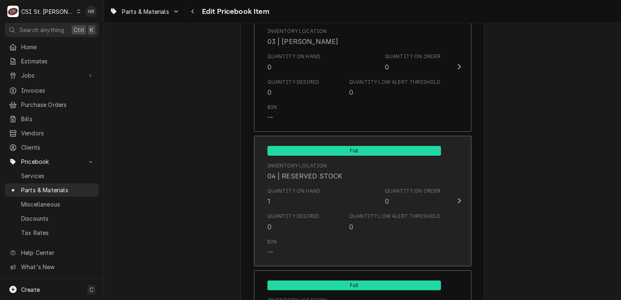
click at [374, 191] on div "Quantity on Hand 1 Quantity on Order 0" at bounding box center [354, 196] width 174 height 25
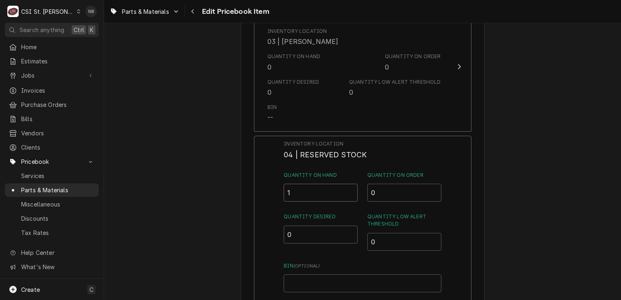
click at [315, 184] on input "1" at bounding box center [321, 193] width 74 height 18
type input "0"
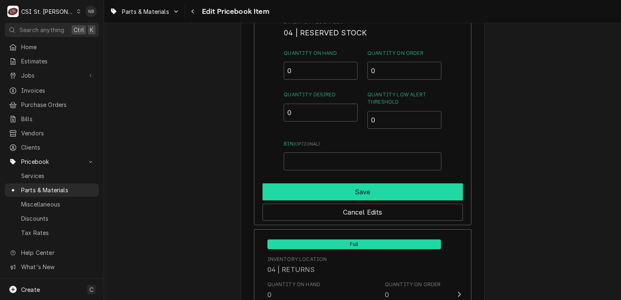
click at [349, 183] on button "Save" at bounding box center [363, 191] width 200 height 17
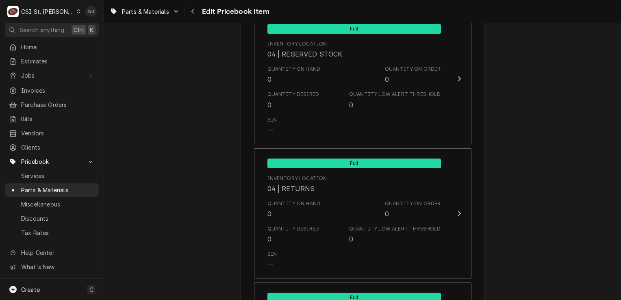
scroll to position [4309, 0]
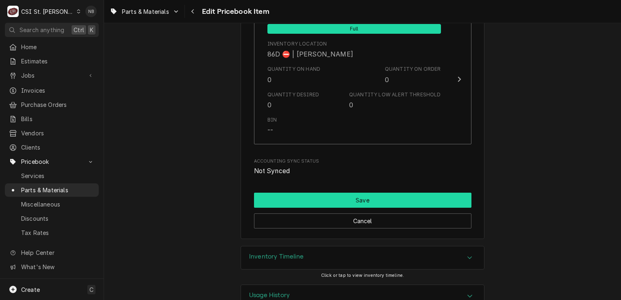
click at [400, 193] on button "Save" at bounding box center [362, 200] width 217 height 15
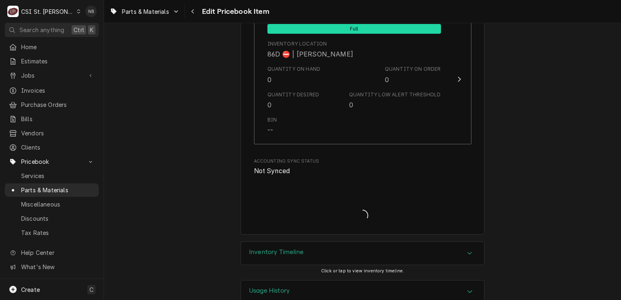
scroll to position [6940, 0]
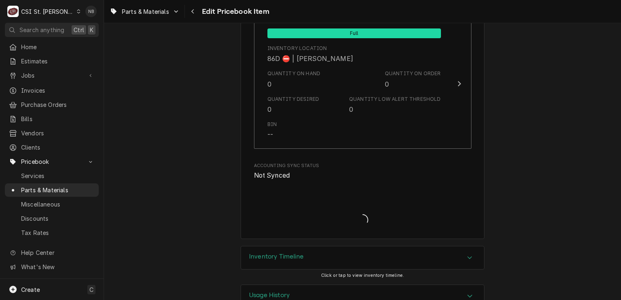
type textarea "x"
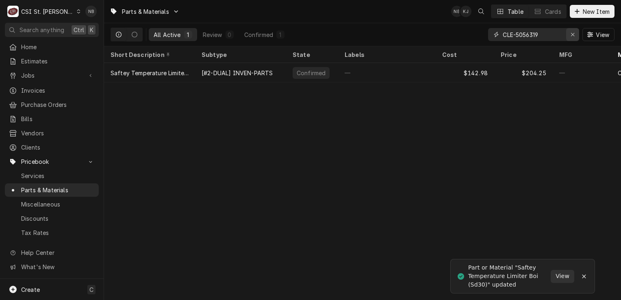
click at [572, 35] on icon "Erase input" at bounding box center [573, 35] width 4 height 6
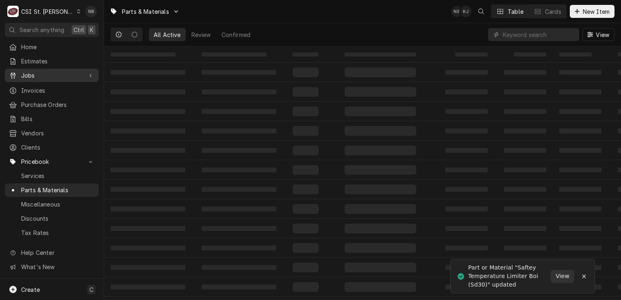
click at [37, 72] on span "Jobs" at bounding box center [51, 75] width 61 height 9
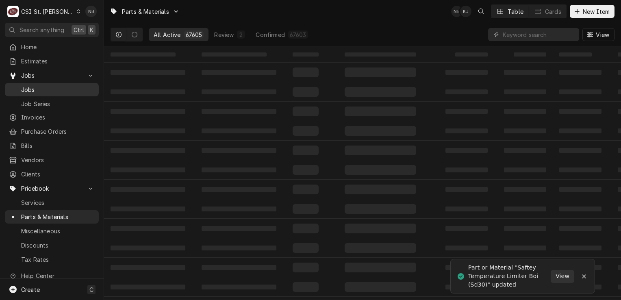
click at [45, 85] on span "Jobs" at bounding box center [58, 89] width 74 height 9
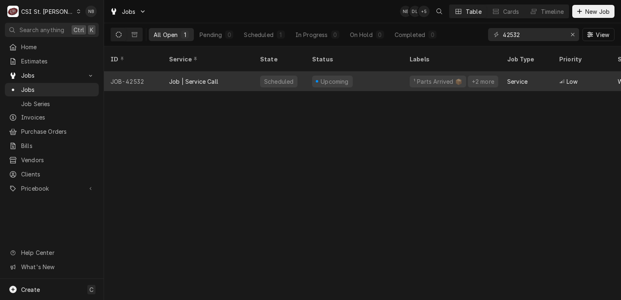
click at [330, 76] on div "Upcoming" at bounding box center [332, 82] width 41 height 12
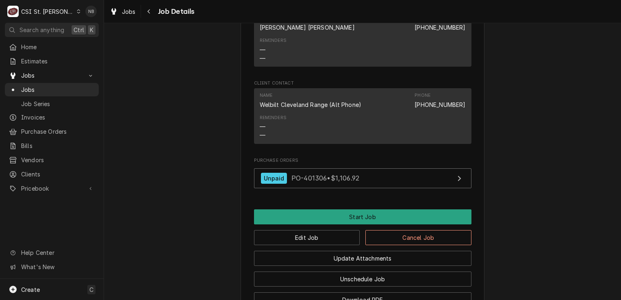
scroll to position [963, 0]
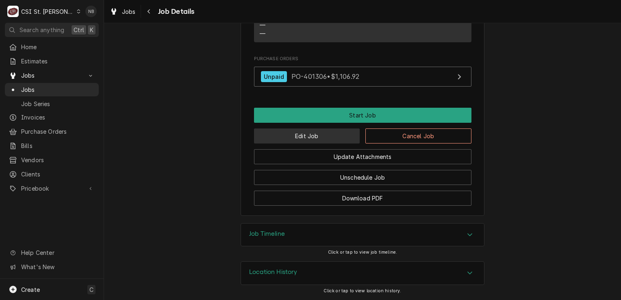
click at [309, 133] on button "Edit Job" at bounding box center [307, 135] width 106 height 15
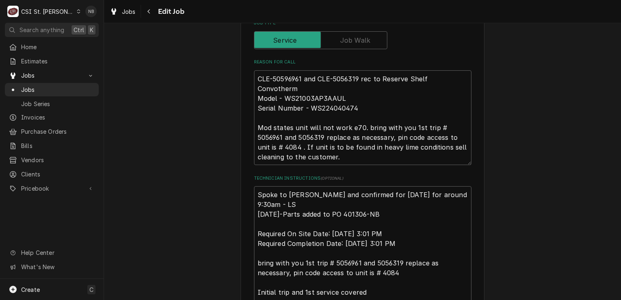
scroll to position [366, 0]
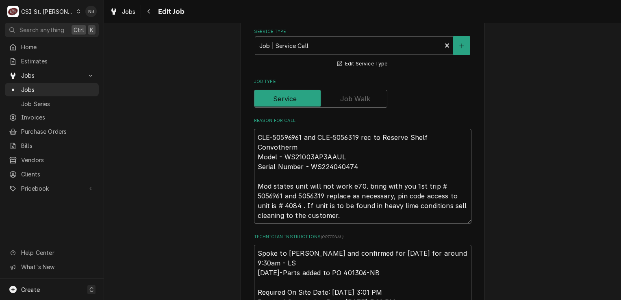
click at [256, 137] on textarea "CLE-50596961 and CLE-5056319 rec to Reserve Shelf Convotherm Model - WS21003AP3…" at bounding box center [362, 176] width 217 height 95
click at [285, 136] on textarea "CLE-50596961 and CLE-5056319 rec to Reserve Shelf Convotherm Model - WS21003AP3…" at bounding box center [362, 176] width 217 height 95
type textarea "x"
type textarea "CLE-5056961 and CLE-5056319 rec to Reserve Shelf Convotherm Model - WS21003AP3A…"
click at [256, 137] on textarea "CLE-5056961 and CLE-5056319 rec to Reserve Shelf Convotherm Model - WS21003AP3A…" at bounding box center [362, 176] width 217 height 95
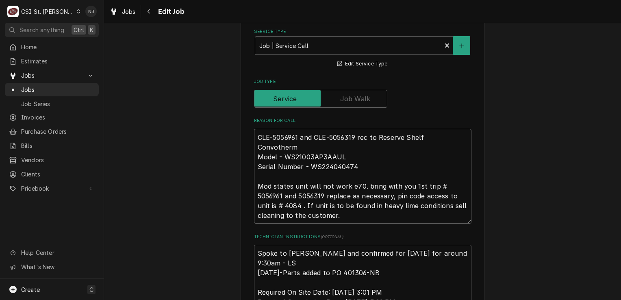
type textarea "x"
type textarea "CLE-5056961 and CLE-5056319 rec to Reserve Shelf Convotherm Model - WS21003AP3A…"
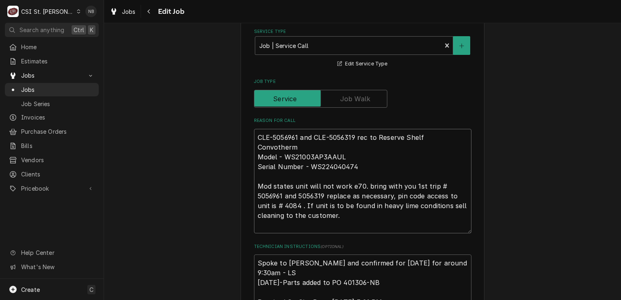
type textarea "x"
type textarea "CLE-5056961 and CLE-5056319 rec to Reserve Shelf Convotherm Model - WS21003AP3A…"
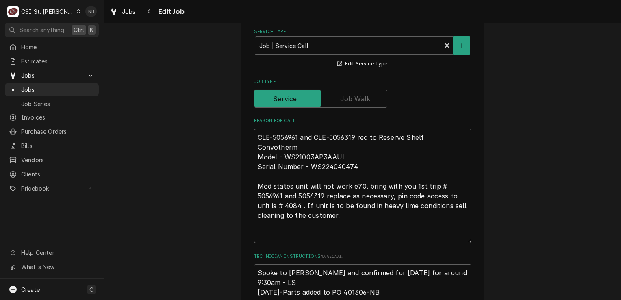
drag, startPoint x: 380, startPoint y: 145, endPoint x: 249, endPoint y: 145, distance: 131.7
click at [249, 145] on div "Use the fields below to edit this job: Client Details Client WELBILT CLEVELAND …" at bounding box center [363, 263] width 244 height 1180
click at [278, 135] on textarea "CLE-5056961 and CLE-5056319 rec to Reserve Shelf Convotherm Model - WS21003AP3A…" at bounding box center [362, 186] width 217 height 115
paste textarea "CLE-5056961 and CLE-5056319 rec to Reserve Shelf"
type textarea "x"
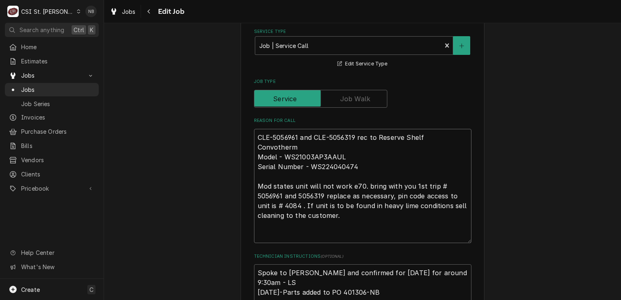
type textarea "CLE-5056961 and CLE-5056319 rec to Reserve Shelf CLE-5056961 and CLE-5056319 re…"
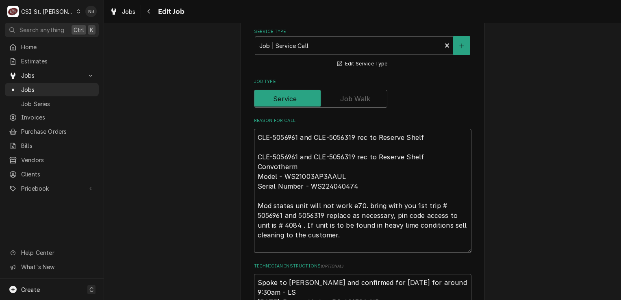
click at [258, 140] on textarea "CLE-5056961 and CLE-5056319 rec to Reserve Shelf CLE-5056961 and CLE-5056319 re…" at bounding box center [362, 191] width 217 height 124
click at [255, 146] on textarea "CLE-5056961 and CLE-5056319 rec to Reserve Shelf CLE-5056961 and CLE-5056319 re…" at bounding box center [362, 191] width 217 height 124
type textarea "x"
type textarea "CLE-5056961 and CLE-5056319 rec to Reserve Shelf CLE-5056961 and CLE-5056319 re…"
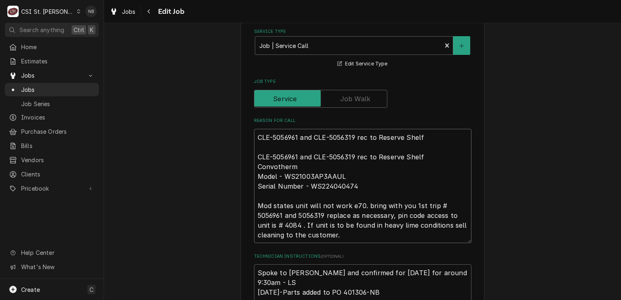
drag, startPoint x: 426, startPoint y: 136, endPoint x: 356, endPoint y: 138, distance: 69.1
click at [356, 138] on textarea "CLE-5056961 and CLE-5056319 rec to Reserve Shelf CLE-5056961 and CLE-5056319 re…" at bounding box center [362, 186] width 217 height 115
type textarea "x"
type textarea "CLE-5056961 and CLE-5056319 r CLE-5056961 and CLE-5056319 rec to Reserve Shelf …"
type textarea "x"
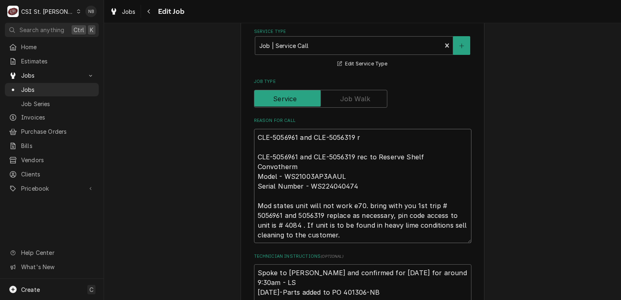
type textarea "CLE-5056961 and CLE-5056319 CLE-5056961 and CLE-5056319 rec to Reserve Shelf Co…"
type textarea "x"
type textarea "CLE-5056961 and CLE-5056319 M CLE-5056961 and CLE-5056319 rec to Reserve Shelf …"
type textarea "x"
type textarea "CLE-5056961 and CLE-5056319 Mo CLE-5056961 and CLE-5056319 rec to Reserve Shelf…"
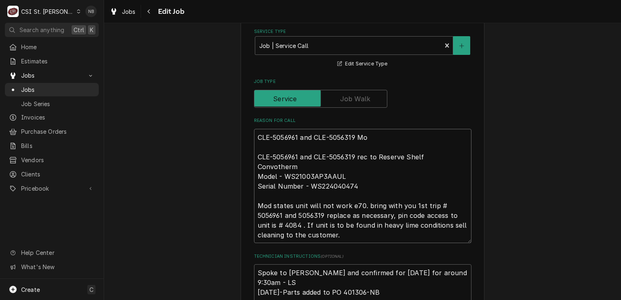
type textarea "x"
type textarea "CLE-5056961 and CLE-5056319 Mov CLE-5056961 and CLE-5056319 rec to Reserve Shel…"
type textarea "x"
type textarea "CLE-5056961 and CLE-5056319 Move CLE-5056961 and CLE-5056319 rec to Reserve She…"
type textarea "x"
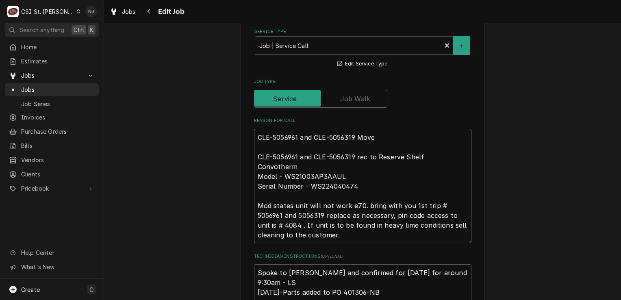
type textarea "CLE-5056961 and CLE-5056319 Moved CLE-5056961 and CLE-5056319 rec to Reserve Sh…"
type textarea "x"
type textarea "CLE-5056961 and CLE-5056319 Moved CLE-5056961 and CLE-5056319 rec to Reserve Sh…"
type textarea "x"
type textarea "CLE-5056961 and CLE-5056319 Moved t CLE-5056961 and CLE-5056319 rec to Reserve …"
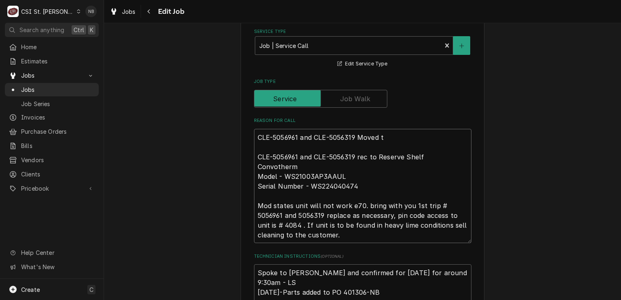
type textarea "x"
type textarea "CLE-5056961 and CLE-5056319 Moved to CLE-5056961 and CLE-5056319 rec to Reserve…"
type textarea "x"
type textarea "CLE-5056961 and CLE-5056319 Moved to CLE-5056961 and CLE-5056319 rec to Reserve…"
type textarea "x"
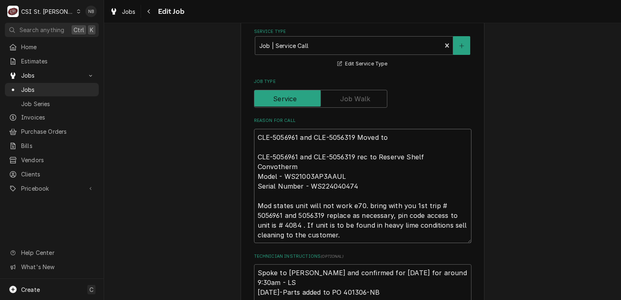
type textarea "CLE-5056961 and CLE-5056319 Moved to M CLE-5056961 and CLE-5056319 rec to Reser…"
type textarea "x"
type textarea "CLE-5056961 and CLE-5056319 Moved to Mo CLE-5056961 and CLE-5056319 rec to Rese…"
type textarea "x"
type textarea "CLE-5056961 and CLE-5056319 Moved to Moe CLE-5056961 and CLE-5056319 rec to Res…"
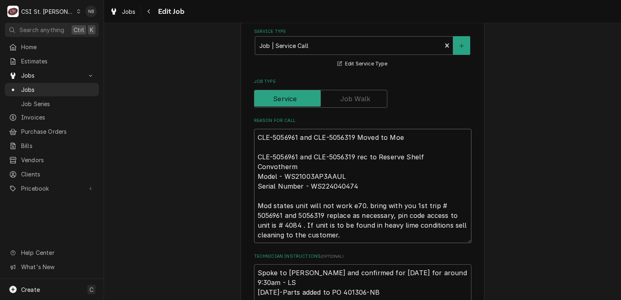
type textarea "x"
type textarea "CLE-5056961 and CLE-5056319 Moved to Moe CLE-5056961 and CLE-5056319 rec to Res…"
type textarea "x"
type textarea "CLE-5056961 and CLE-5056319 Moved to Moe H CLE-5056961 and CLE-5056319 rec to R…"
type textarea "x"
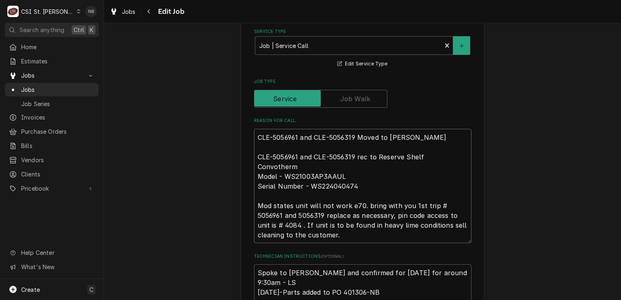
type textarea "CLE-5056961 and CLE-5056319 Moved to Moe H CLE-5056961 and CLE-5056319 rec to R…"
type textarea "x"
type textarea "CLE-5056961 and CLE-5056319 Moved to Moe H S CLE-5056961 and CLE-5056319 rec to…"
type textarea "x"
type textarea "CLE-5056961 and CLE-5056319 Moved to Moe H Sh CLE-5056961 and CLE-5056319 rec t…"
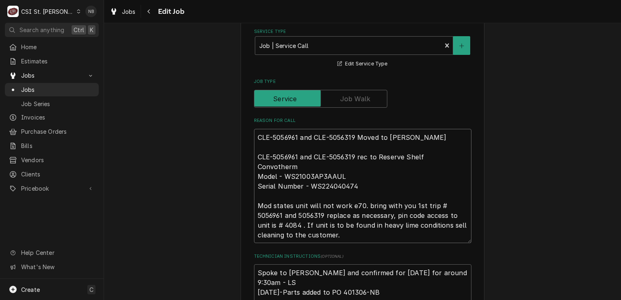
type textarea "x"
type textarea "CLE-5056961 and CLE-5056319 Moved to Moe H She CLE-5056961 and CLE-5056319 rec …"
type textarea "x"
type textarea "CLE-5056961 and CLE-5056319 Moved to Moe H Shelf CLE-5056961 and CLE-5056319 re…"
type textarea "x"
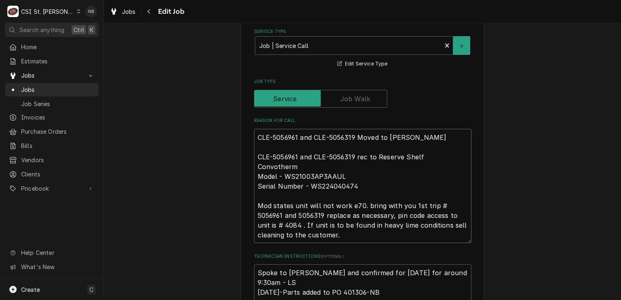
type textarea "CLE-5056961 and CLE-5056319 Moved to Moe H Shelf- CLE-5056961 and CLE-5056319 r…"
type textarea "x"
type textarea "CLE-5056961 and CLE-5056319 Moved to Moe H Shelf-N CLE-5056961 and CLE-5056319 …"
type textarea "x"
type textarea "CLE-5056961 and CLE-5056319 Moved to Moe H Shelf-NB CLE-5056961 and CLE-5056319…"
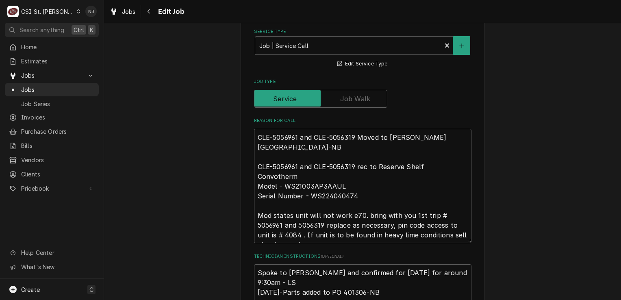
type textarea "x"
type textarea "9CLE-5056961 and CLE-5056319 Moved to Moe H Shelf-NB CLE-5056961 and CLE-505631…"
type textarea "x"
type textarea "9/CLE-5056961 and CLE-5056319 Moved to Moe H Shelf-NB CLE-5056961 and CLE-50563…"
type textarea "x"
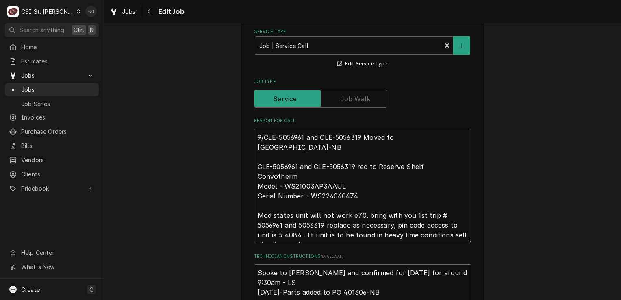
type textarea "9/2CLE-5056961 and CLE-5056319 Moved to Moe H Shelf-NB CLE-5056961 and CLE-5056…"
type textarea "x"
type textarea "9/25CLE-5056961 and CLE-5056319 Moved to Moe H Shelf-NB CLE-5056961 and CLE-505…"
type textarea "x"
type textarea "9/25/CLE-5056961 and CLE-5056319 Moved to Moe H Shelf-NB CLE-5056961 and CLE-50…"
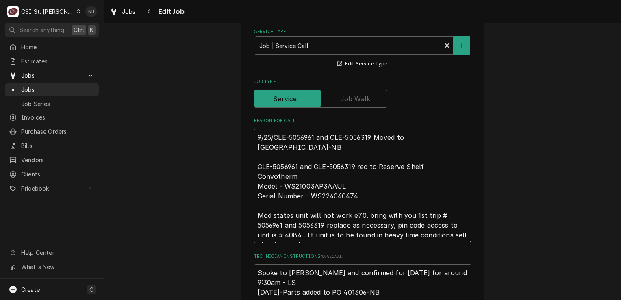
type textarea "x"
type textarea "9/25/2CLE-5056961 and CLE-5056319 Moved to Moe H Shelf-NB CLE-5056961 and CLE-5…"
type textarea "x"
type textarea "9/25/25CLE-5056961 and CLE-5056319 Moved to Moe H Shelf-NB CLE-5056961 and CLE-…"
type textarea "x"
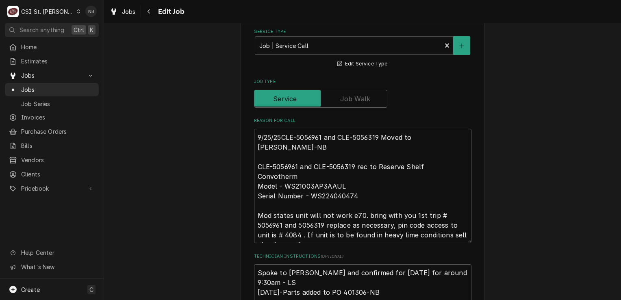
type textarea "9/25/25-CLE-5056961 and CLE-5056319 Moved to Moe H Shelf-NB CLE-5056961 and CLE…"
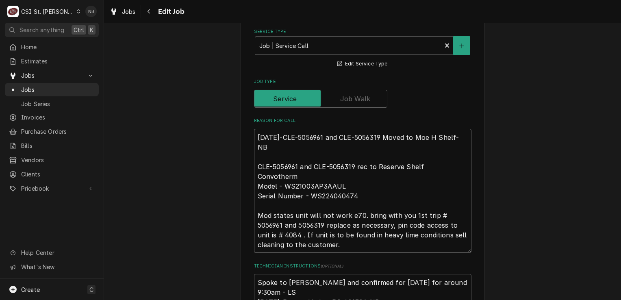
type textarea "x"
type textarea "9/25/25-CLE-5056961 and CLE-5056319 Moved to Moe H Shelf-NB CLE-5056961 and CLE…"
click at [493, 116] on div "Use the fields below to edit this job: Client Details Client WELBILT CLEVELAND …" at bounding box center [362, 268] width 517 height 1204
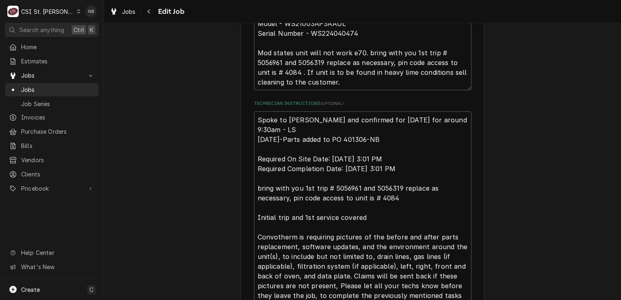
click at [493, 116] on div "Use the fields below to edit this job: Client Details Client WELBILT CLEVELAND …" at bounding box center [362, 105] width 517 height 1204
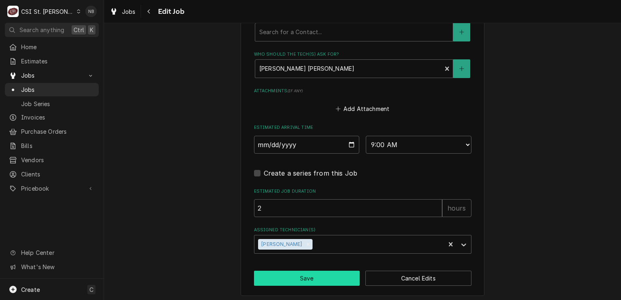
click at [302, 276] on button "Save" at bounding box center [307, 278] width 106 height 15
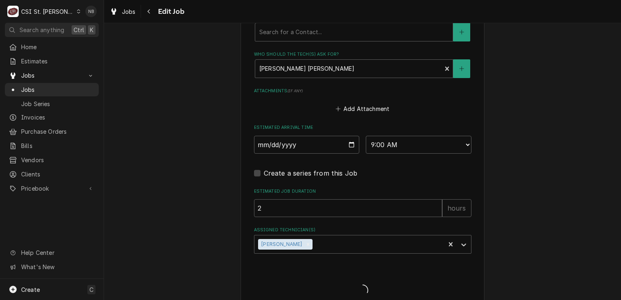
type textarea "x"
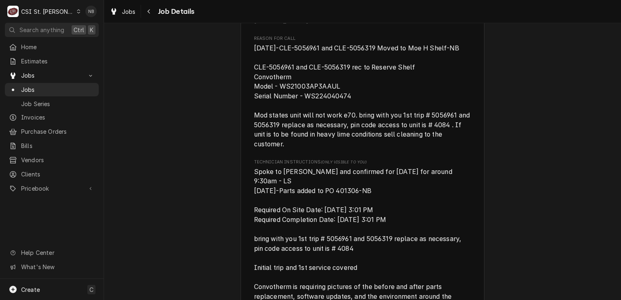
scroll to position [372, 0]
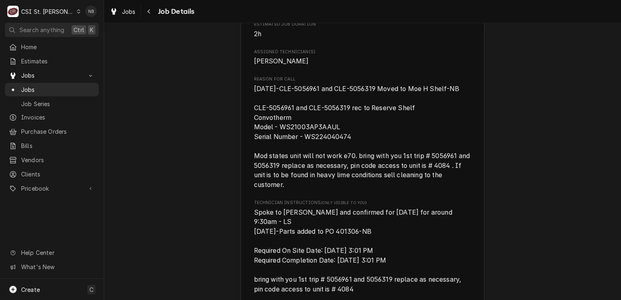
click at [512, 200] on div "Upcoming WELBILT CLEVELAND RANGE Nightingale Inn / [STREET_ADDRESS][PERSON_NAME…" at bounding box center [362, 242] width 517 height 1166
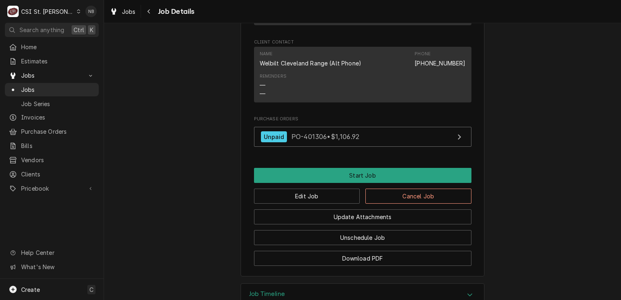
scroll to position [982, 0]
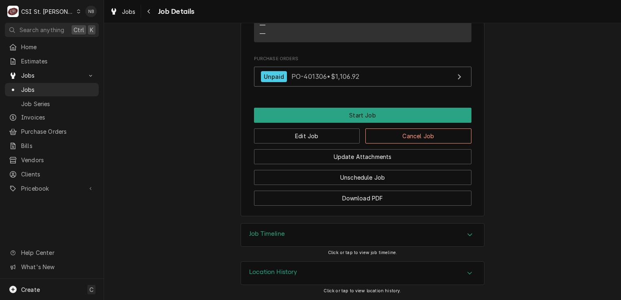
click at [529, 249] on div "Job Timeline Click or tap to view job timeline." at bounding box center [362, 242] width 517 height 38
click at [57, 91] on div "Jobs" at bounding box center [52, 90] width 91 height 10
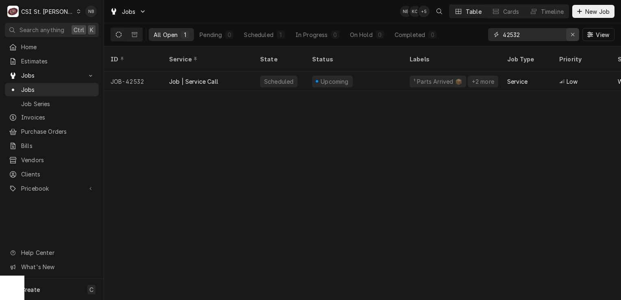
click at [574, 34] on icon "Erase input" at bounding box center [573, 35] width 4 height 6
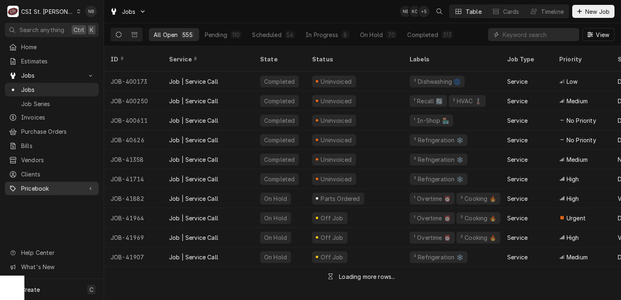
click at [45, 184] on span "Pricebook" at bounding box center [51, 188] width 61 height 9
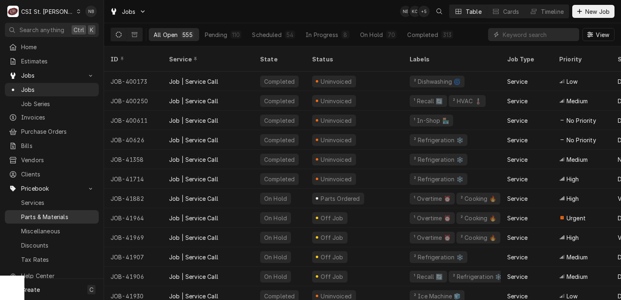
click at [49, 213] on span "Parts & Materials" at bounding box center [58, 217] width 74 height 9
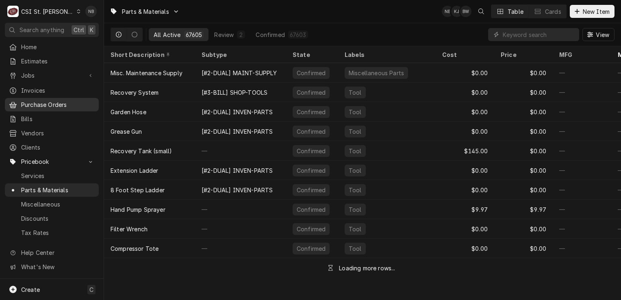
click at [53, 105] on span "Purchase Orders" at bounding box center [58, 104] width 74 height 9
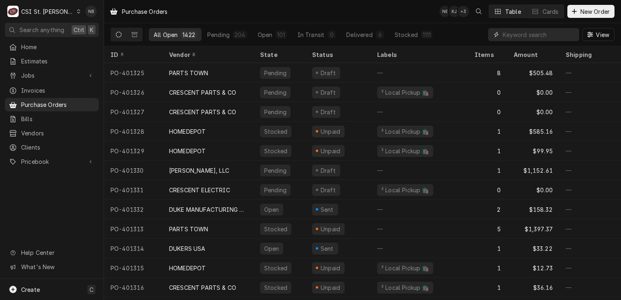
click at [538, 35] on input "Dynamic Content Wrapper" at bounding box center [539, 34] width 72 height 13
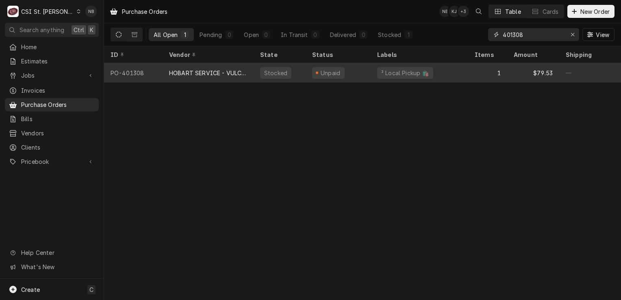
type input "401308"
click at [352, 67] on div "Unpaid" at bounding box center [338, 73] width 65 height 20
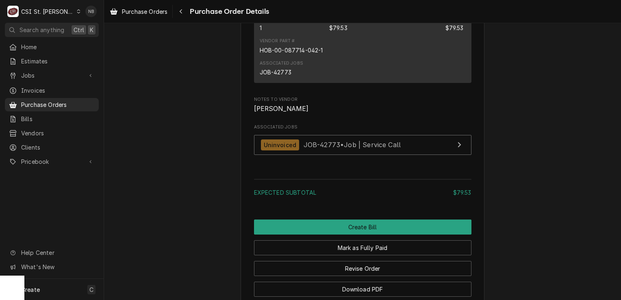
scroll to position [767, 0]
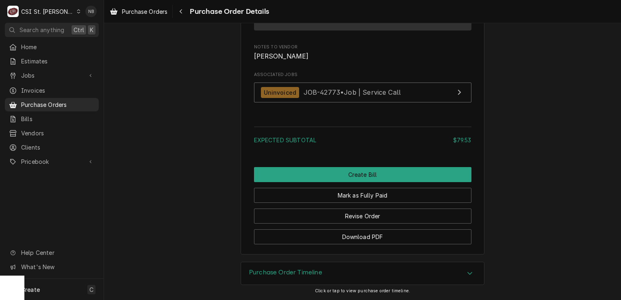
click at [347, 272] on div "Purchase Order Timeline" at bounding box center [362, 273] width 243 height 23
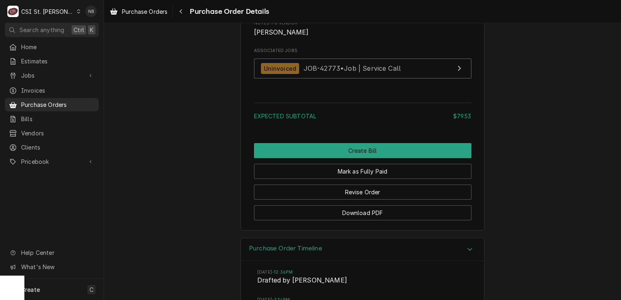
scroll to position [889, 0]
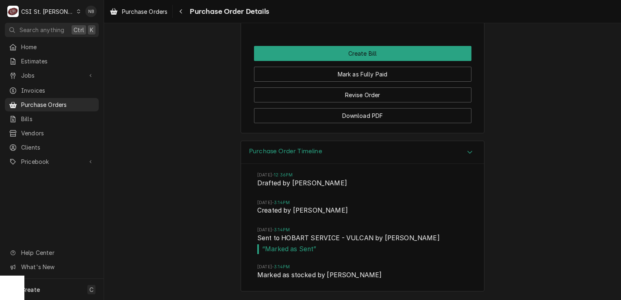
click at [389, 155] on div "Purchase Order Timeline" at bounding box center [362, 152] width 243 height 23
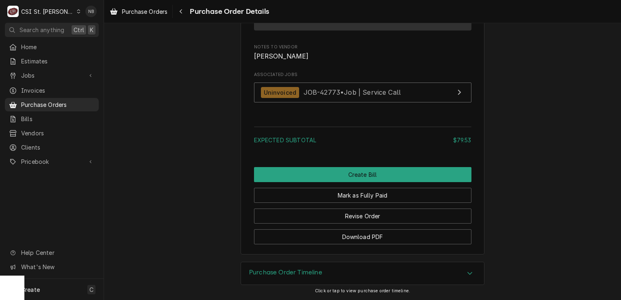
scroll to position [767, 0]
click at [50, 100] on span "Purchase Orders" at bounding box center [58, 104] width 74 height 9
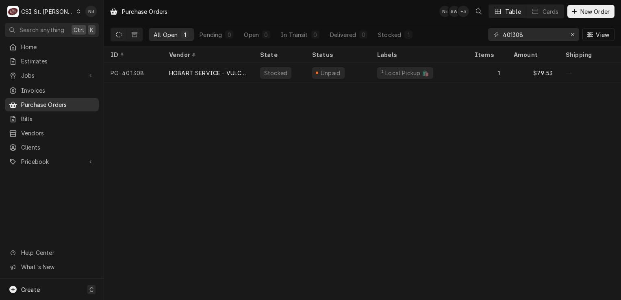
click at [50, 104] on span "Purchase Orders" at bounding box center [58, 104] width 74 height 9
click at [572, 35] on icon "Erase input" at bounding box center [573, 35] width 4 height 6
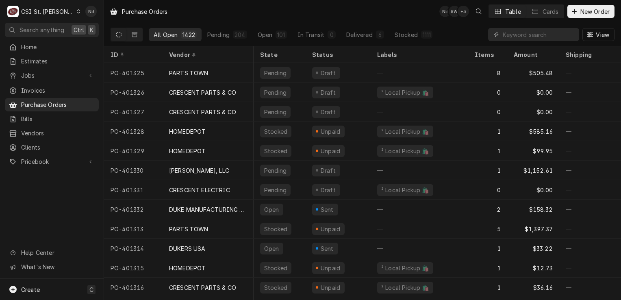
scroll to position [0, 361]
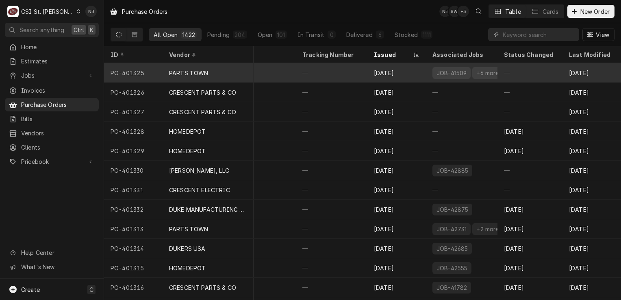
click at [499, 75] on div "—" at bounding box center [530, 73] width 65 height 20
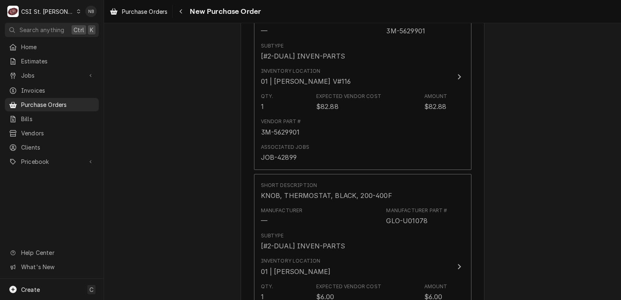
scroll to position [1545, 0]
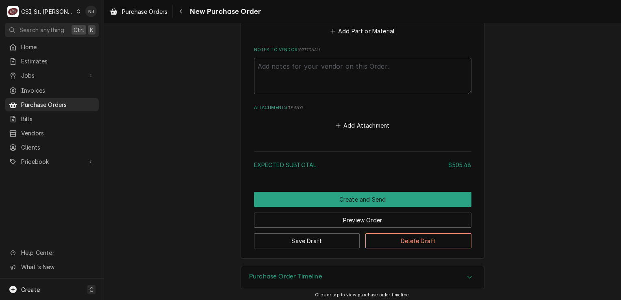
click at [402, 266] on div "Purchase Order Timeline" at bounding box center [362, 277] width 243 height 23
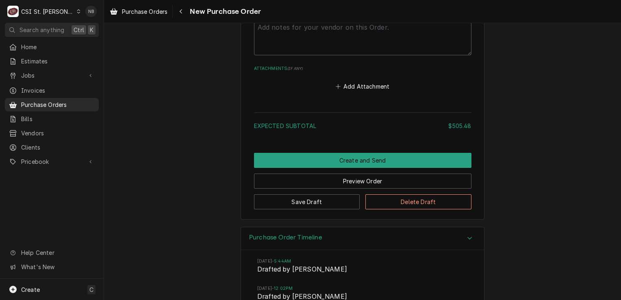
scroll to position [1961, 0]
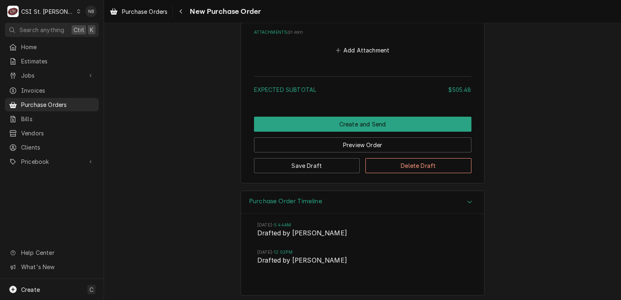
click at [400, 196] on div "Purchase Order Timeline" at bounding box center [362, 202] width 243 height 23
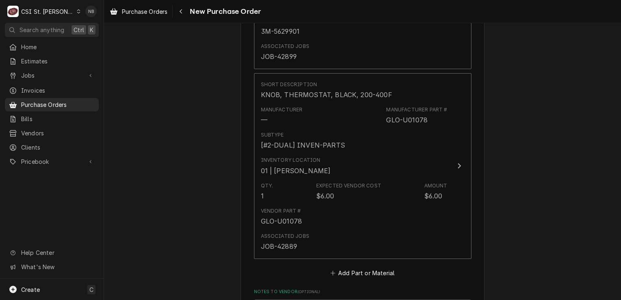
scroll to position [1642, 0]
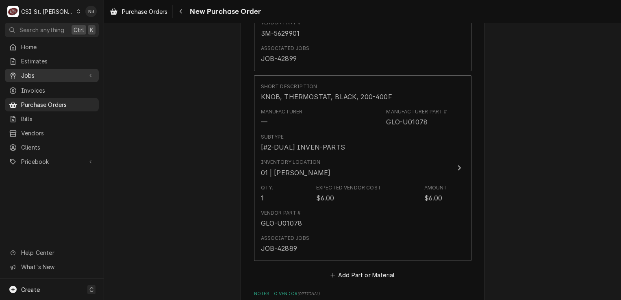
click at [60, 74] on span "Jobs" at bounding box center [51, 75] width 61 height 9
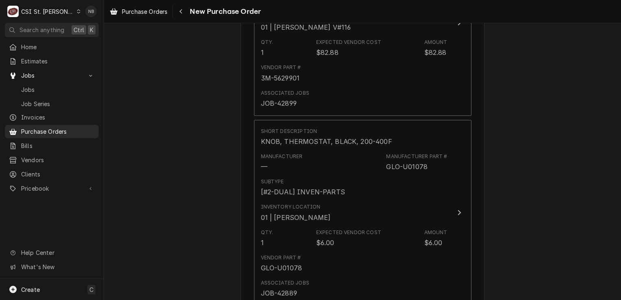
scroll to position [1602, 0]
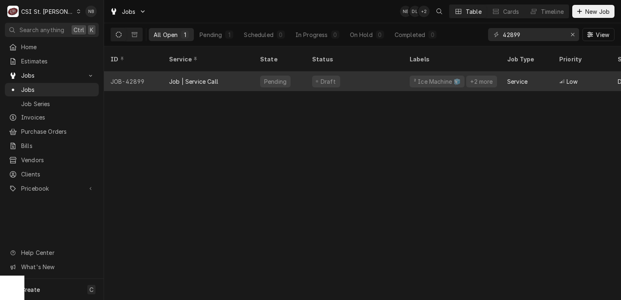
type input "42899"
click at [367, 78] on div "Draft" at bounding box center [355, 82] width 98 height 20
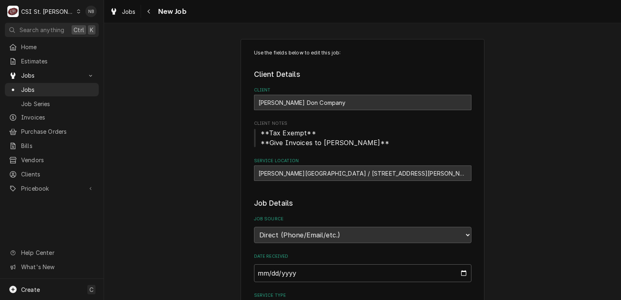
type textarea "x"
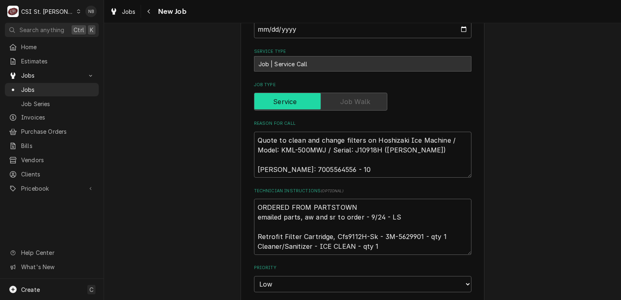
scroll to position [285, 0]
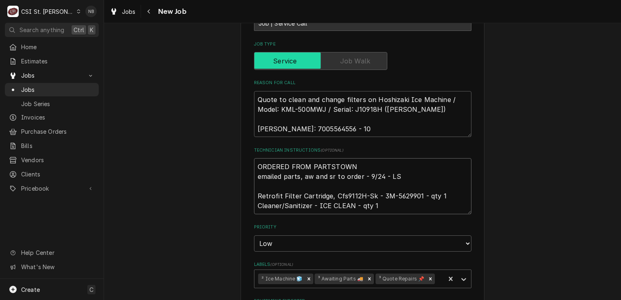
click at [366, 196] on textarea "ORDERED FROM PARTSTOWN emailed parts, aw and sr to order - 9/24 - LS Retrofit F…" at bounding box center [362, 186] width 217 height 56
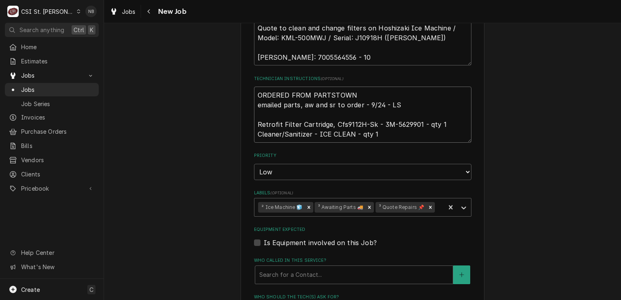
scroll to position [366, 0]
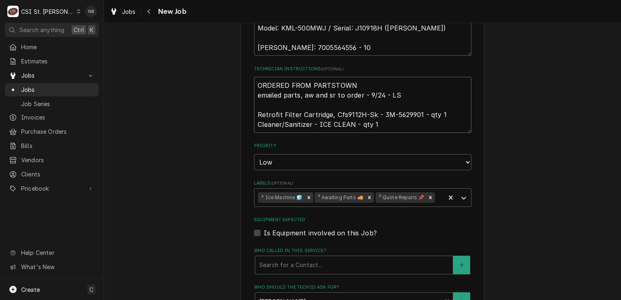
click at [386, 128] on textarea "ORDERED FROM PARTSTOWN emailed parts, aw and sr to order - 9/24 - LS Retrofit F…" at bounding box center [362, 105] width 217 height 56
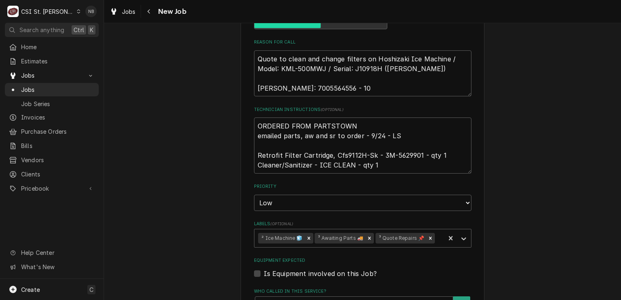
click at [557, 213] on div "Use the fields below to edit this job: Client Details Client Edward Don Company…" at bounding box center [362, 173] width 517 height 933
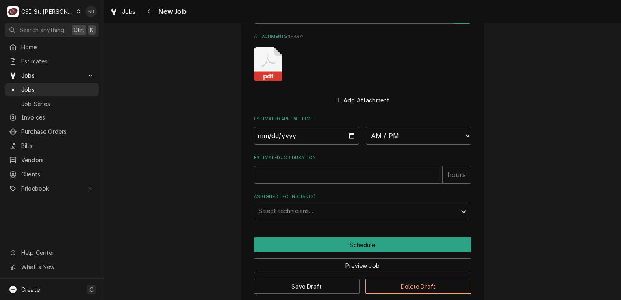
scroll to position [661, 0]
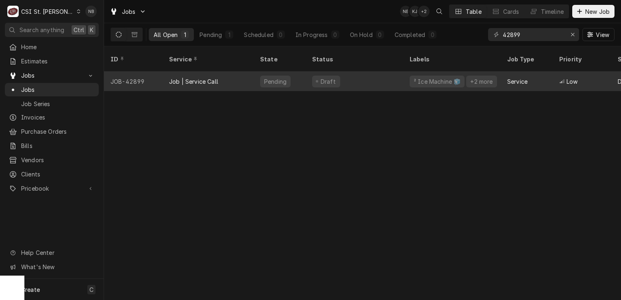
click at [364, 72] on div "Draft" at bounding box center [355, 82] width 98 height 20
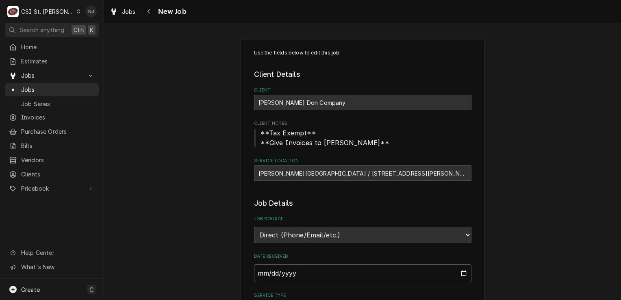
type textarea "x"
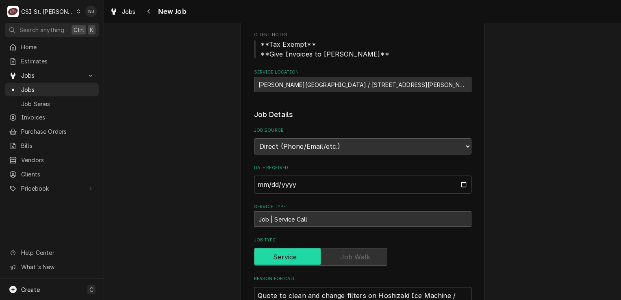
scroll to position [81, 0]
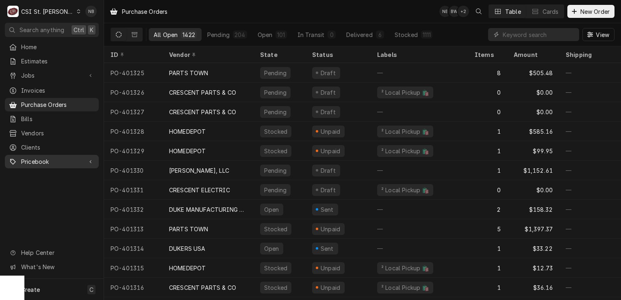
click at [45, 159] on span "Pricebook" at bounding box center [51, 161] width 61 height 9
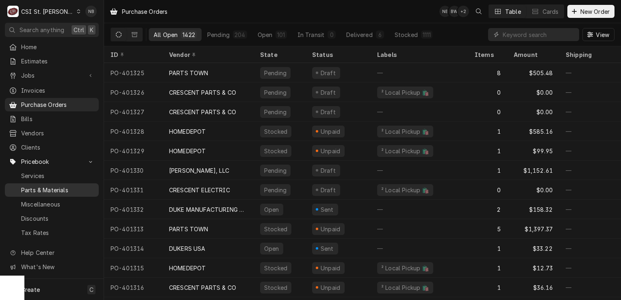
click at [49, 186] on span "Parts & Materials" at bounding box center [58, 190] width 74 height 9
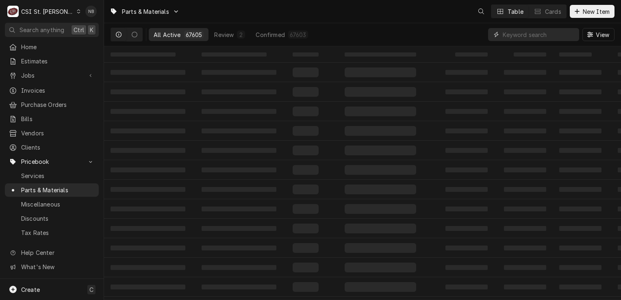
click at [535, 37] on input "Dynamic Content Wrapper" at bounding box center [539, 34] width 72 height 13
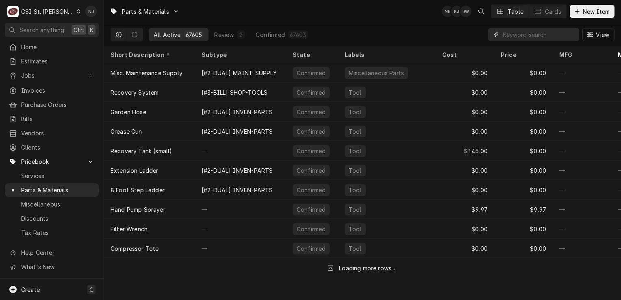
paste input "2. 42BF35AG"
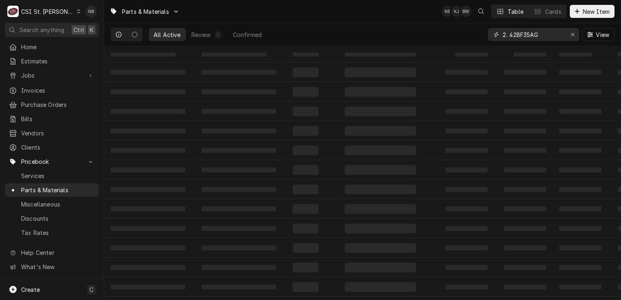
drag, startPoint x: 509, startPoint y: 34, endPoint x: 472, endPoint y: 30, distance: 37.2
click at [481, 32] on div "All Active Review 0 Confirmed 2. 42BF35AG View" at bounding box center [363, 34] width 504 height 23
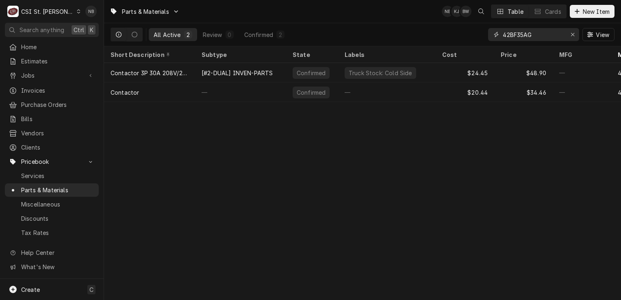
type input "42BF35AG"
drag, startPoint x: 445, startPoint y: 107, endPoint x: 622, endPoint y: 127, distance: 178.3
click at [621, 127] on html "C CSI St. Louis NB Search anything Ctrl K Home Estimates Jobs Jobs Job Series I…" at bounding box center [310, 150] width 621 height 300
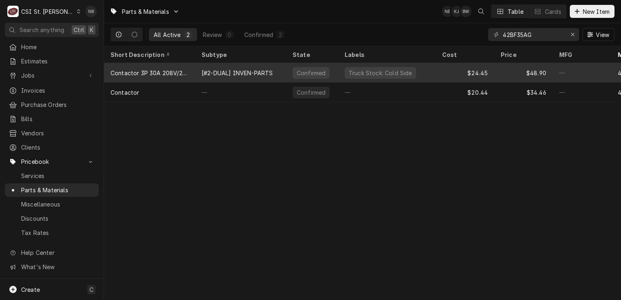
click at [436, 75] on div "$24.45" at bounding box center [465, 73] width 59 height 20
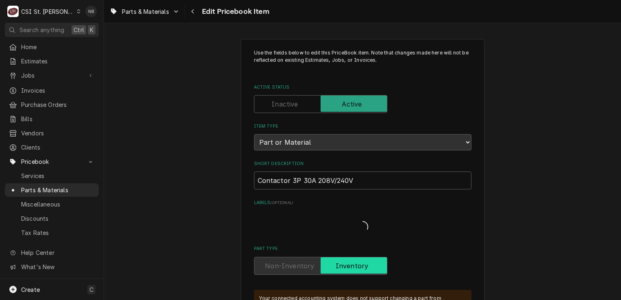
type textarea "x"
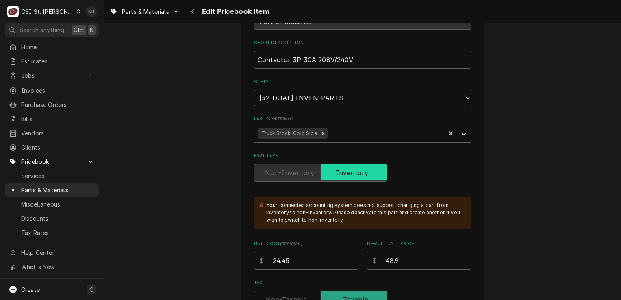
scroll to position [122, 0]
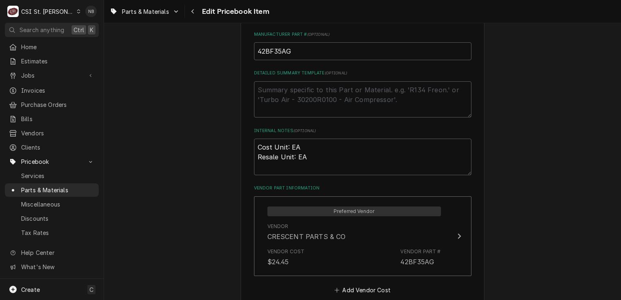
scroll to position [610, 0]
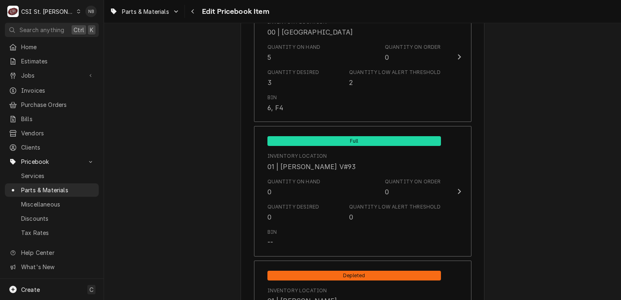
scroll to position [650, 0]
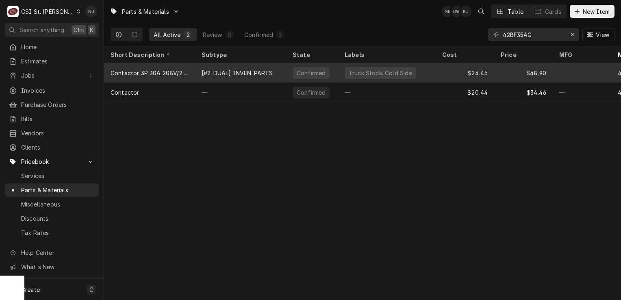
click at [438, 77] on div "$24.45" at bounding box center [465, 73] width 59 height 20
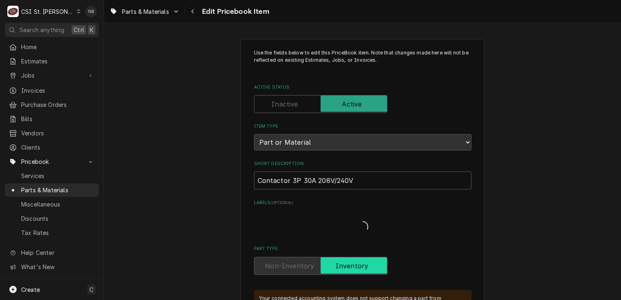
type textarea "x"
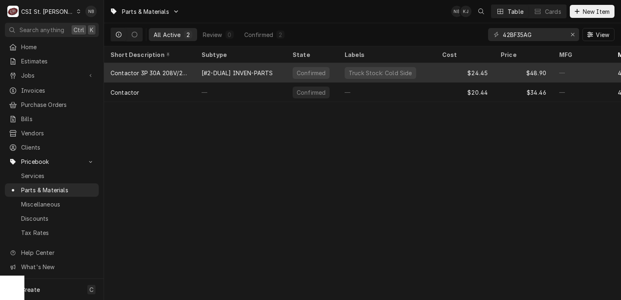
click at [290, 69] on div "Confirmed" at bounding box center [312, 73] width 52 height 20
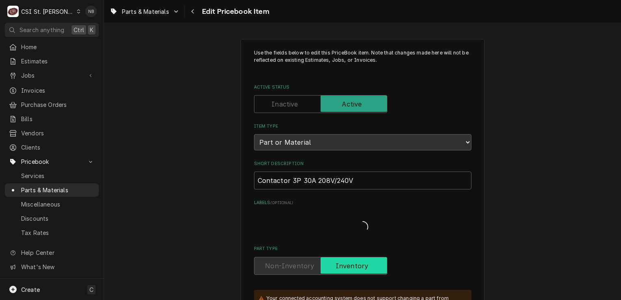
type textarea "x"
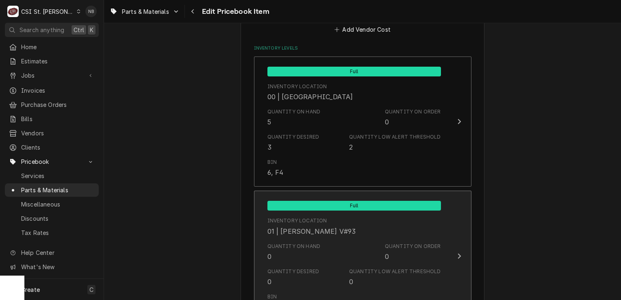
scroll to position [732, 0]
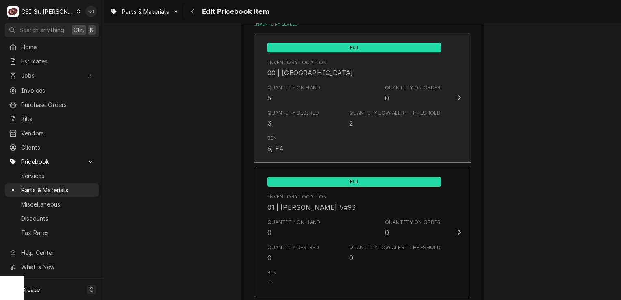
click at [374, 126] on div "Quantity Low Alert Threshold 2" at bounding box center [394, 118] width 91 height 19
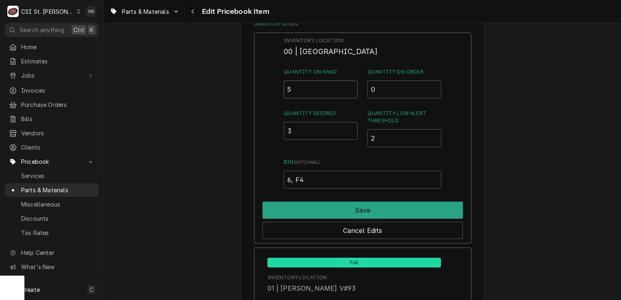
drag, startPoint x: 296, startPoint y: 84, endPoint x: 308, endPoint y: 92, distance: 15.2
click at [296, 84] on input "5" at bounding box center [321, 89] width 74 height 18
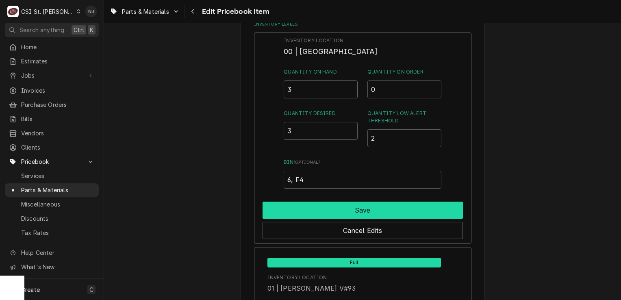
type input "3"
click at [346, 202] on button "Save" at bounding box center [363, 210] width 200 height 17
type textarea "x"
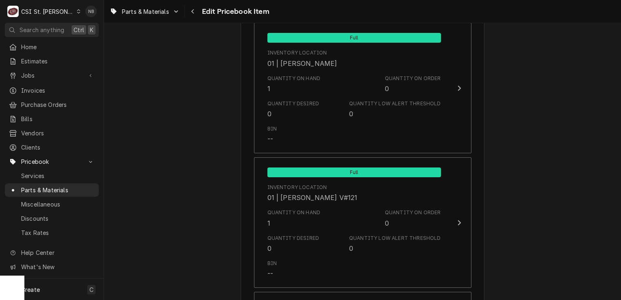
scroll to position [2154, 0]
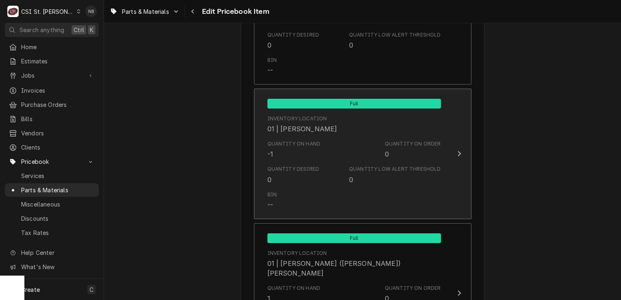
click at [341, 147] on div "Quantity on Hand -1 Quantity on Order 0" at bounding box center [354, 149] width 174 height 25
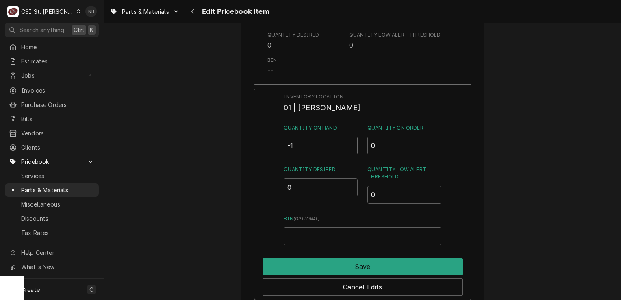
click at [308, 143] on input "-1" at bounding box center [321, 146] width 74 height 18
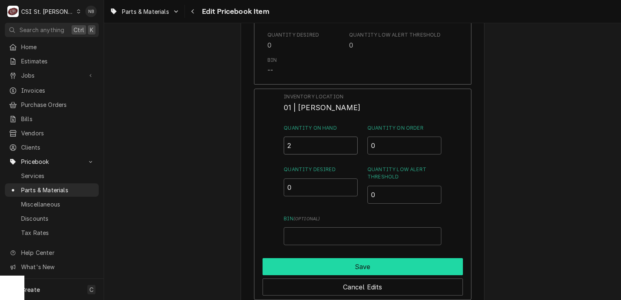
type input "2"
click at [351, 258] on button "Save" at bounding box center [363, 266] width 200 height 17
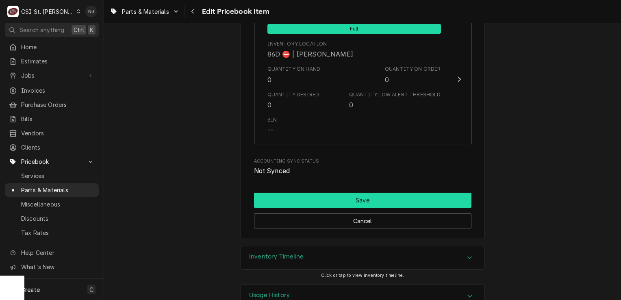
click at [325, 193] on button "Save" at bounding box center [362, 200] width 217 height 15
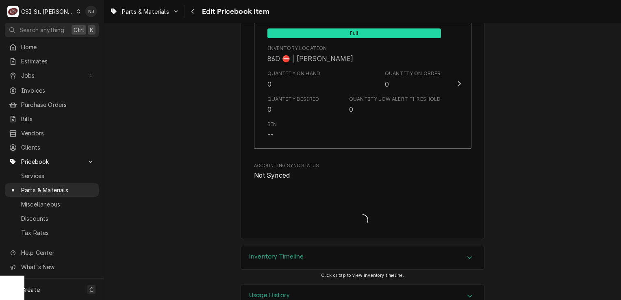
type textarea "x"
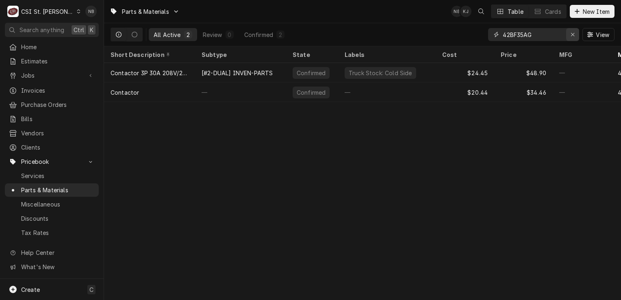
click at [573, 35] on icon "Erase input" at bounding box center [572, 34] width 3 height 3
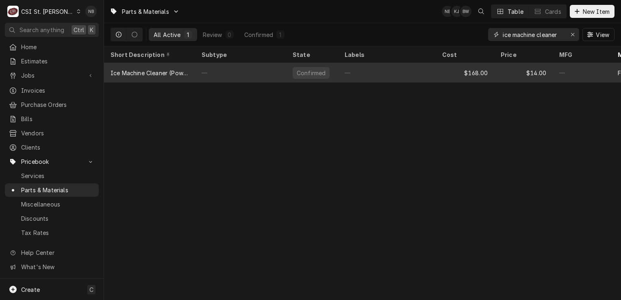
type input "ice machine cleaner"
click at [435, 70] on div "—" at bounding box center [387, 73] width 98 height 20
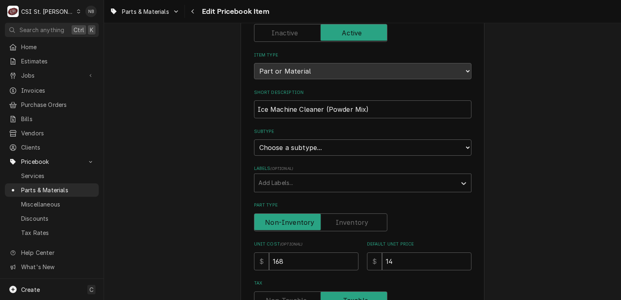
scroll to position [122, 0]
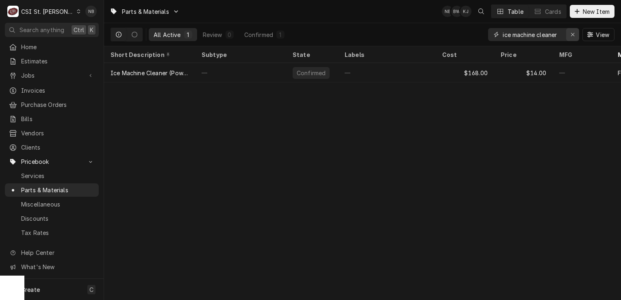
click at [571, 32] on icon "Erase input" at bounding box center [573, 35] width 4 height 6
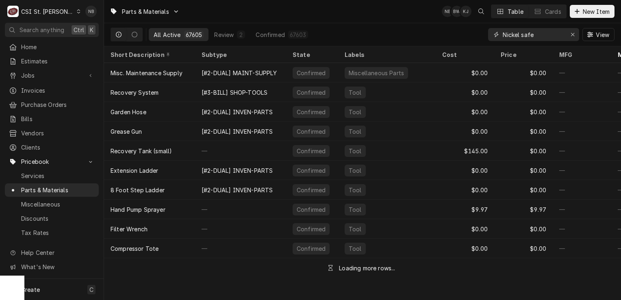
type input "Nickel safe"
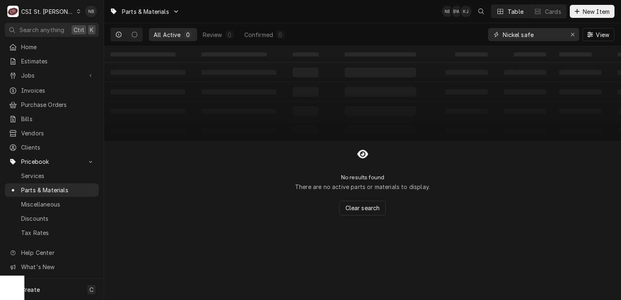
drag, startPoint x: 545, startPoint y: 37, endPoint x: 428, endPoint y: 32, distance: 117.2
click at [431, 32] on div "All Active 0 Review 0 Confirmed 0 Nickel safe View" at bounding box center [363, 34] width 504 height 23
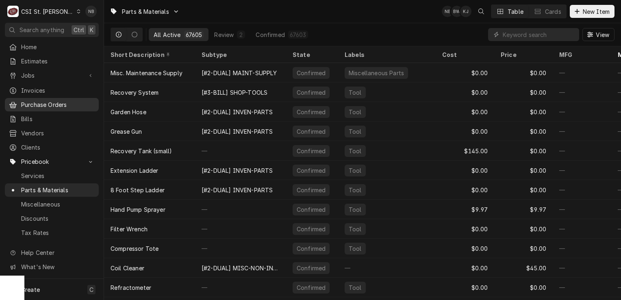
click at [59, 102] on span "Purchase Orders" at bounding box center [58, 104] width 74 height 9
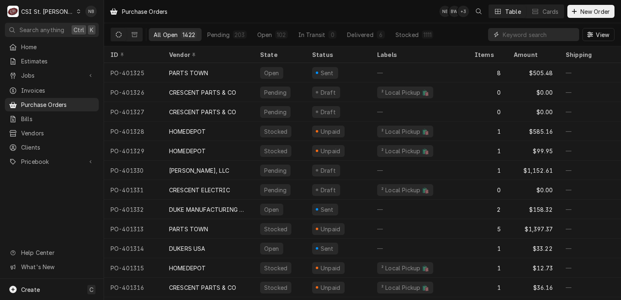
click at [539, 32] on input "Dynamic Content Wrapper" at bounding box center [539, 34] width 72 height 13
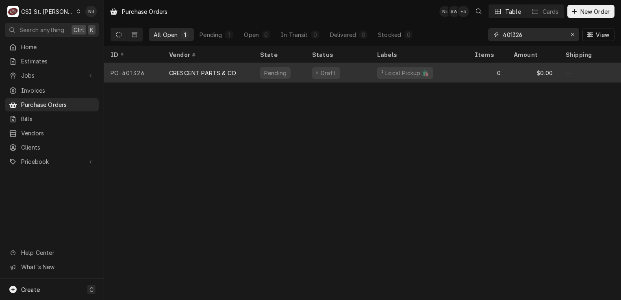
type input "401326"
click at [451, 72] on div "² Local Pickup 🛍️" at bounding box center [420, 73] width 98 height 20
click at [466, 70] on div "² Local Pickup 🛍️" at bounding box center [420, 73] width 98 height 20
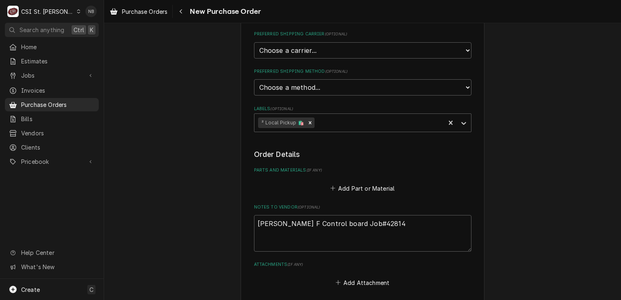
scroll to position [494, 0]
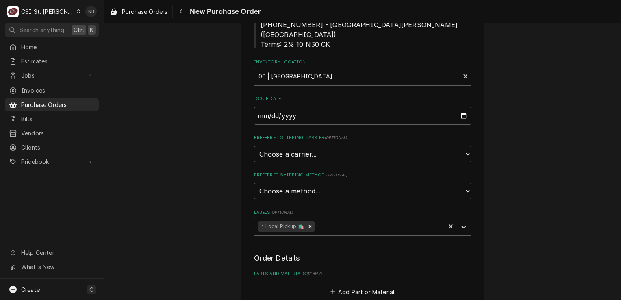
scroll to position [366, 0]
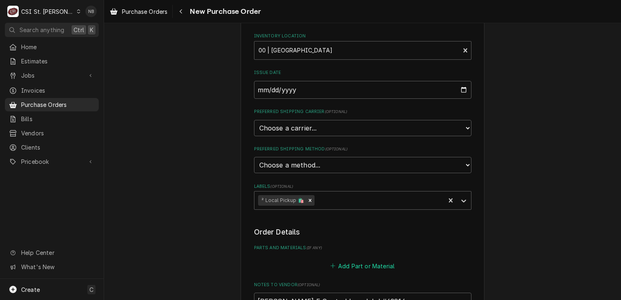
click at [367, 260] on button "Add Part or Material" at bounding box center [362, 265] width 67 height 11
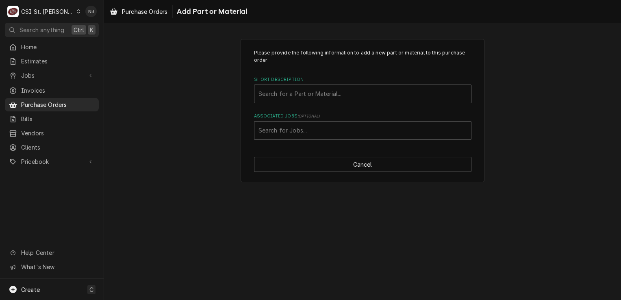
click at [365, 91] on div "Short Description" at bounding box center [363, 94] width 209 height 15
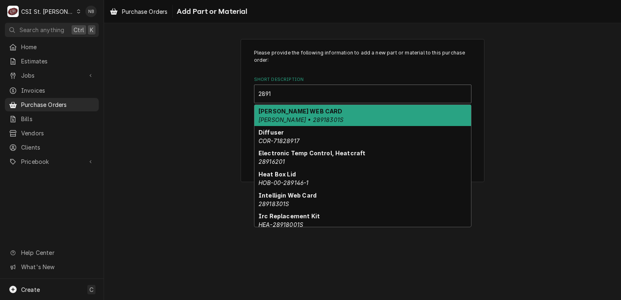
type input "2891"
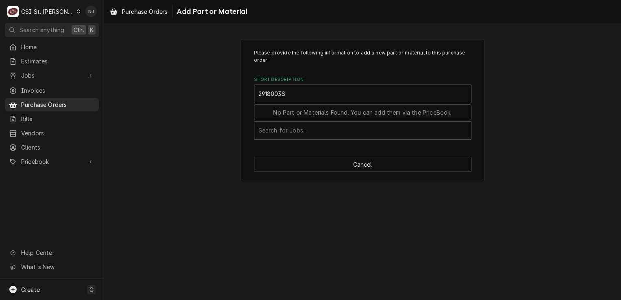
type input "2918003S"
click at [439, 278] on div "Please provide the following information to add a new part or material to this …" at bounding box center [362, 161] width 517 height 277
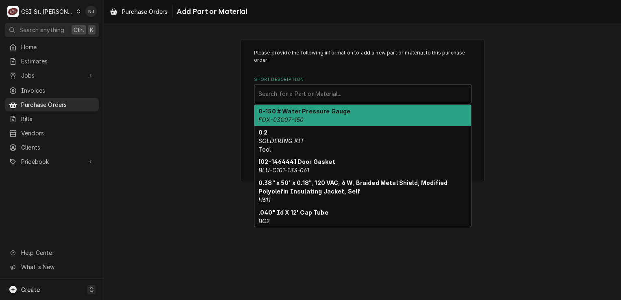
click at [359, 88] on div "Short Description" at bounding box center [363, 94] width 209 height 15
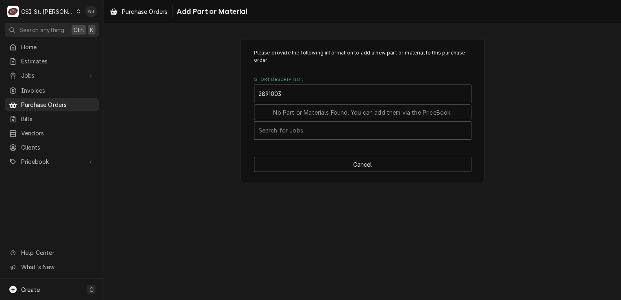
type input "2891003"
click at [436, 273] on div "Please provide the following information to add a new part or material to this …" at bounding box center [362, 161] width 517 height 277
click at [342, 82] on label "Short Description" at bounding box center [362, 79] width 217 height 7
click at [338, 90] on div "Short Description" at bounding box center [363, 94] width 209 height 15
type input "28918003S"
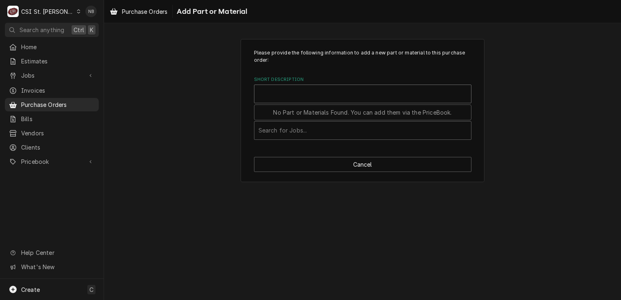
click at [411, 64] on div "Please provide the following information to add a new part or material to this …" at bounding box center [362, 94] width 217 height 91
click at [579, 216] on div "Please provide the following information to add a new part or material to this …" at bounding box center [362, 161] width 517 height 277
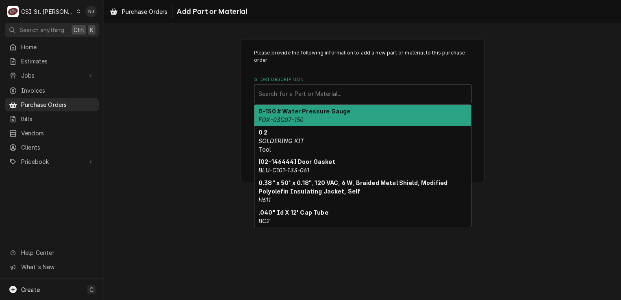
click at [301, 89] on div "Short Description" at bounding box center [363, 94] width 209 height 15
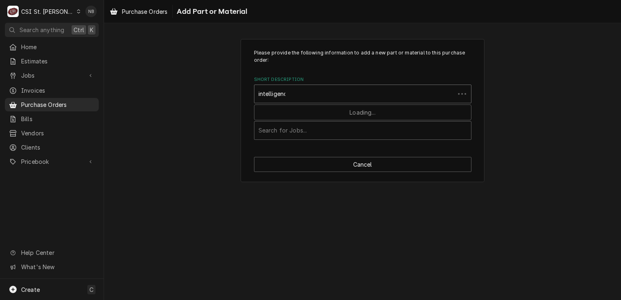
type input "intelligence"
drag, startPoint x: 301, startPoint y: 93, endPoint x: 231, endPoint y: 91, distance: 70.0
click at [231, 91] on div "Please provide the following information to add a new part or material to this …" at bounding box center [362, 111] width 517 height 158
click at [557, 130] on div "Please provide the following information to add a new part or material to this …" at bounding box center [362, 111] width 517 height 158
type textarea "x"
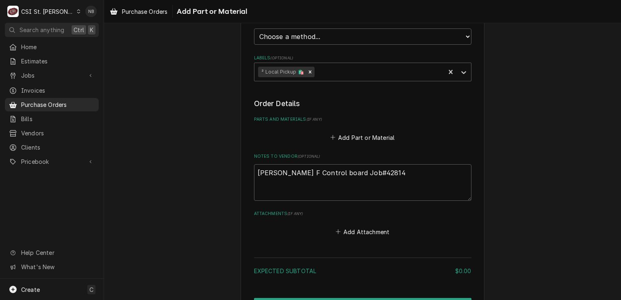
scroll to position [494, 0]
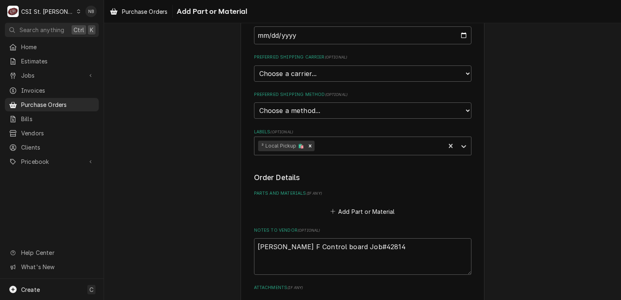
scroll to position [372, 0]
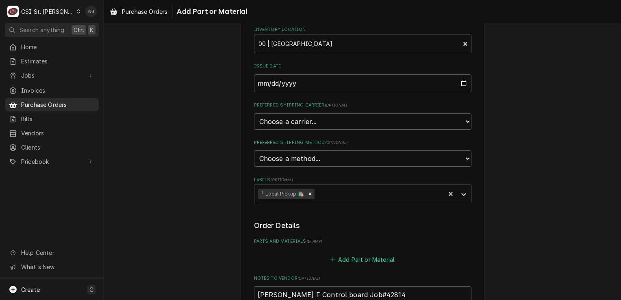
click at [368, 254] on button "Add Part or Material" at bounding box center [362, 259] width 67 height 11
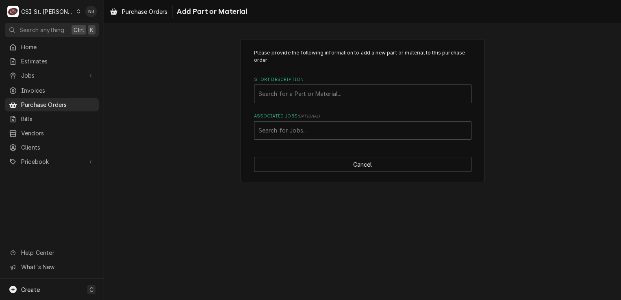
click at [355, 96] on div "Short Description" at bounding box center [363, 94] width 209 height 15
type input "28918003"
click at [428, 275] on div "Please provide the following information to add a new part or material to this …" at bounding box center [362, 161] width 517 height 277
click at [337, 83] on div "Short Description Search for a Part or Material..." at bounding box center [362, 89] width 217 height 26
click at [336, 89] on div "Short Description" at bounding box center [363, 94] width 209 height 15
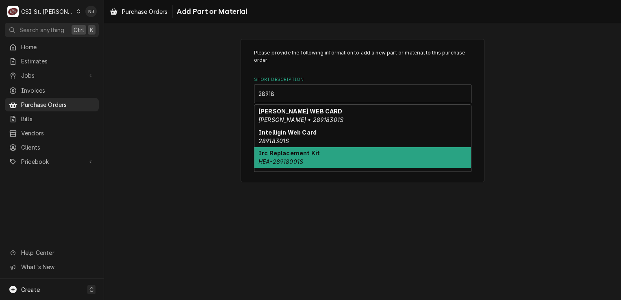
type input "28918"
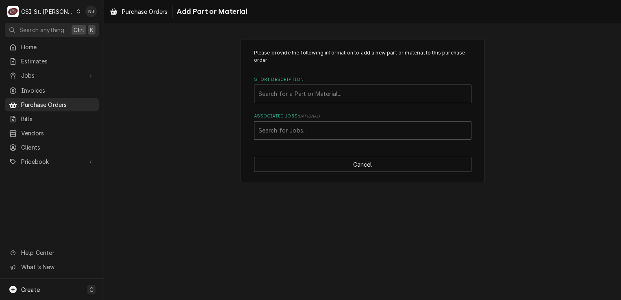
click at [432, 280] on div "Please provide the following information to add a new part or material to this …" at bounding box center [362, 161] width 517 height 277
click at [321, 91] on div "Short Description" at bounding box center [363, 94] width 209 height 15
type input "Intelligence Board"
click at [249, 116] on div "Please provide the following information to add a new part or material to this …" at bounding box center [363, 110] width 244 height 143
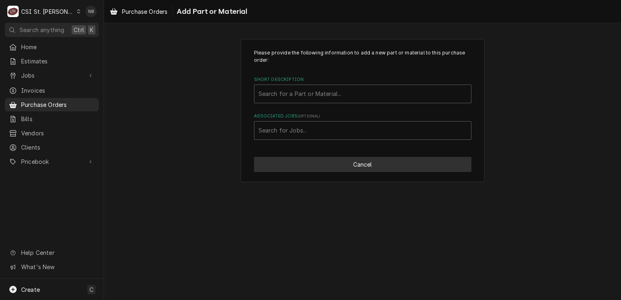
click at [337, 166] on button "Cancel" at bounding box center [362, 164] width 217 height 15
type textarea "x"
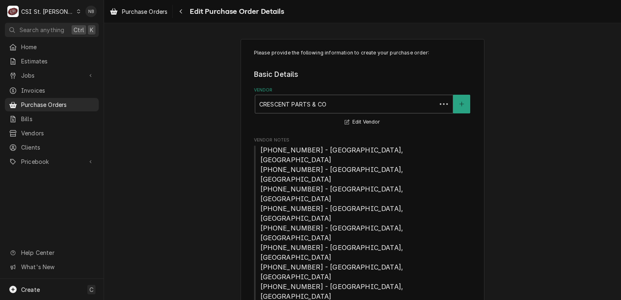
scroll to position [372, 0]
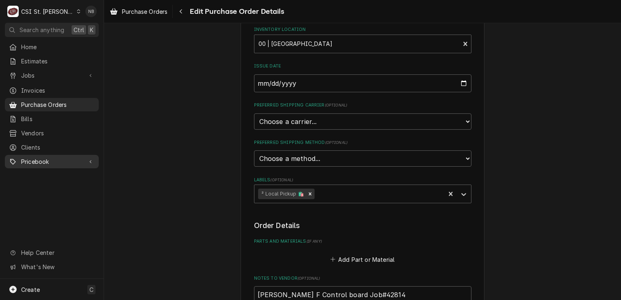
click at [41, 157] on span "Pricebook" at bounding box center [51, 161] width 61 height 9
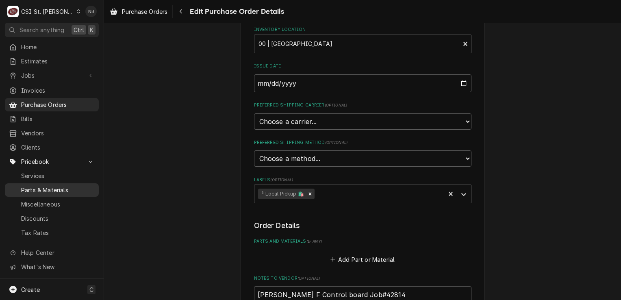
click at [40, 187] on span "Parts & Materials" at bounding box center [58, 190] width 74 height 9
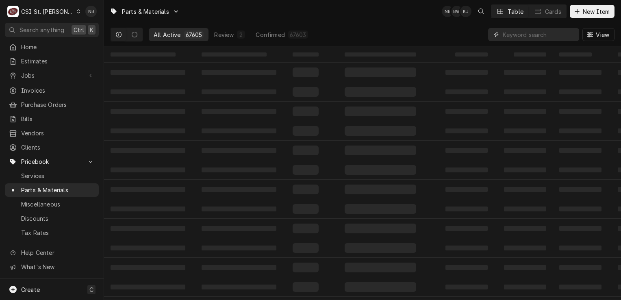
click at [538, 37] on input "Dynamic Content Wrapper" at bounding box center [539, 34] width 72 height 13
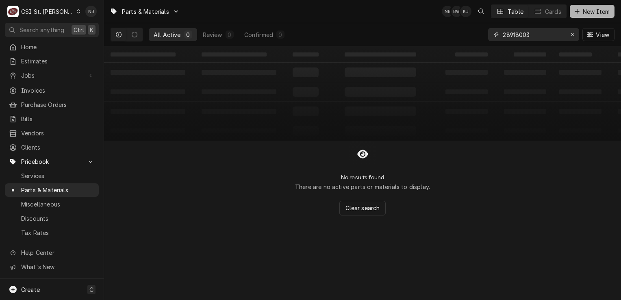
type input "28918003"
click at [582, 15] on button "New Item" at bounding box center [592, 11] width 45 height 13
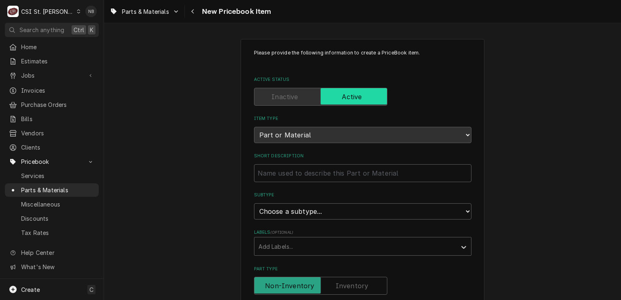
scroll to position [41, 0]
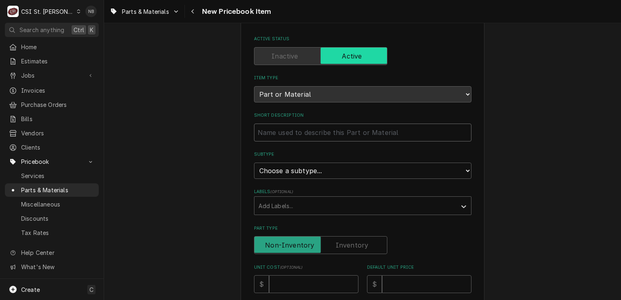
click at [370, 128] on input "Short Description" at bounding box center [362, 133] width 217 height 18
type textarea "x"
type input "I"
type textarea "x"
type input "In"
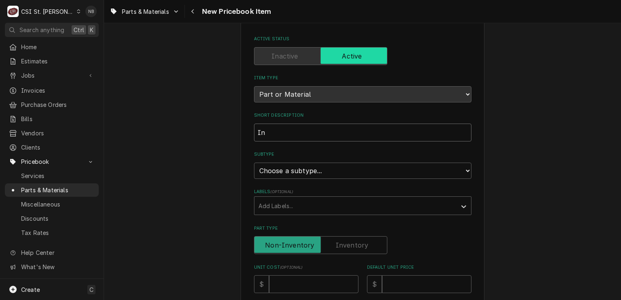
type textarea "x"
type input "Int"
type textarea "x"
type input "Inte"
type textarea "x"
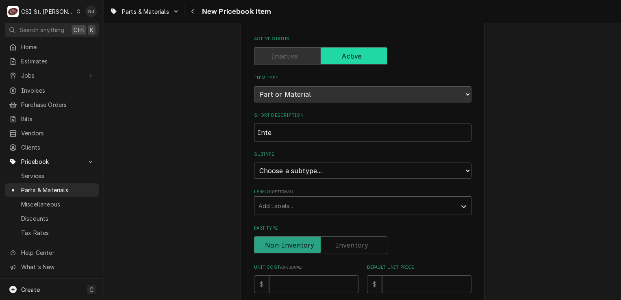
type input "Intel"
type textarea "x"
type input "Intell"
type textarea "x"
type input "Intellgi"
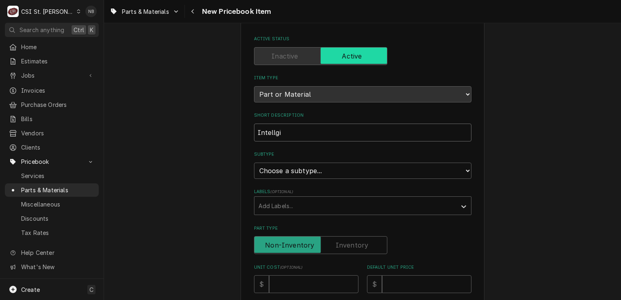
type textarea "x"
type input "Intellgi"
click at [63, 186] on span "Parts & Materials" at bounding box center [58, 190] width 74 height 9
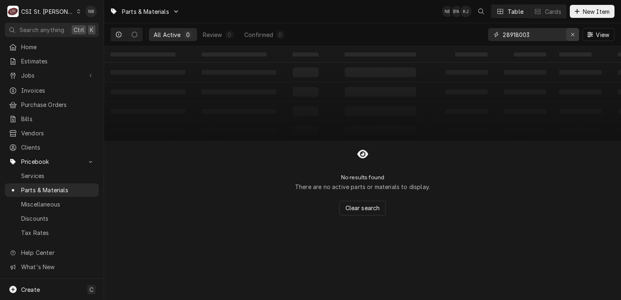
click at [571, 34] on icon "Erase input" at bounding box center [573, 35] width 4 height 6
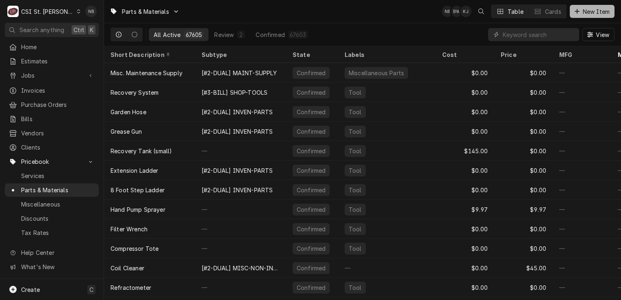
click at [588, 7] on span "New Item" at bounding box center [596, 11] width 30 height 9
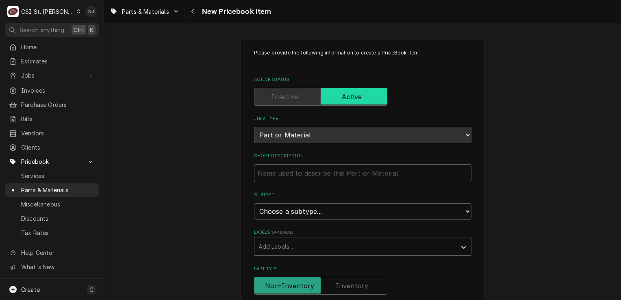
click at [312, 162] on div "Short Description" at bounding box center [362, 167] width 217 height 29
click at [310, 170] on input "Short Description" at bounding box center [362, 173] width 217 height 18
type textarea "x"
type input "I"
type textarea "x"
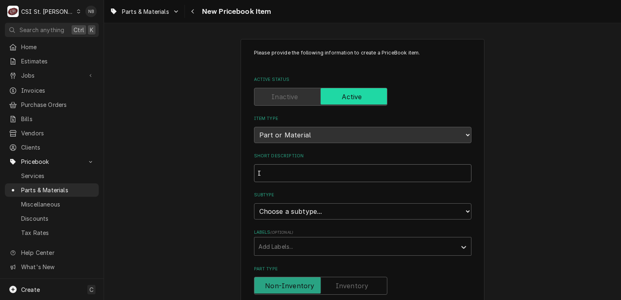
type input "In"
type textarea "x"
type input "Int"
type textarea "x"
type input "Intel"
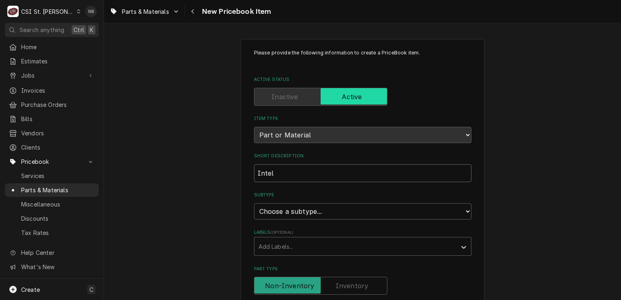
type textarea "x"
type input "Intell"
type textarea "x"
type input "Intellg"
type textarea "x"
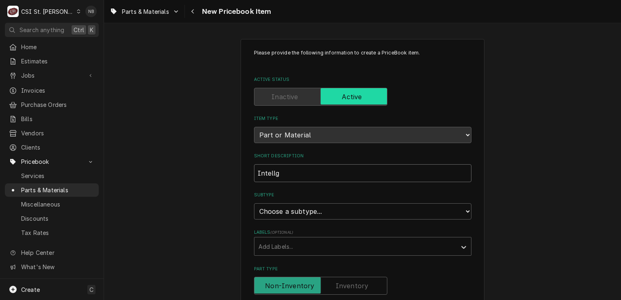
type input "Intellgi"
type textarea "x"
type input "Intellg"
type textarea "x"
type input "Intell"
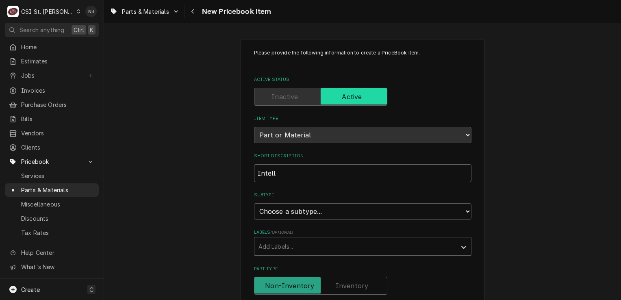
type textarea "x"
type input "Intelli"
type textarea "x"
type input "Intellig"
type textarea "x"
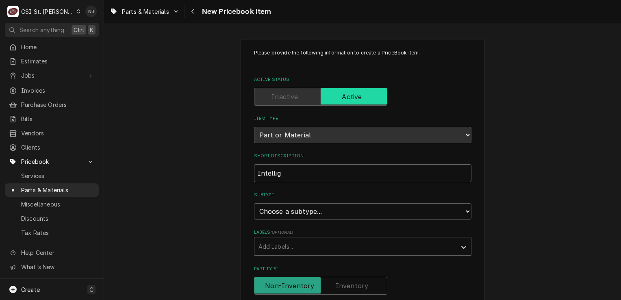
type input "Intellige"
type textarea "x"
type input "Intelligent"
type textarea "x"
type input "Intelligent"
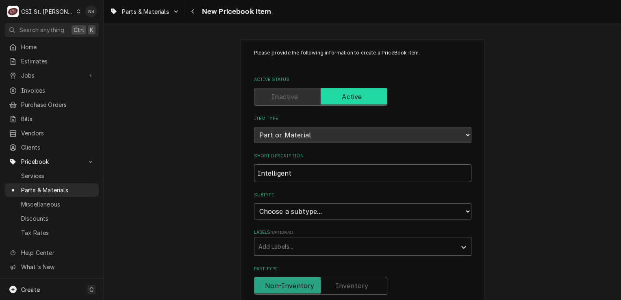
type textarea "x"
type input "Intelligent W"
type textarea "x"
type input "Intelligent We"
type textarea "x"
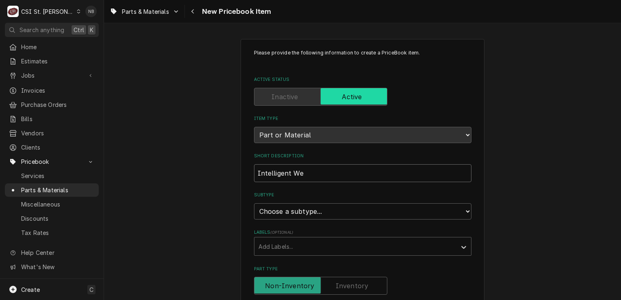
type input "Intelligent Web"
type textarea "x"
type input "Intelligent Web"
type textarea "x"
type input "Intelligent Web B"
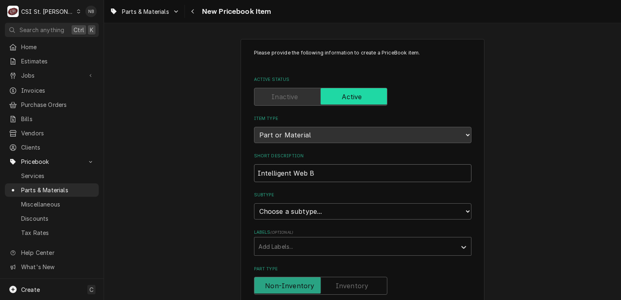
type textarea "x"
type input "Intelligent Web Bo"
type textarea "x"
type input "Intelligent Web Boa"
type textarea "x"
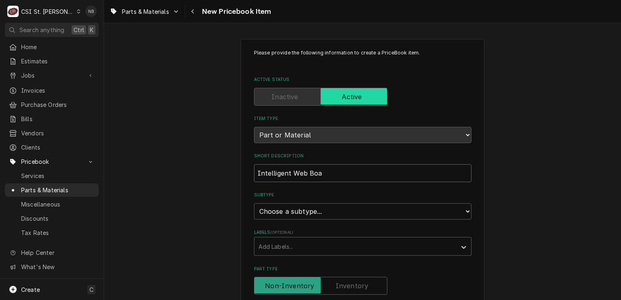
type input "Intelligent Web Boar"
type textarea "x"
type input "Intelligent Web Board"
drag, startPoint x: 334, startPoint y: 171, endPoint x: 290, endPoint y: 172, distance: 43.9
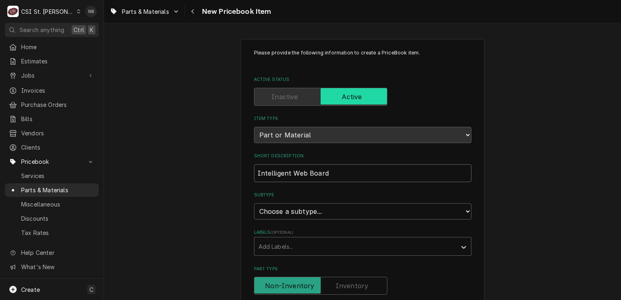
click at [290, 172] on input "Intelligent Web Board" at bounding box center [362, 173] width 217 height 18
type textarea "x"
type input "Intelligent B"
type textarea "x"
type input "Intelligent Bo"
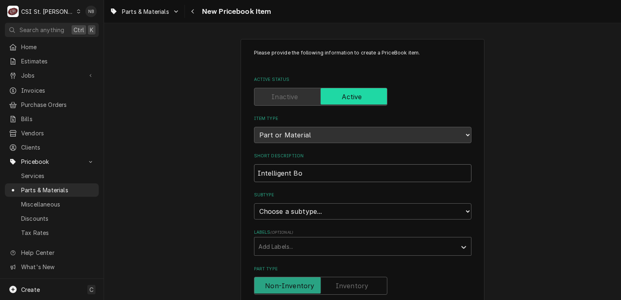
type textarea "x"
type input "Intelligent Boa"
type textarea "x"
type input "Intelligent Boar"
type textarea "x"
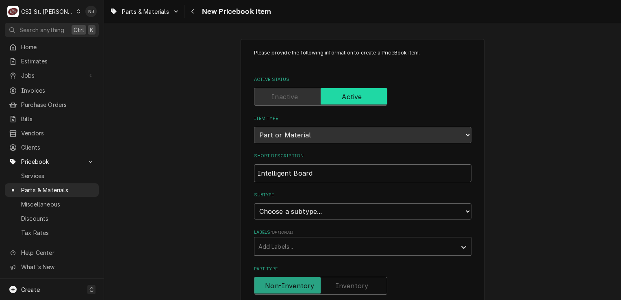
type input "Intelligent Board"
click at [312, 206] on select "Choose a subtype... [#2-DUAL] AFTERHRS-WH-CHG-2 [#2-DUAL] BEV-EQUIP [#2-DUAL] B…" at bounding box center [362, 211] width 217 height 16
select select "1"
click at [254, 203] on select "Choose a subtype... [#2-DUAL] AFTERHRS-WH-CHG-2 [#2-DUAL] BEV-EQUIP [#2-DUAL] B…" at bounding box center [362, 211] width 217 height 16
type textarea "x"
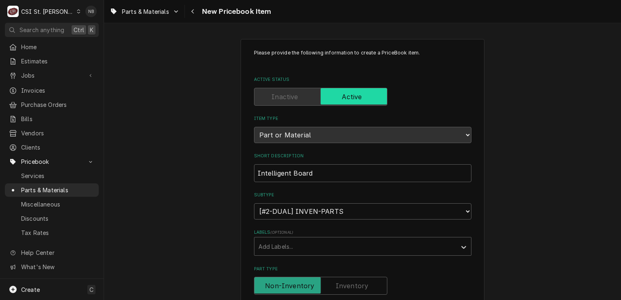
click at [352, 230] on label "Labels ( optional )" at bounding box center [362, 232] width 217 height 7
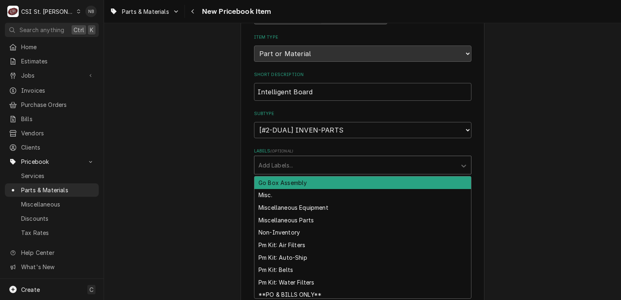
click at [337, 165] on div "Labels" at bounding box center [356, 165] width 194 height 15
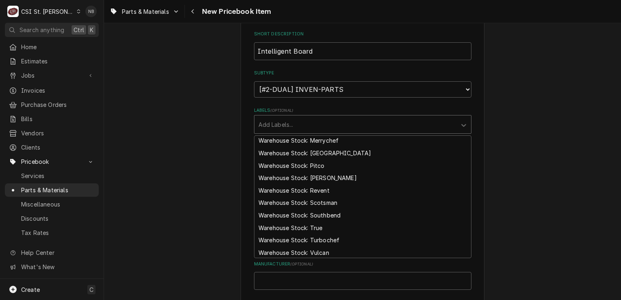
scroll to position [650, 0]
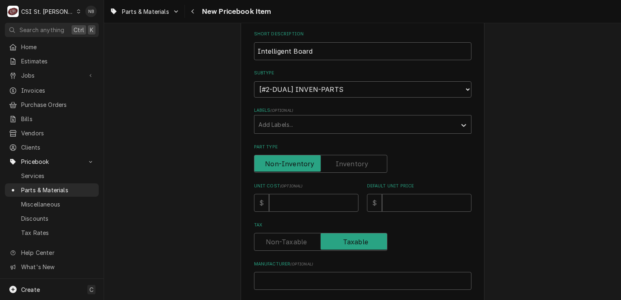
click div "Please provide the following information to create a PriceBook item. Active Sta…"
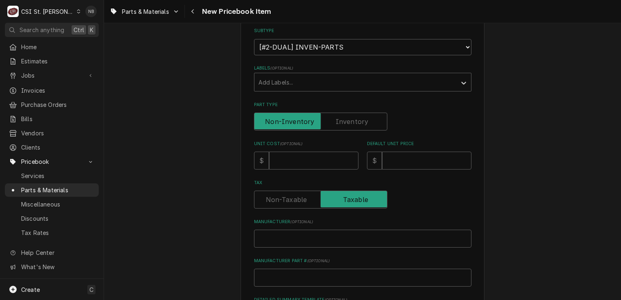
scroll to position [203, 0]
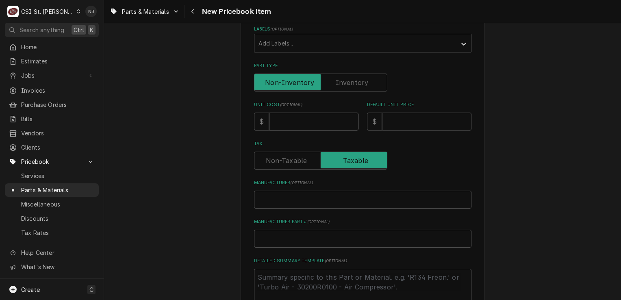
click input "Unit Cost ( optional )"
click label "Part Type"
click input "Part Type"
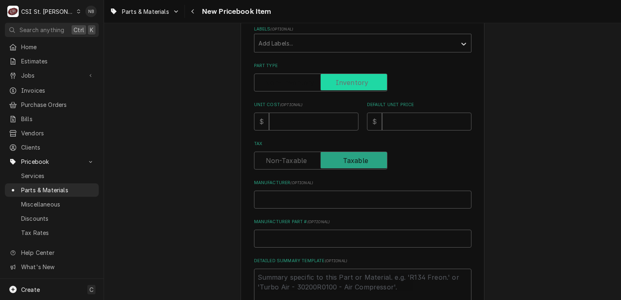
checkbox input "true"
type textarea "x"
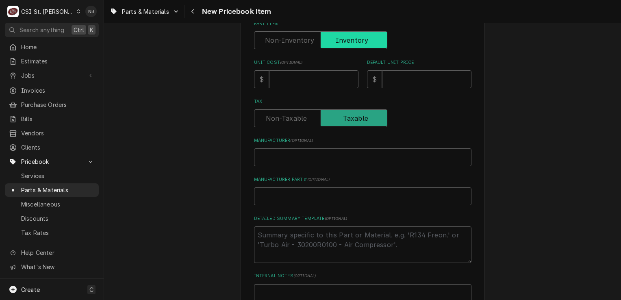
scroll to position [163, 0]
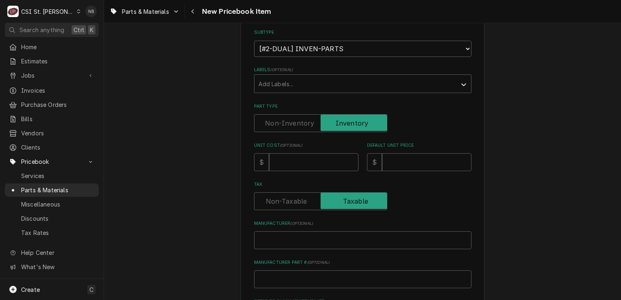
click label "Part Type"
click input "Part Type"
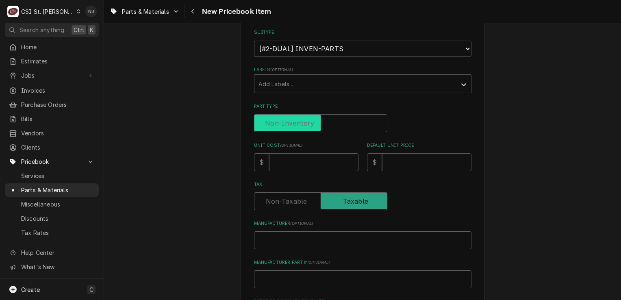
checkbox input "false"
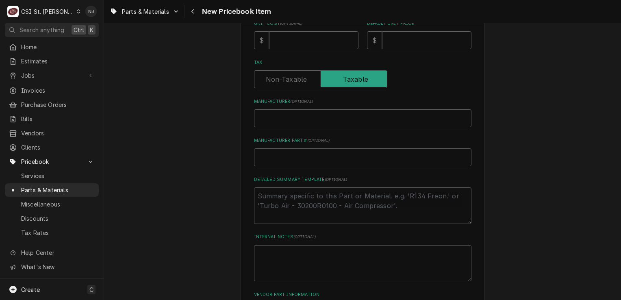
scroll to position [203, 0]
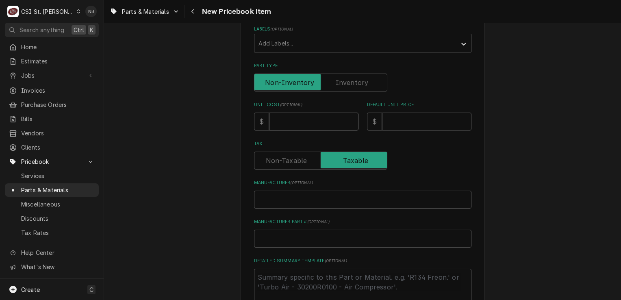
click input "Unit Cost ( optional )"
type textarea "x"
type input "4"
type textarea "x"
type input "49"
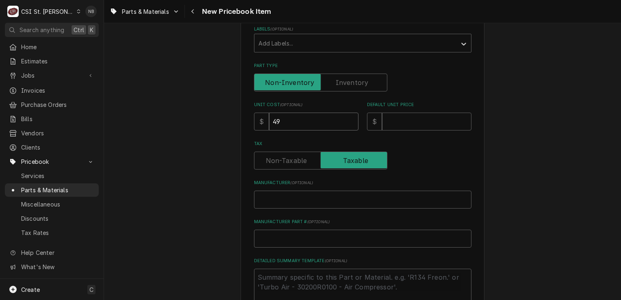
type textarea "x"
type input "492"
type textarea "x"
type input "492.8"
type textarea "x"
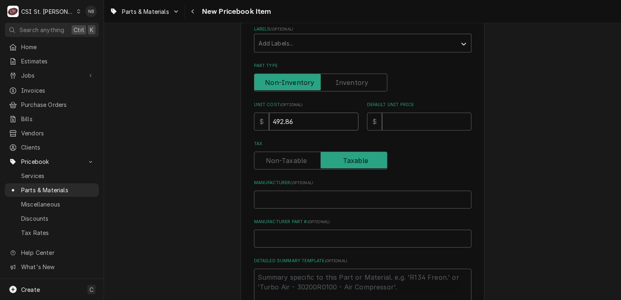
type input "492.86"
type textarea "x"
type input "8"
type textarea "x"
type input "82"
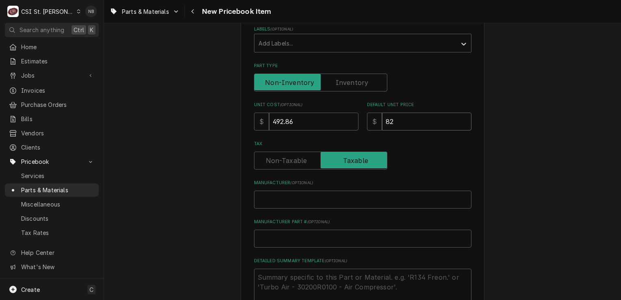
type textarea "x"
type input "821"
type textarea "x"
type input "821.3"
type textarea "x"
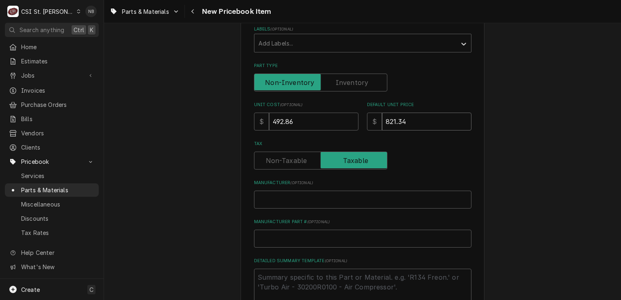
type input "821.34"
drag, startPoint x: 405, startPoint y: 120, endPoint x: 395, endPoint y: 122, distance: 9.9
click input "821.34"
type textarea "x"
type input "821.4"
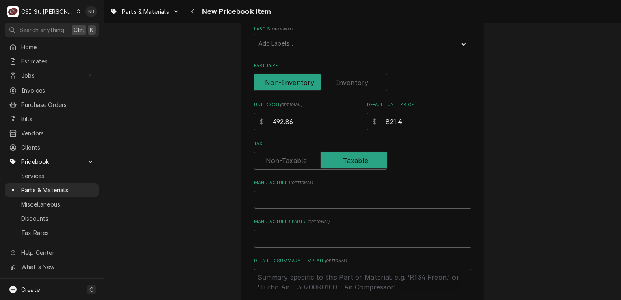
type textarea "x"
type input "821.44"
click div "Tax"
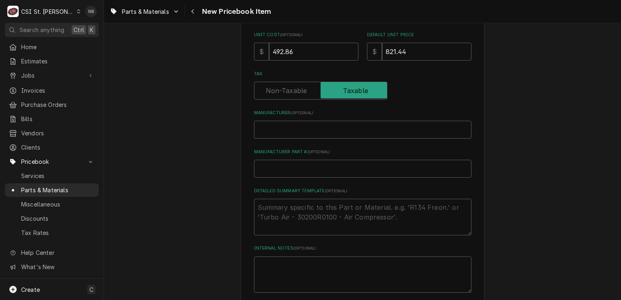
scroll to position [325, 0]
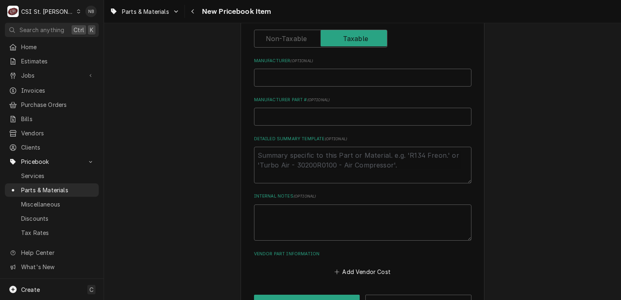
click div "Please provide the following information to create a PriceBook item. Active Sta…"
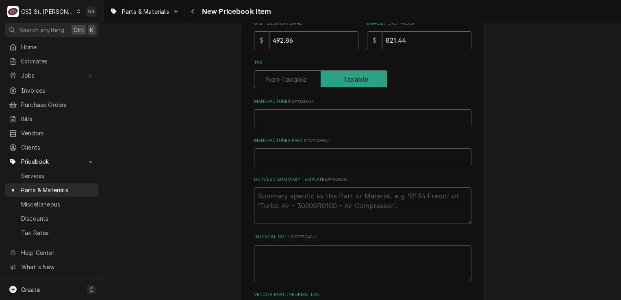
scroll to position [350, 0]
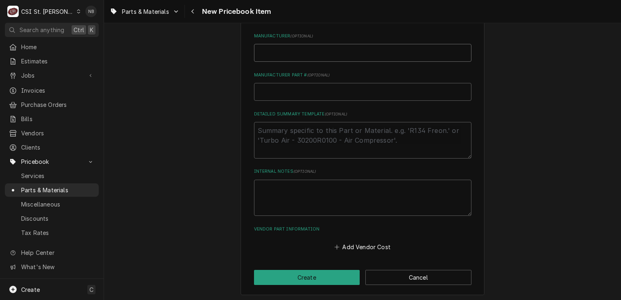
click input "Manufacturer ( optional )"
type textarea "x"
type input "He"
type textarea "x"
type input "Heat"
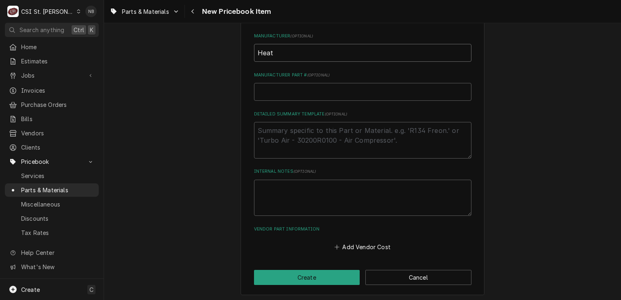
type textarea "x"
type input "Heat"
type textarea "x"
type input "Heat C"
type textarea "x"
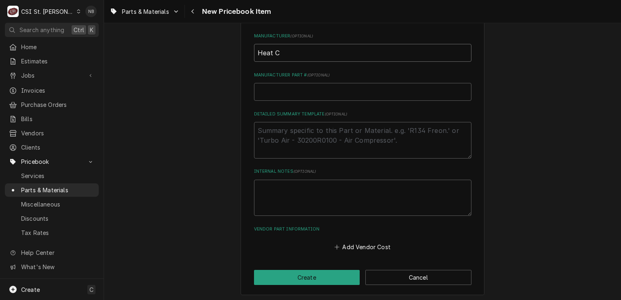
type input "Heat Cr"
type textarea "x"
type input "Heat Cra"
type textarea "x"
type input "Heat Craf"
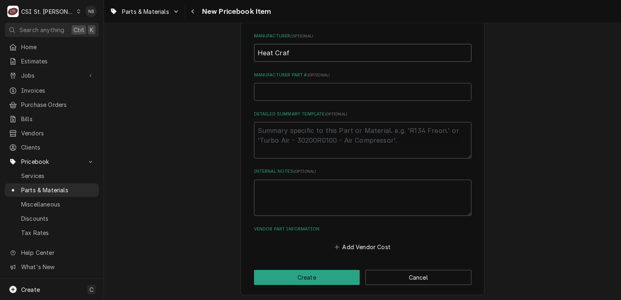
type textarea "x"
type input "Heat Craft"
paste input "42BF35AG"
type textarea "x"
type input "42BF35AG"
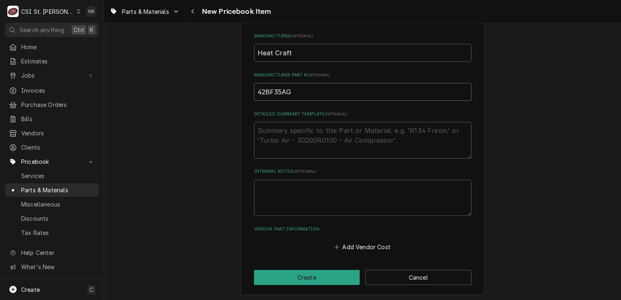
drag, startPoint x: 238, startPoint y: 80, endPoint x: 172, endPoint y: 82, distance: 66.7
click div "Please provide the following information to create a PriceBook item. Active Sta…"
type textarea "x"
type input "2"
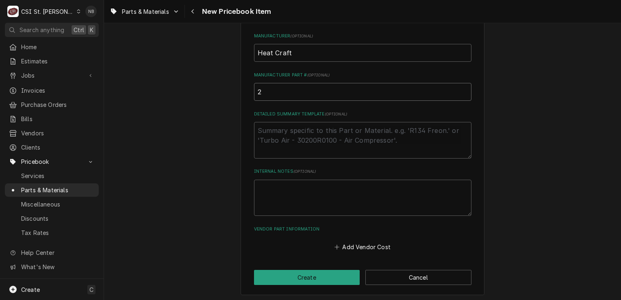
type textarea "x"
type input "28"
type textarea "x"
type input "289"
type textarea "x"
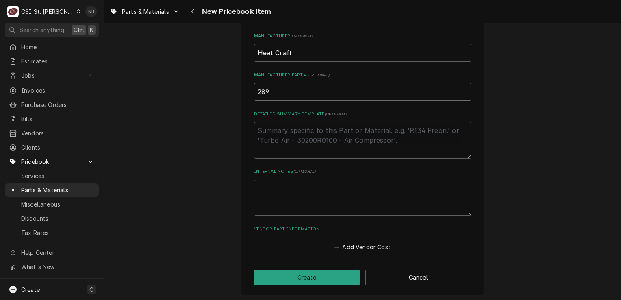
type input "2891"
type textarea "x"
type input "28918"
type textarea "x"
type input "289180"
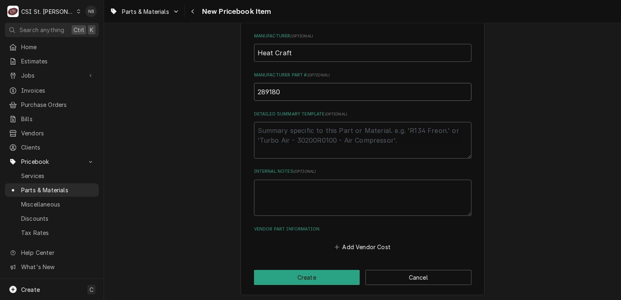
type textarea "x"
type input "2891800"
type textarea "x"
type input "28918003"
type textarea "x"
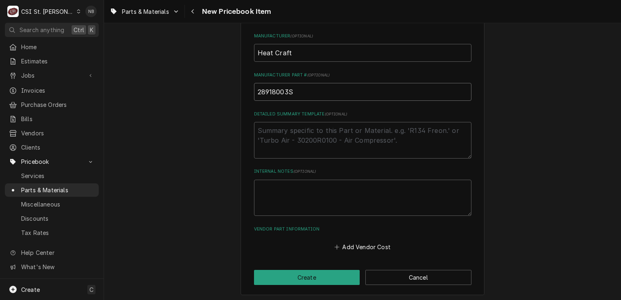
type input "28918003S"
click div "Please provide the following information to create a PriceBook item. Active Sta…"
click label "Vendor Part Information"
click button "Create"
type textarea "x"
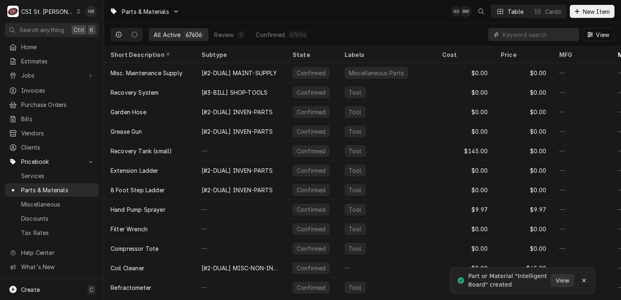
click at [522, 29] on input "Dynamic Content Wrapper" at bounding box center [539, 34] width 72 height 13
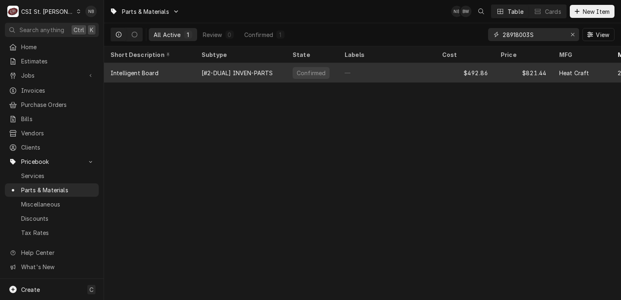
type input "28918003S"
click at [409, 74] on div "—" at bounding box center [387, 73] width 98 height 20
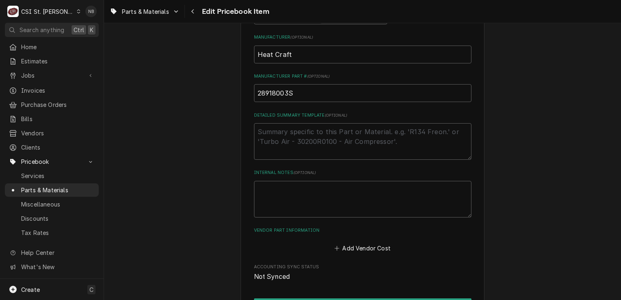
scroll to position [444, 0]
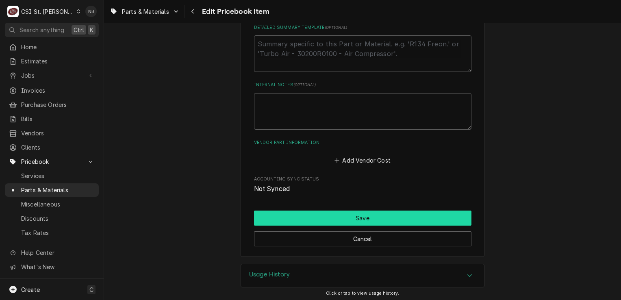
click at [425, 214] on button "Save" at bounding box center [362, 218] width 217 height 15
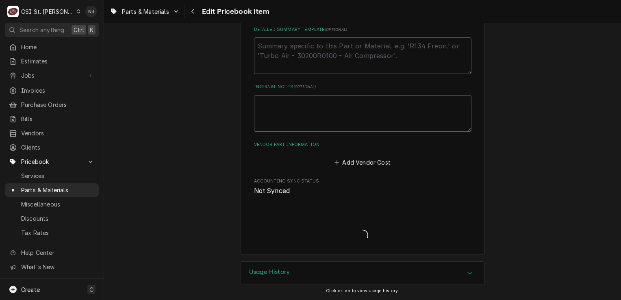
scroll to position [439, 0]
type textarea "x"
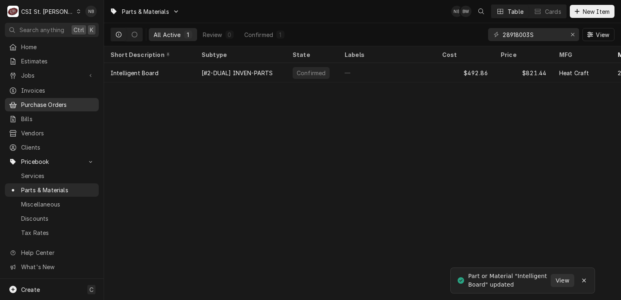
click at [46, 100] on span "Purchase Orders" at bounding box center [58, 104] width 74 height 9
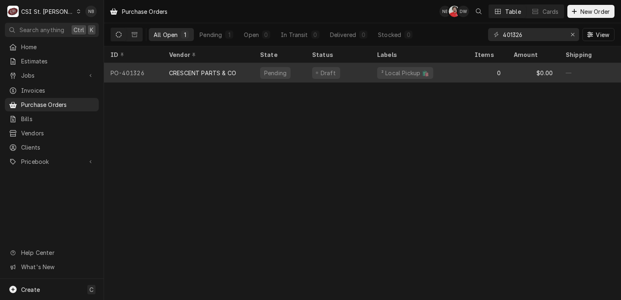
click at [221, 70] on div "CRESCENT PARTS & CO" at bounding box center [202, 73] width 67 height 9
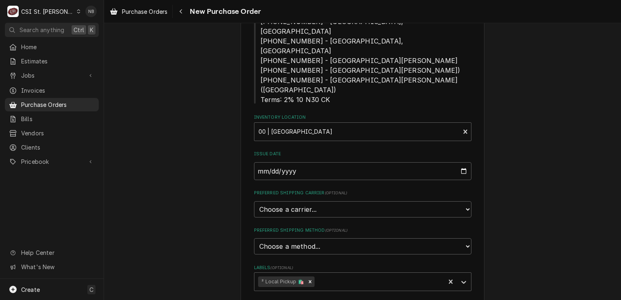
scroll to position [406, 0]
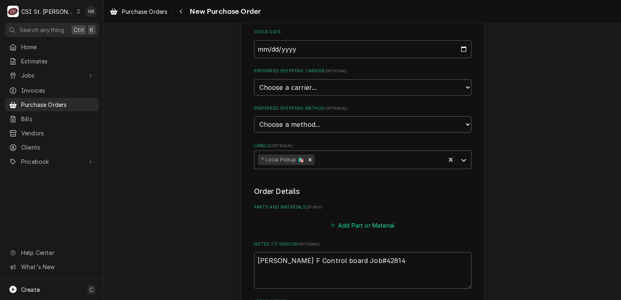
click at [363, 220] on button "Add Part or Material" at bounding box center [362, 225] width 67 height 11
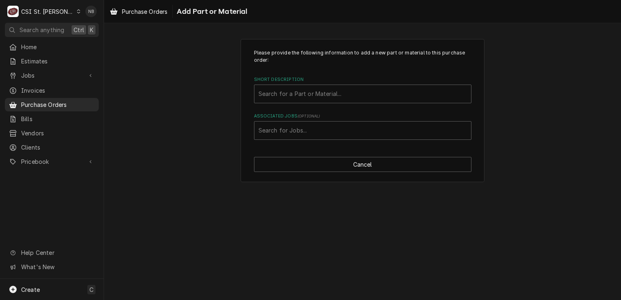
click at [320, 83] on div "Short Description Search for a Part or Material..." at bounding box center [362, 89] width 217 height 26
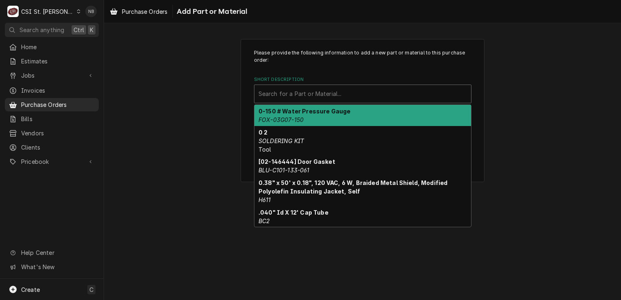
click at [319, 91] on div "Short Description" at bounding box center [363, 94] width 209 height 15
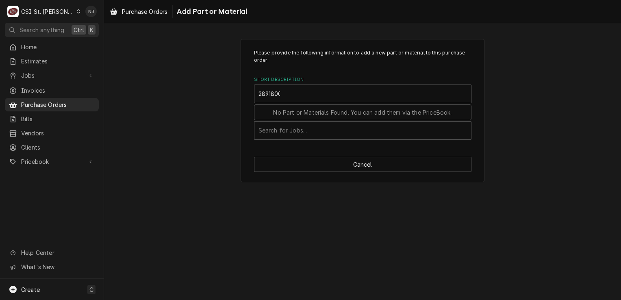
type input "28918003"
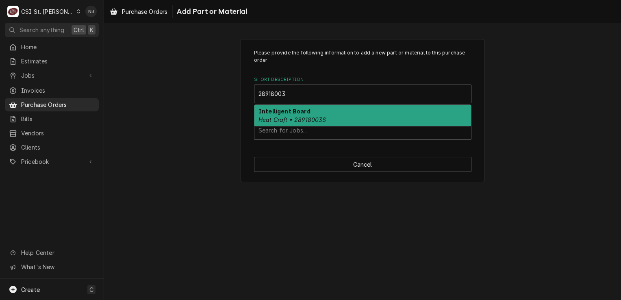
click at [320, 120] on em "Heat Craft • 28918003S" at bounding box center [293, 119] width 68 height 7
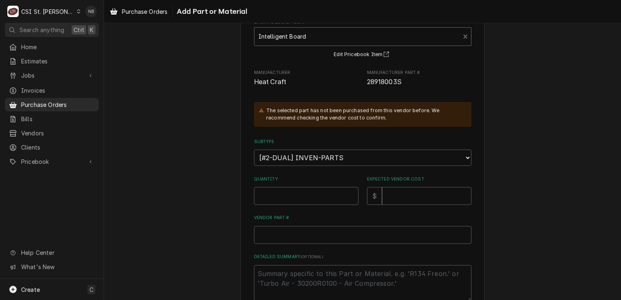
scroll to position [143, 0]
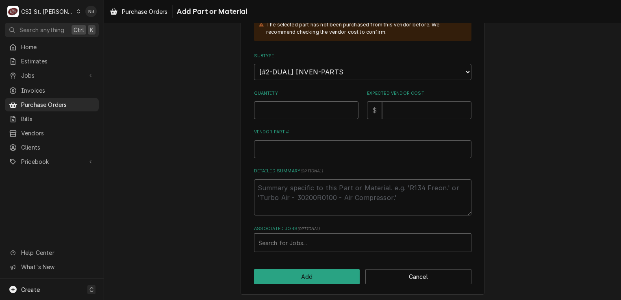
click at [299, 101] on input "Quantity" at bounding box center [306, 110] width 104 height 18
type textarea "x"
type input "1"
type textarea "x"
type input "4"
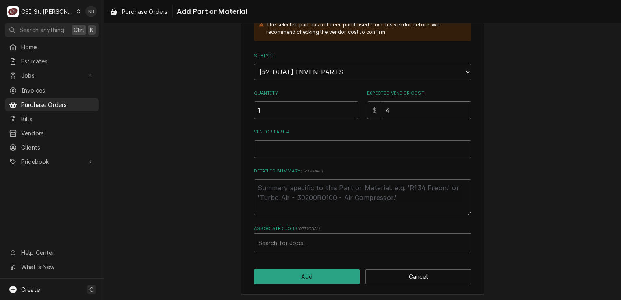
type textarea "x"
type input "49"
type textarea "x"
type input "492"
type textarea "x"
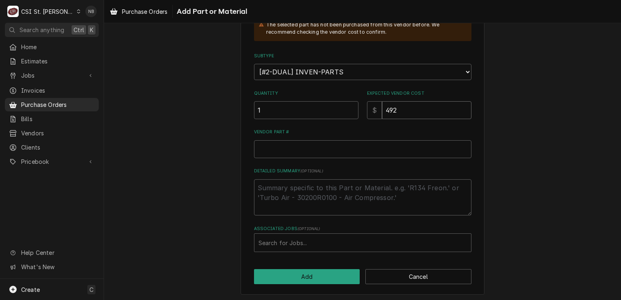
type input "492.8"
type textarea "x"
type input "492.86"
click at [370, 152] on input "Vendor Part #" at bounding box center [362, 149] width 217 height 18
paste input "42BF35AG"
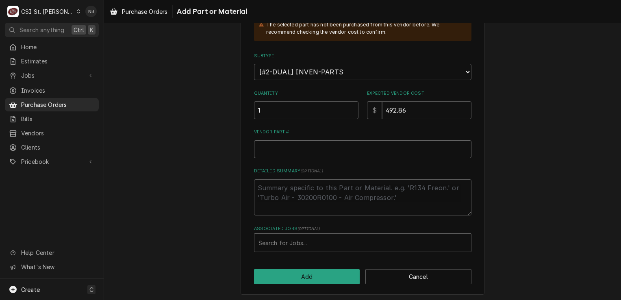
type textarea "x"
type input "42BF35AG"
drag, startPoint x: 369, startPoint y: 152, endPoint x: 150, endPoint y: 142, distance: 218.5
click at [154, 142] on div "Please provide the following information to add a new part or material to this …" at bounding box center [362, 95] width 517 height 413
type textarea "x"
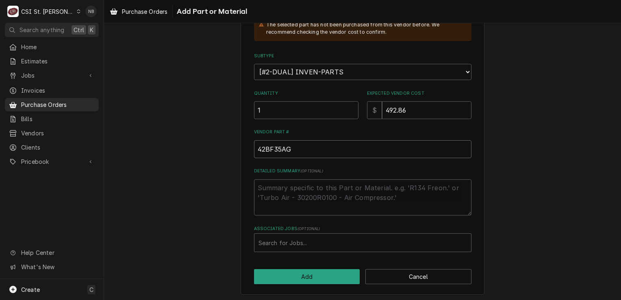
type input "2"
type textarea "x"
type input "28"
type textarea "x"
type input "289"
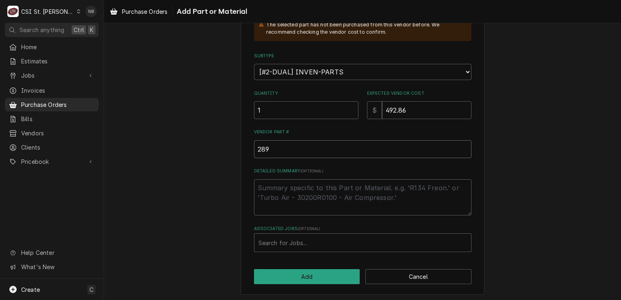
type textarea "x"
type input "2891"
type textarea "x"
type input "28910"
type textarea "x"
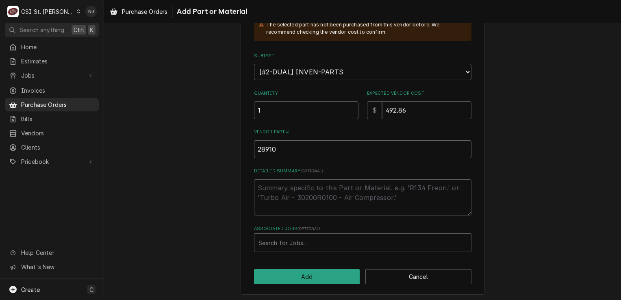
type input "2891"
type textarea "x"
type input "28918"
type textarea "x"
type input "289180"
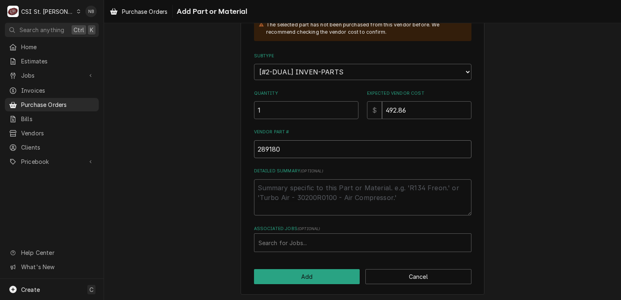
type textarea "x"
type input "2891800"
type textarea "x"
type input "28918003"
type textarea "x"
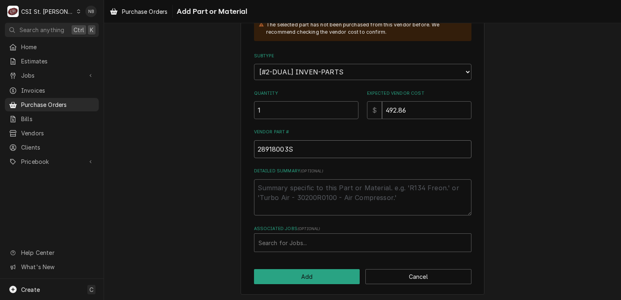
type input "28918003S"
paste textarea "INTELLIGENT BOARD (IRC BOARD)"
type textarea "x"
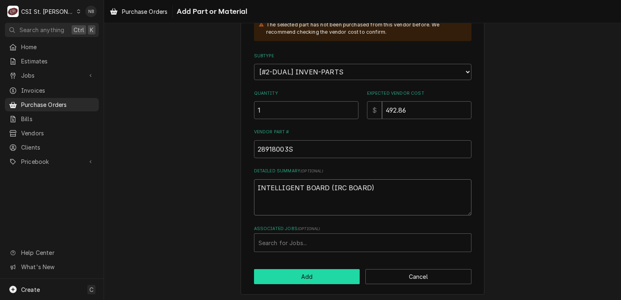
type textarea "INTELLIGENT BOARD (IRC BOARD)"
click at [330, 274] on button "Add" at bounding box center [307, 276] width 106 height 15
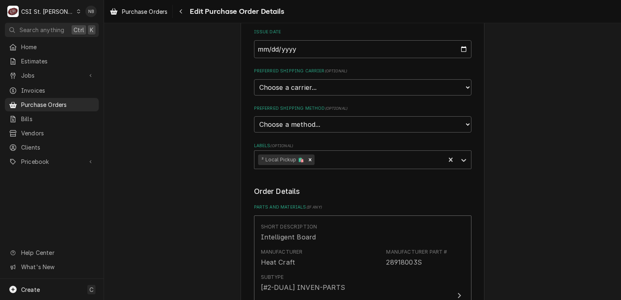
scroll to position [528, 0]
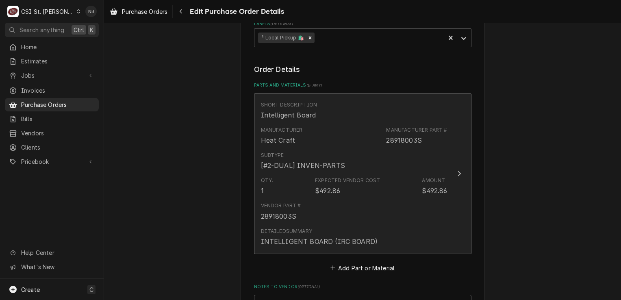
click at [315, 148] on div "Subtype [#2-DUAL] INVEN-PARTS" at bounding box center [354, 160] width 187 height 25
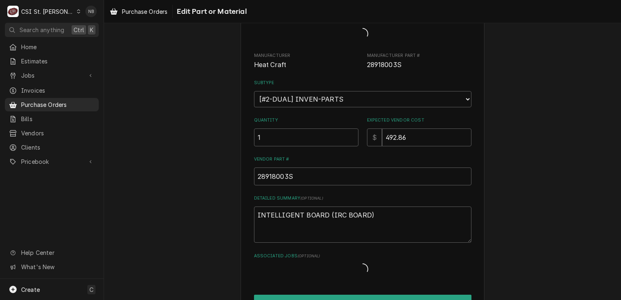
type textarea "x"
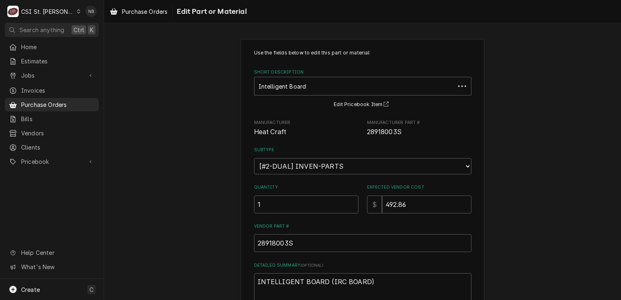
scroll to position [115, 0]
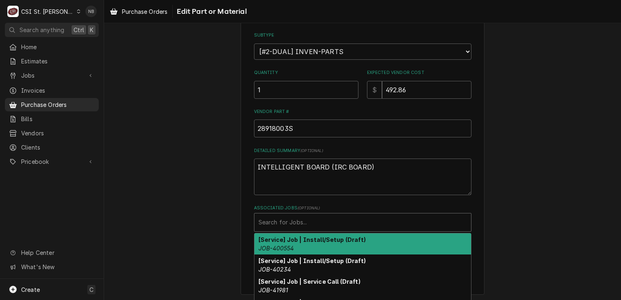
click at [310, 217] on div "Associated Jobs" at bounding box center [363, 222] width 209 height 15
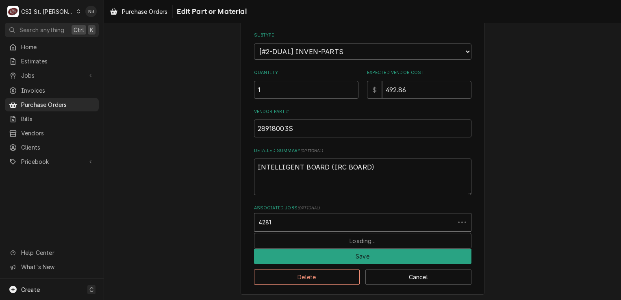
type input "42814"
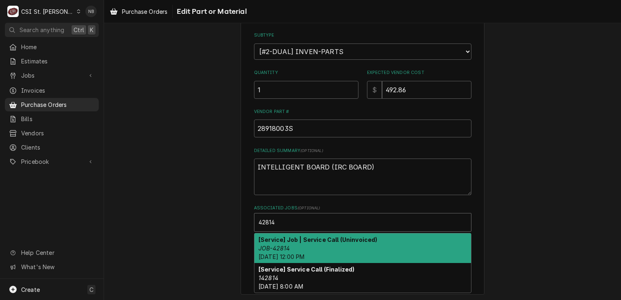
click at [324, 241] on div "[Service] Job | Service Call (Uninvoiced) JOB-42814 Tue, Sep 23rd, 2025 - 12:00…" at bounding box center [362, 248] width 217 height 30
type textarea "x"
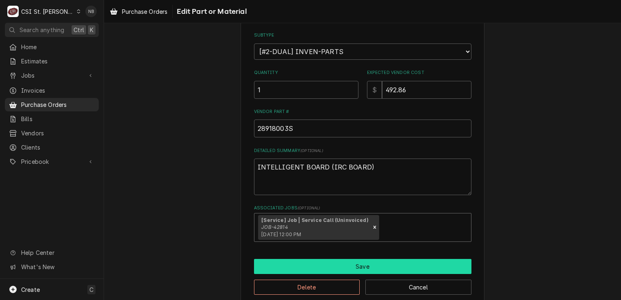
click at [327, 265] on button "Save" at bounding box center [362, 266] width 217 height 15
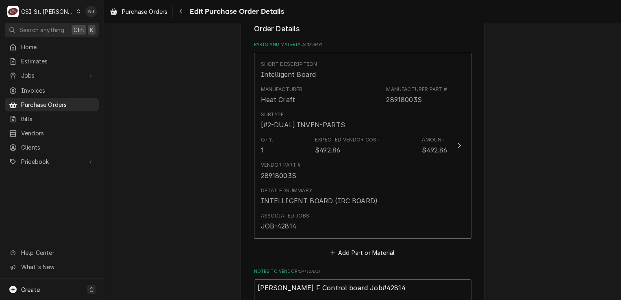
scroll to position [684, 0]
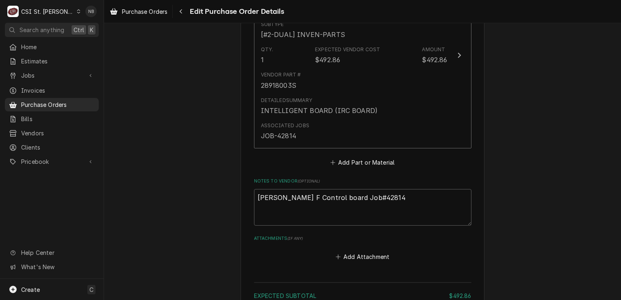
type textarea "x"
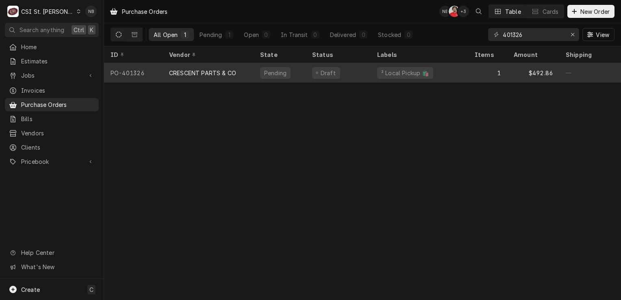
click at [348, 72] on div "Draft" at bounding box center [338, 73] width 65 height 20
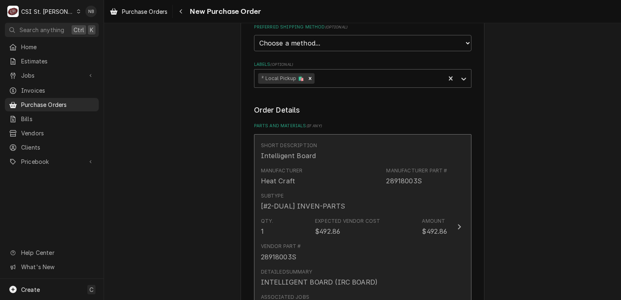
click at [400, 214] on div "Qty. 1 Expected Vendor Cost $492.86 Amount $492.86" at bounding box center [354, 226] width 187 height 25
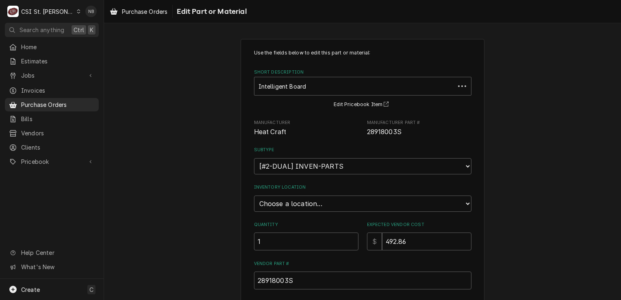
type textarea "x"
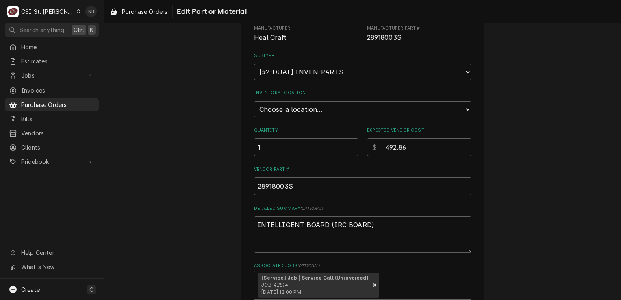
scroll to position [122, 0]
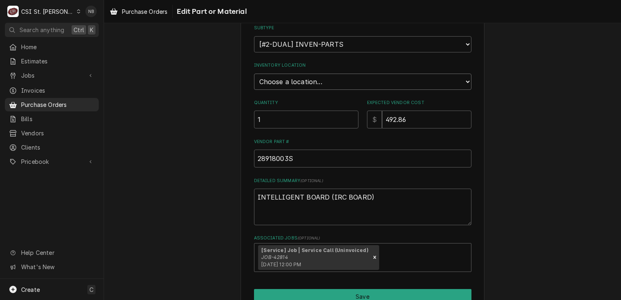
click at [364, 83] on select "Choose a location... 00 | STL WAREHOUSE 01 | CHUCK WAMBOLDT V#93 01 | COURTNEY …" at bounding box center [362, 82] width 217 height 16
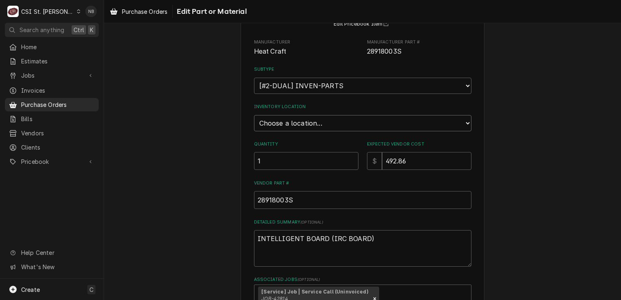
click at [392, 124] on select "Choose a location... 00 | STL WAREHOUSE 01 | CHUCK WAMBOLDT V#93 01 | COURTNEY …" at bounding box center [362, 123] width 217 height 16
click at [569, 162] on div "Use the fields below to edit this part or material: Short Description Intellige…" at bounding box center [362, 167] width 517 height 433
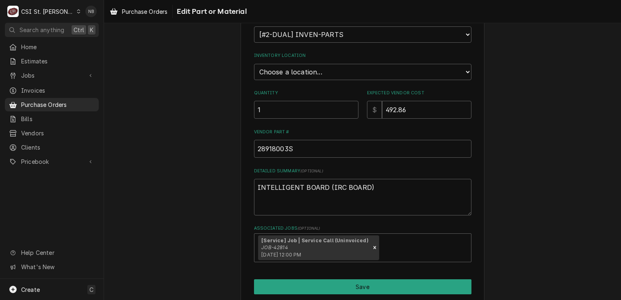
scroll to position [162, 0]
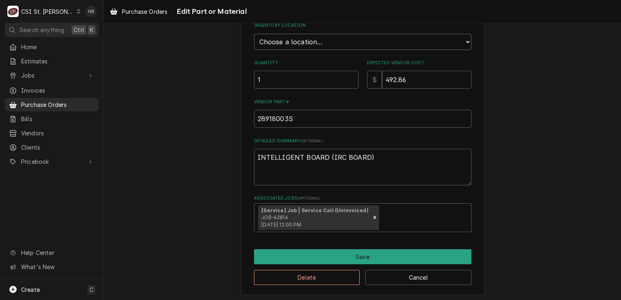
click at [305, 39] on select "Choose a location... 00 | STL WAREHOUSE 01 | CHUCK WAMBOLDT V#93 01 | COURTNEY …" at bounding box center [362, 42] width 217 height 16
select select "1532"
click at [254, 34] on select "Choose a location... 00 | STL WAREHOUSE 01 | CHUCK WAMBOLDT V#93 01 | COURTNEY …" at bounding box center [362, 42] width 217 height 16
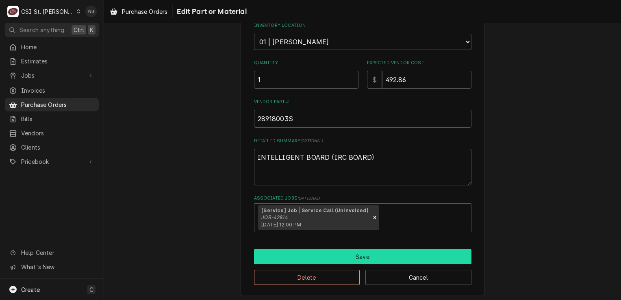
click at [356, 254] on button "Save" at bounding box center [362, 256] width 217 height 15
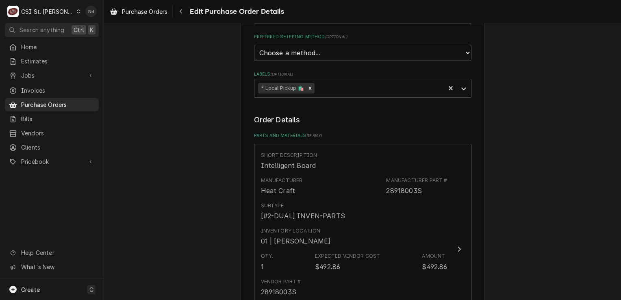
scroll to position [641, 0]
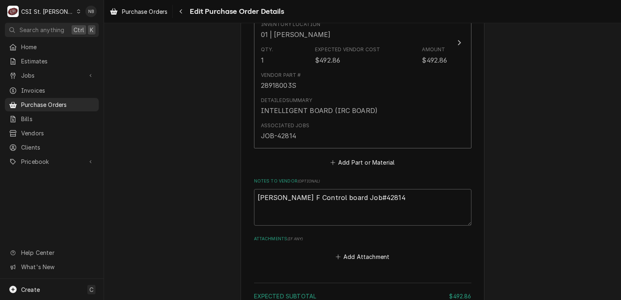
type textarea "x"
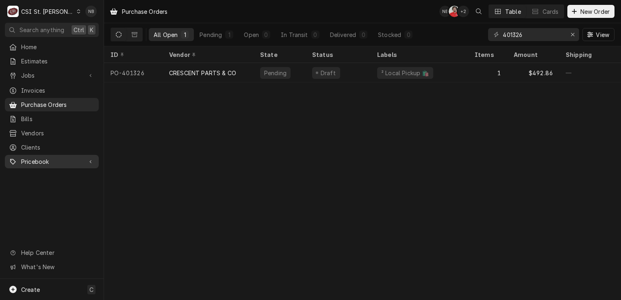
click at [42, 161] on div "Pricebook" at bounding box center [52, 162] width 91 height 10
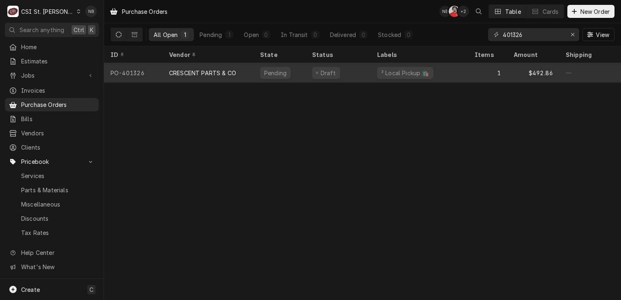
click at [348, 69] on div "Draft" at bounding box center [338, 73] width 65 height 20
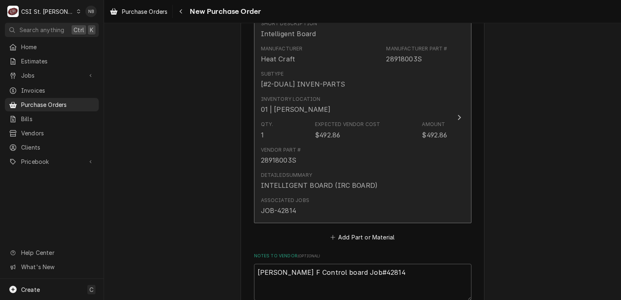
scroll to position [709, 0]
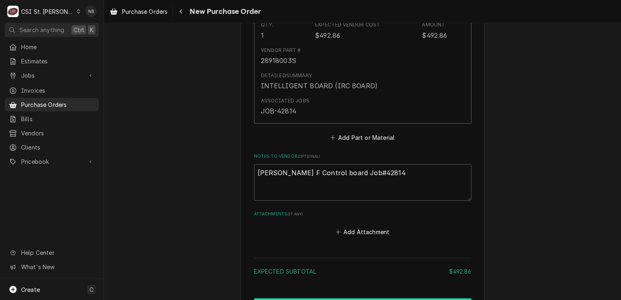
click at [361, 298] on button "Create and Send" at bounding box center [362, 305] width 217 height 15
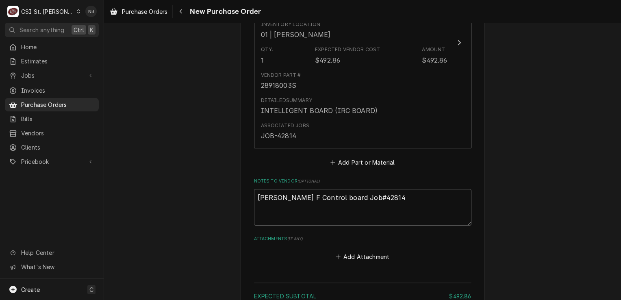
type textarea "x"
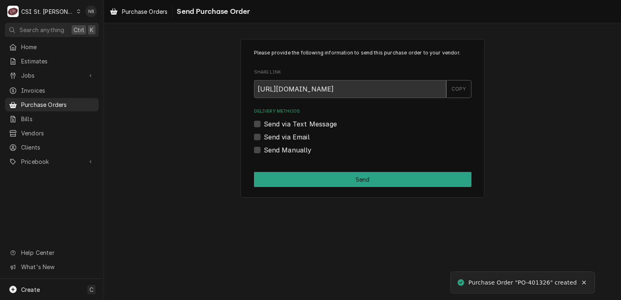
click at [293, 157] on div "Please provide the following information to send this purchase order to your ve…" at bounding box center [363, 118] width 244 height 159
click at [298, 153] on label "Send Manually" at bounding box center [288, 150] width 48 height 10
click at [298, 153] on input "Send Manually" at bounding box center [372, 154] width 217 height 18
checkbox input "true"
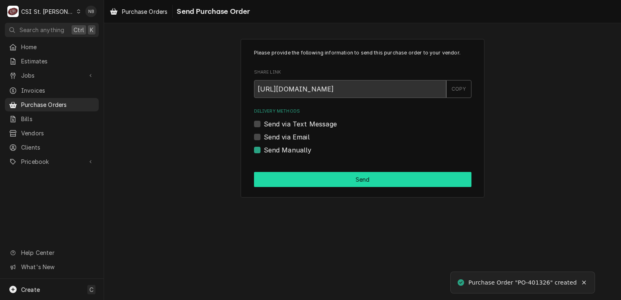
click at [346, 180] on button "Send" at bounding box center [362, 179] width 217 height 15
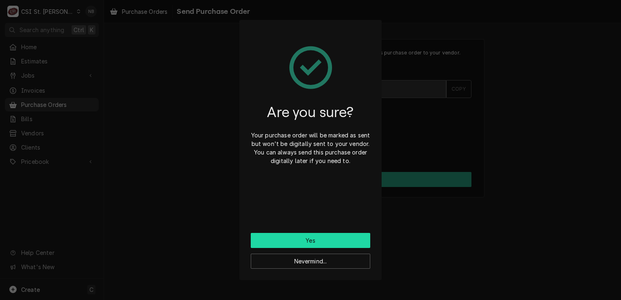
click at [329, 235] on button "Yes" at bounding box center [311, 240] width 120 height 15
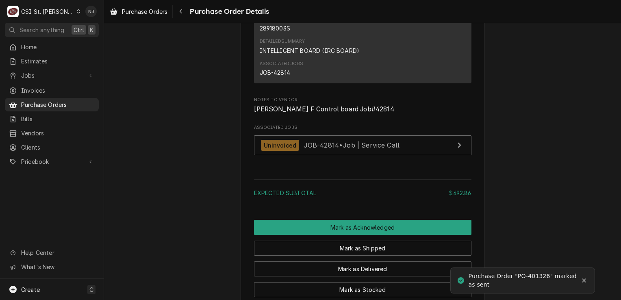
scroll to position [748, 0]
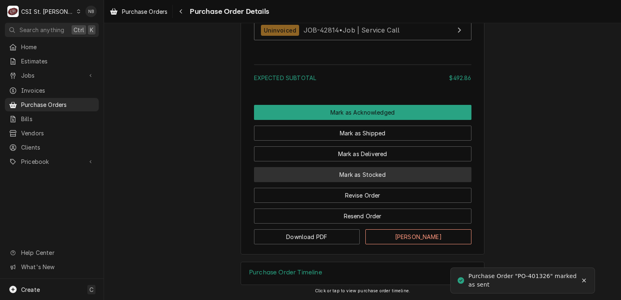
click at [347, 176] on button "Mark as Stocked" at bounding box center [362, 174] width 217 height 15
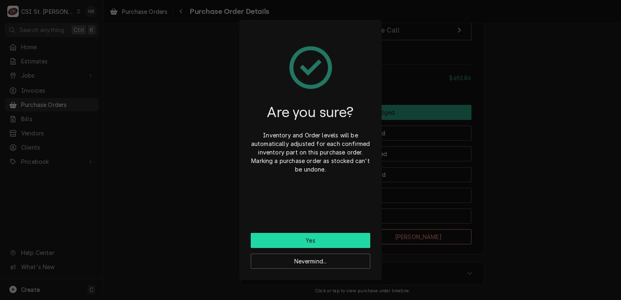
click at [327, 241] on button "Yes" at bounding box center [311, 240] width 120 height 15
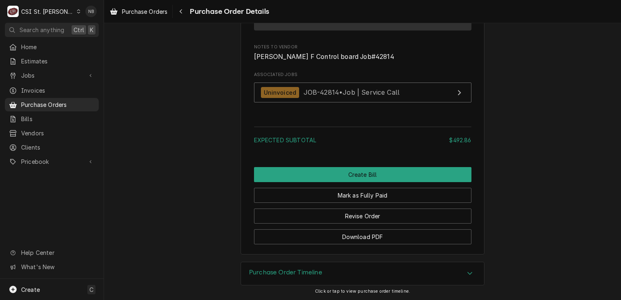
scroll to position [790, 0]
click at [55, 101] on span "Purchase Orders" at bounding box center [58, 104] width 74 height 9
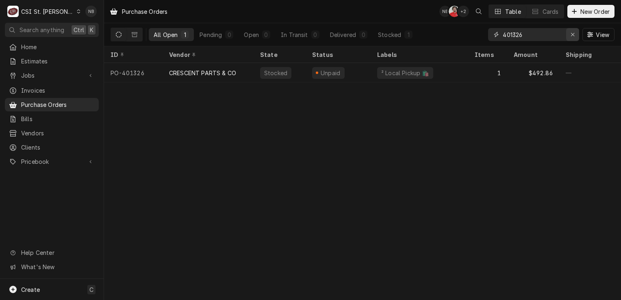
click at [575, 36] on div "Erase input" at bounding box center [573, 34] width 8 height 8
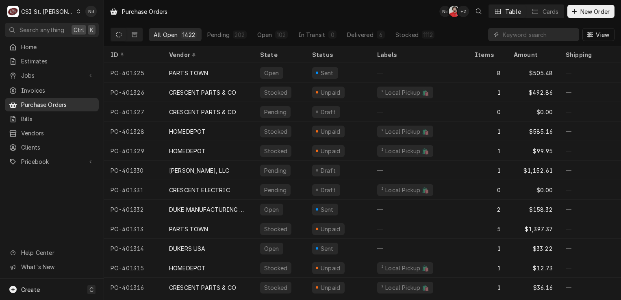
click at [49, 102] on span "Purchase Orders" at bounding box center [58, 104] width 74 height 9
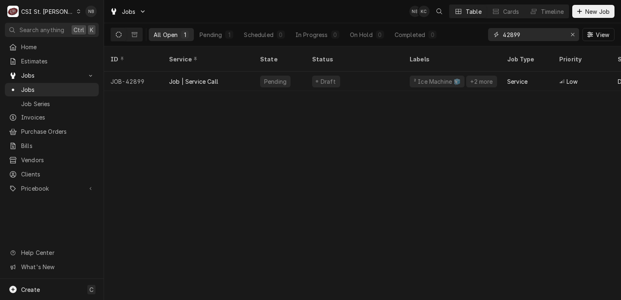
drag, startPoint x: 537, startPoint y: 33, endPoint x: 511, endPoint y: 37, distance: 26.2
click at [511, 37] on input "42899" at bounding box center [533, 34] width 61 height 13
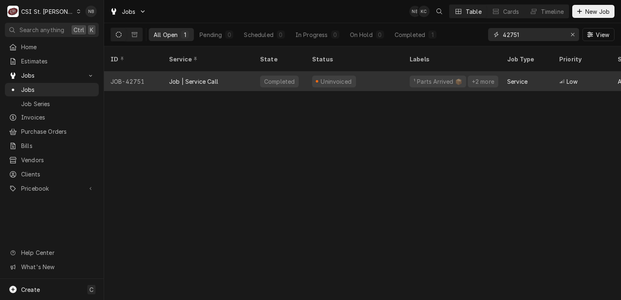
type input "42751"
click at [304, 74] on div "Completed" at bounding box center [280, 82] width 52 height 20
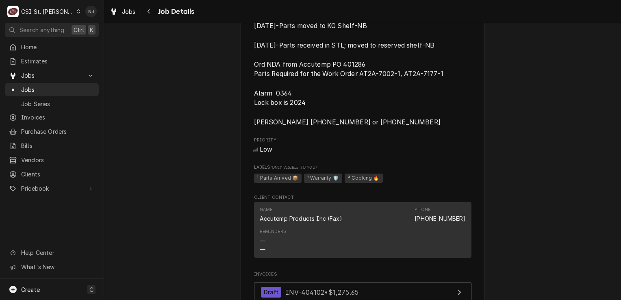
scroll to position [650, 0]
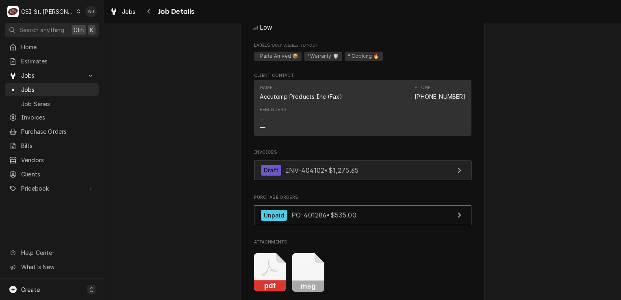
click at [355, 174] on span "INV-404102 • $1,275.65" at bounding box center [322, 170] width 73 height 8
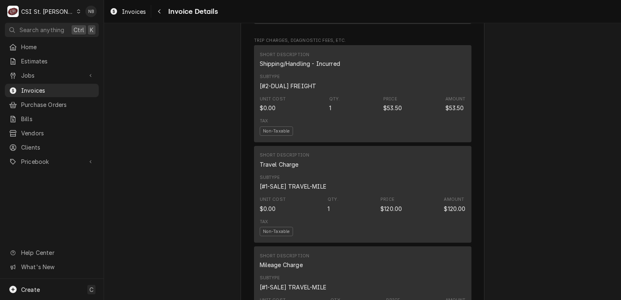
scroll to position [1057, 0]
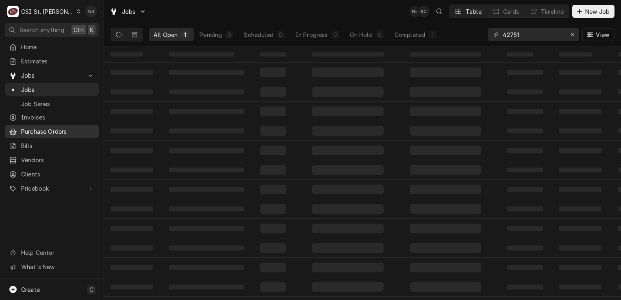
click at [48, 133] on div "Purchase Orders" at bounding box center [52, 131] width 91 height 10
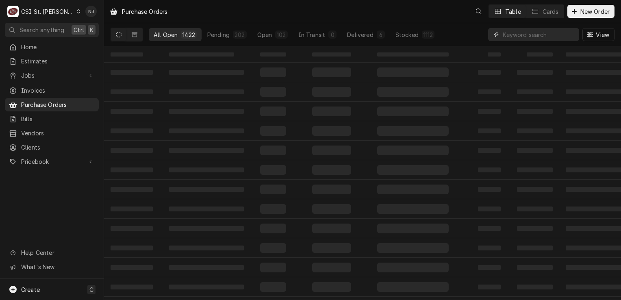
click at [552, 34] on input "Dynamic Content Wrapper" at bounding box center [539, 34] width 72 height 13
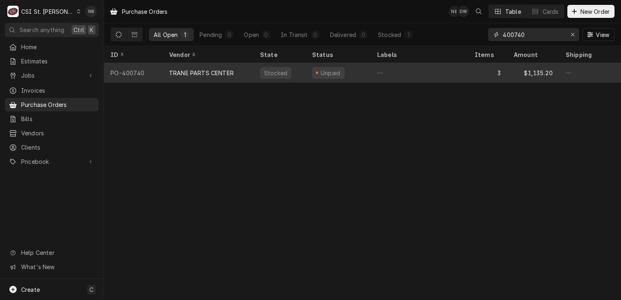
type input "400740"
click at [380, 75] on div "—" at bounding box center [420, 73] width 98 height 20
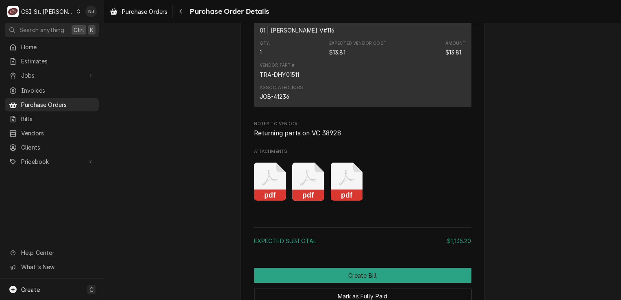
scroll to position [1093, 0]
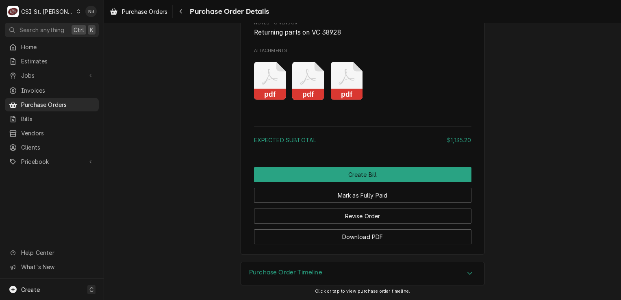
click at [437, 276] on div "Purchase Order Timeline" at bounding box center [362, 273] width 243 height 23
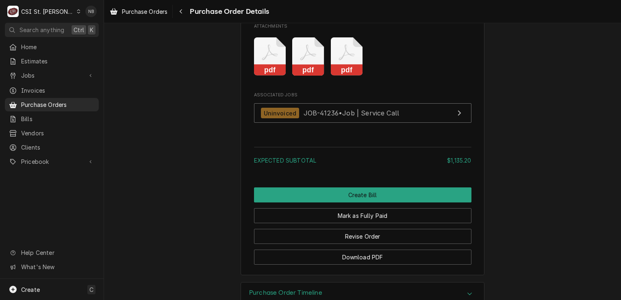
scroll to position [1044, 0]
